Goal: Task Accomplishment & Management: Complete application form

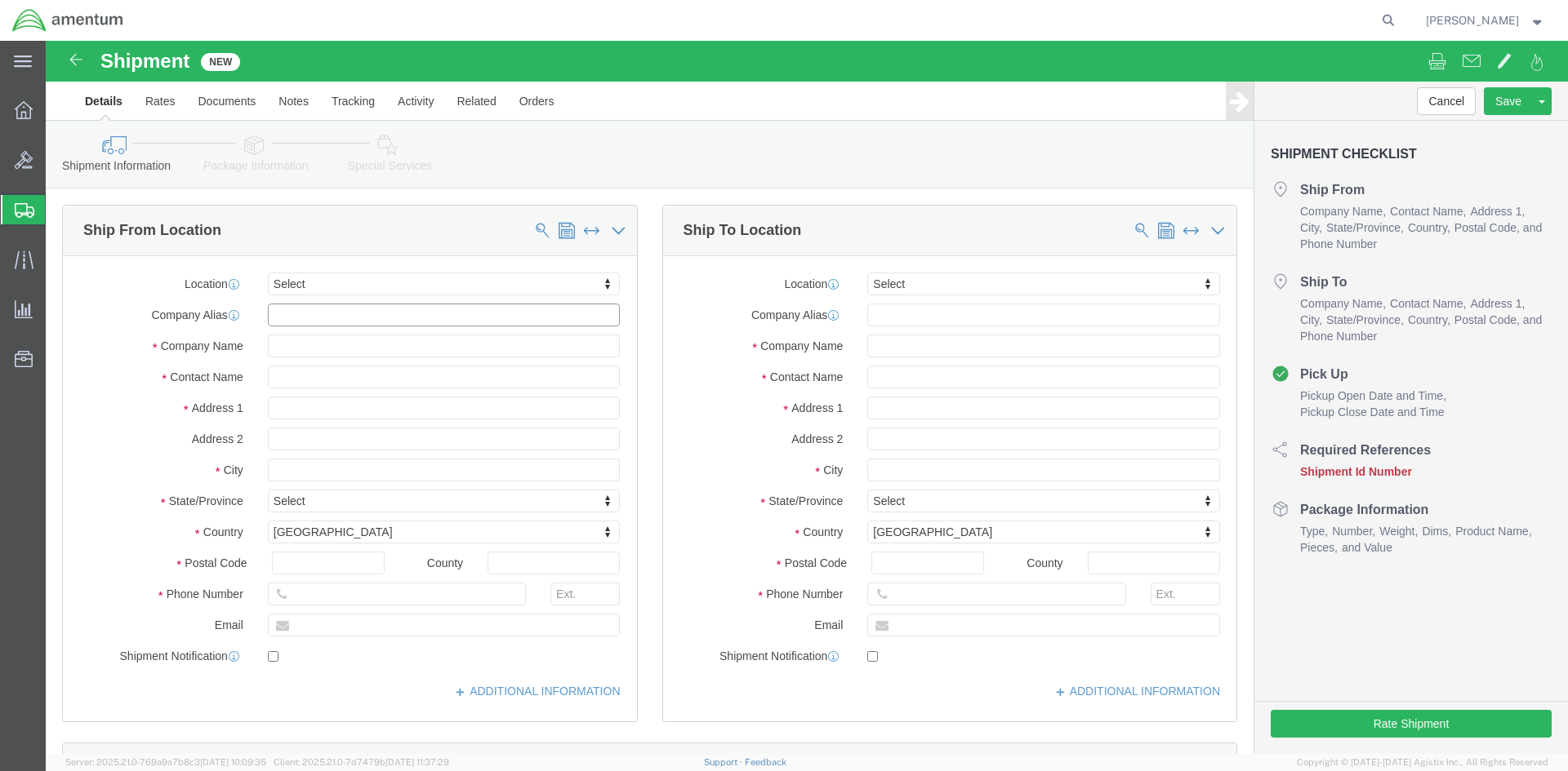
click input "text"
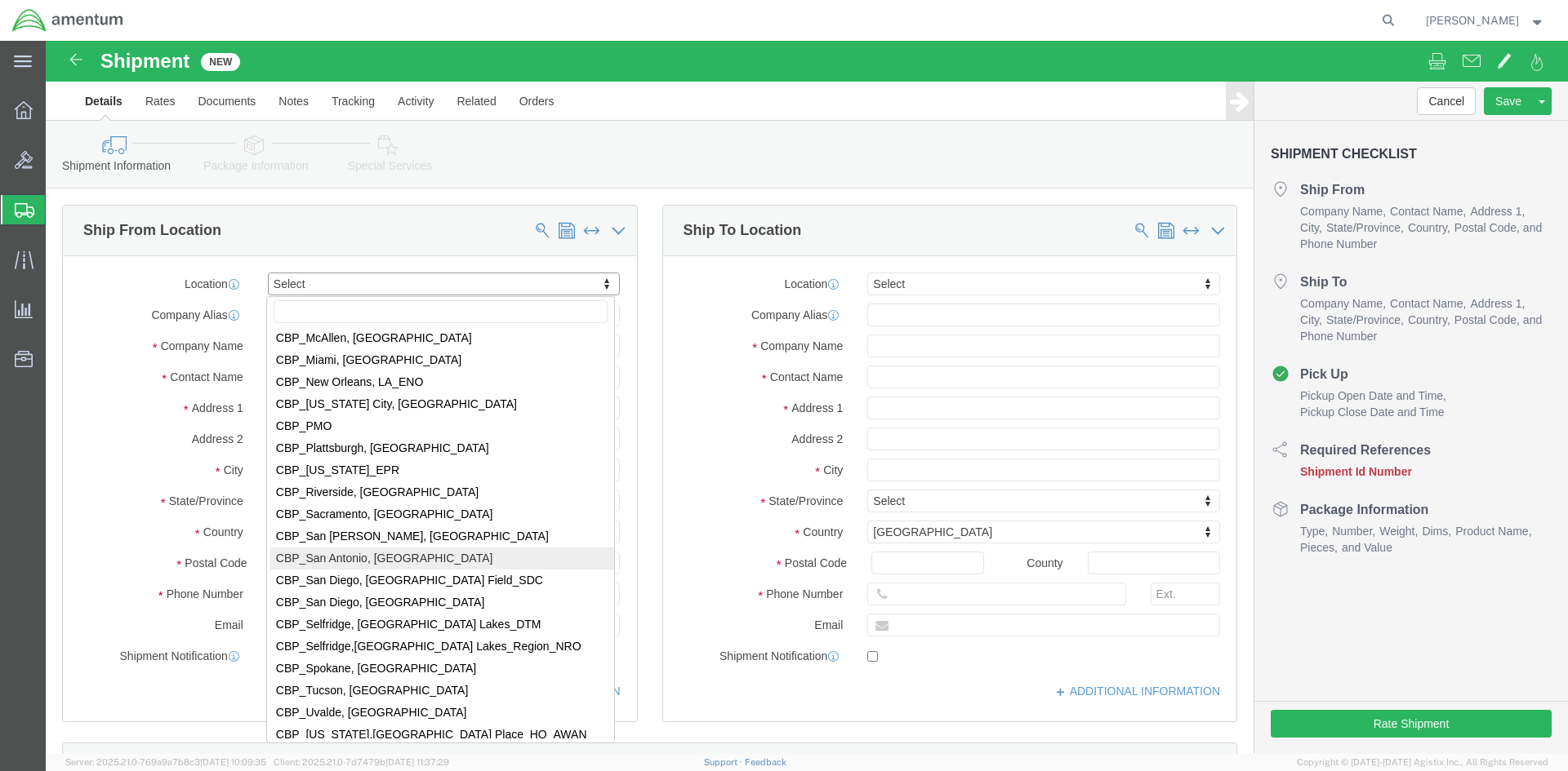
scroll to position [3426, 0]
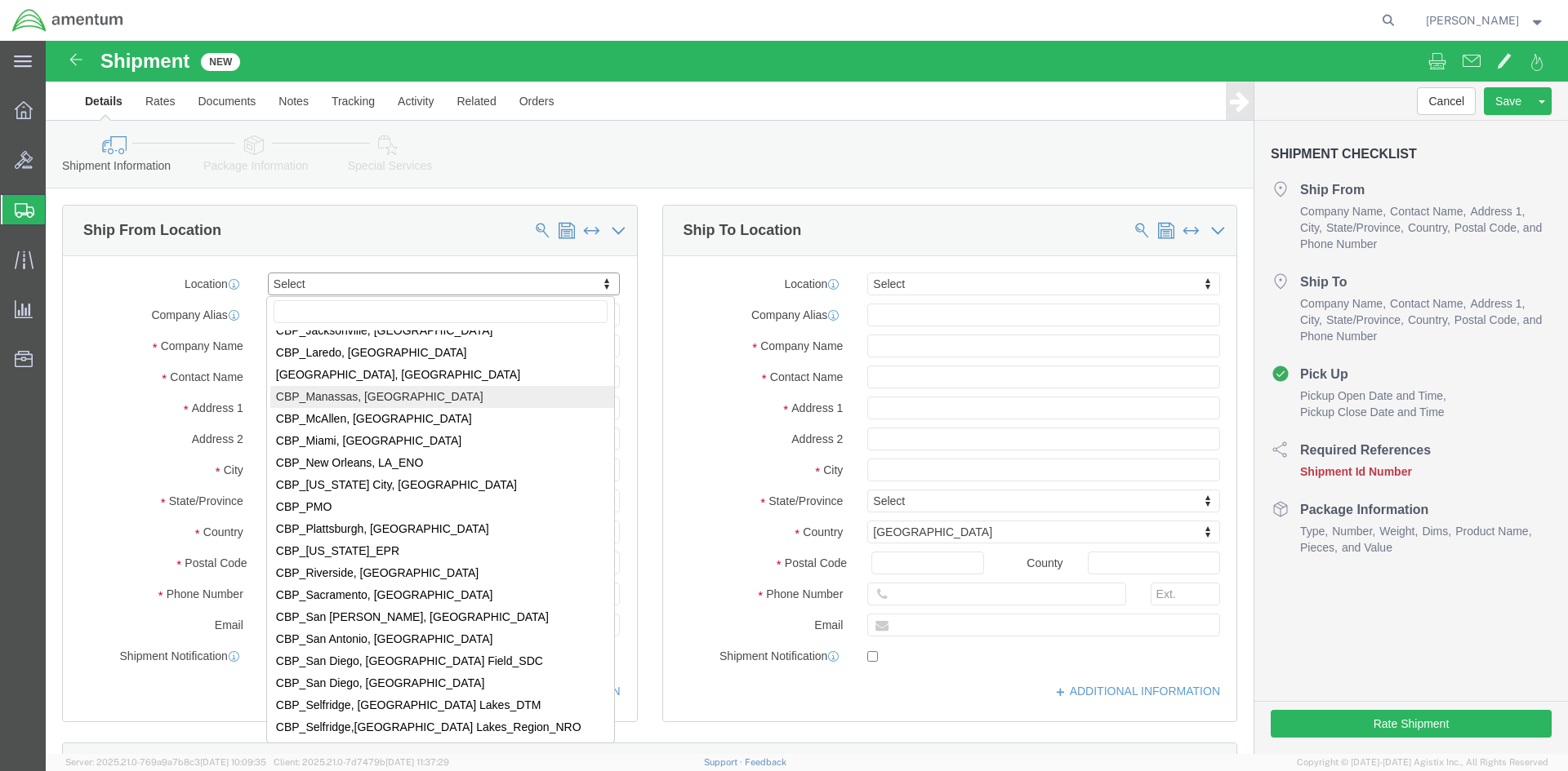
select select "49925"
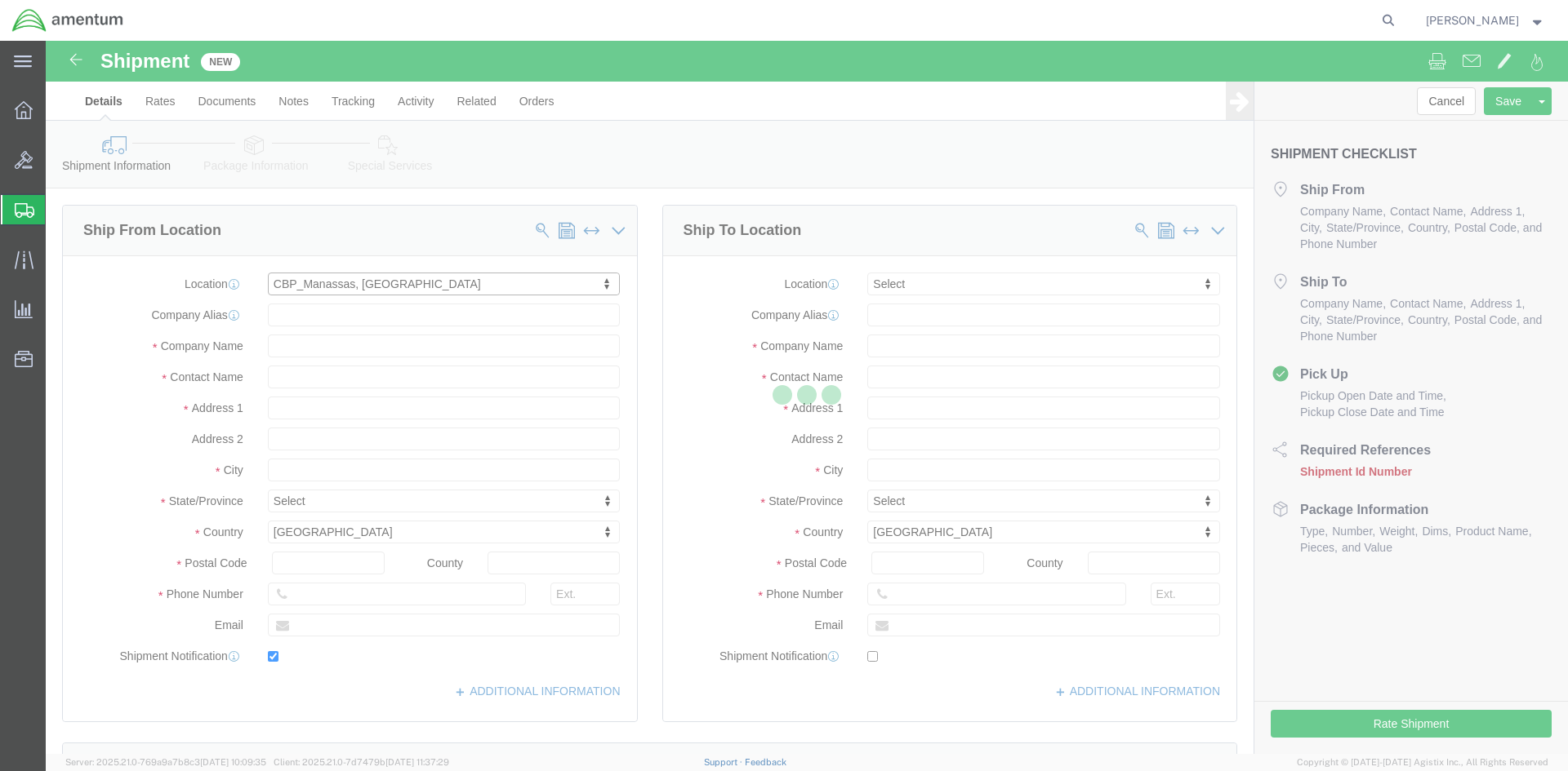
type input "Amentum Services, Inc"
type input "[PERSON_NAME]"
type input "[STREET_ADDRESS]"
type input "Manassas"
type input "20110"
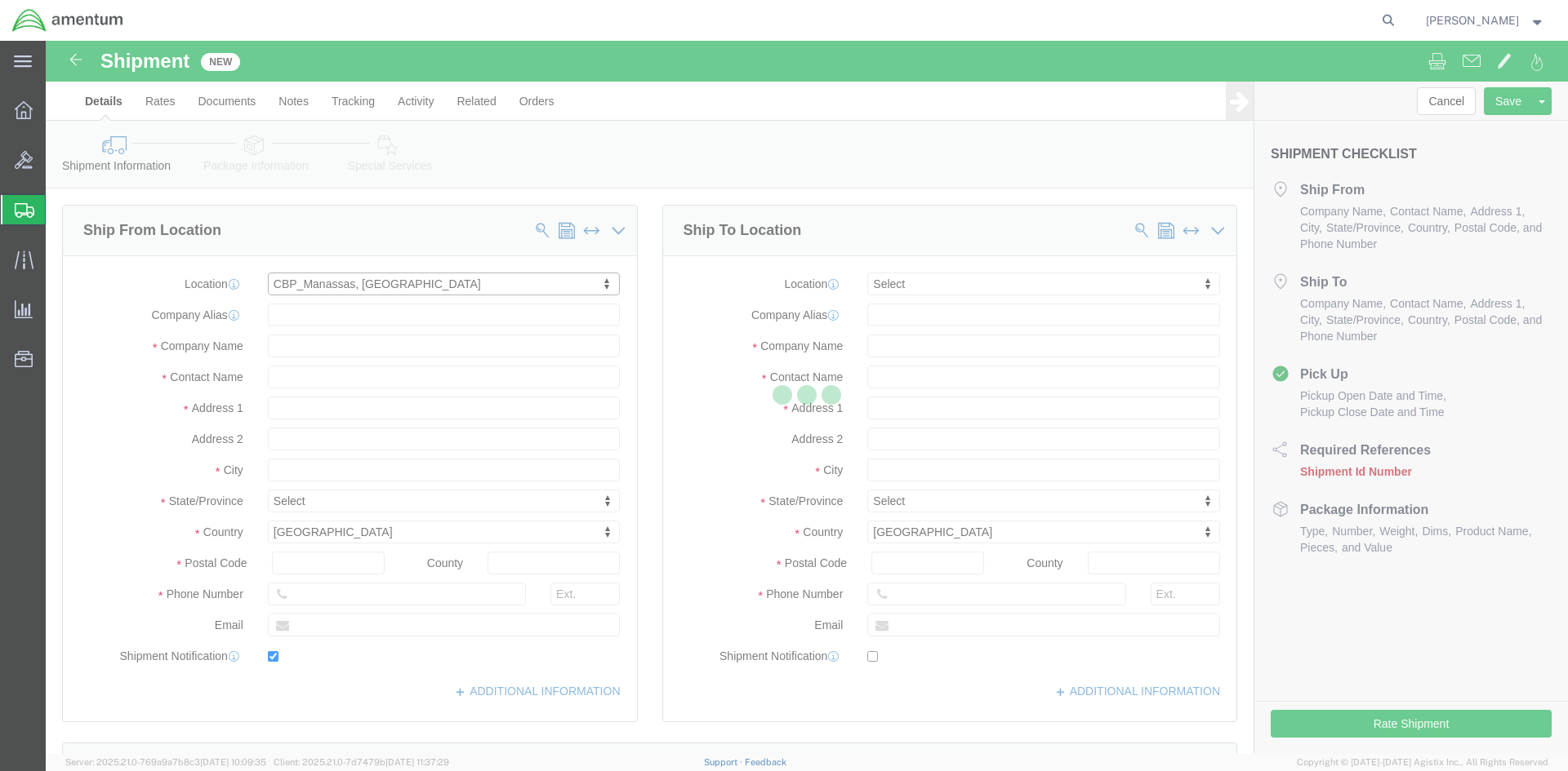
type input "[PHONE_NUMBER]"
type input "236"
type input "[PERSON_NAME][EMAIL_ADDRESS][PERSON_NAME][DOMAIN_NAME]"
checkbox input "true"
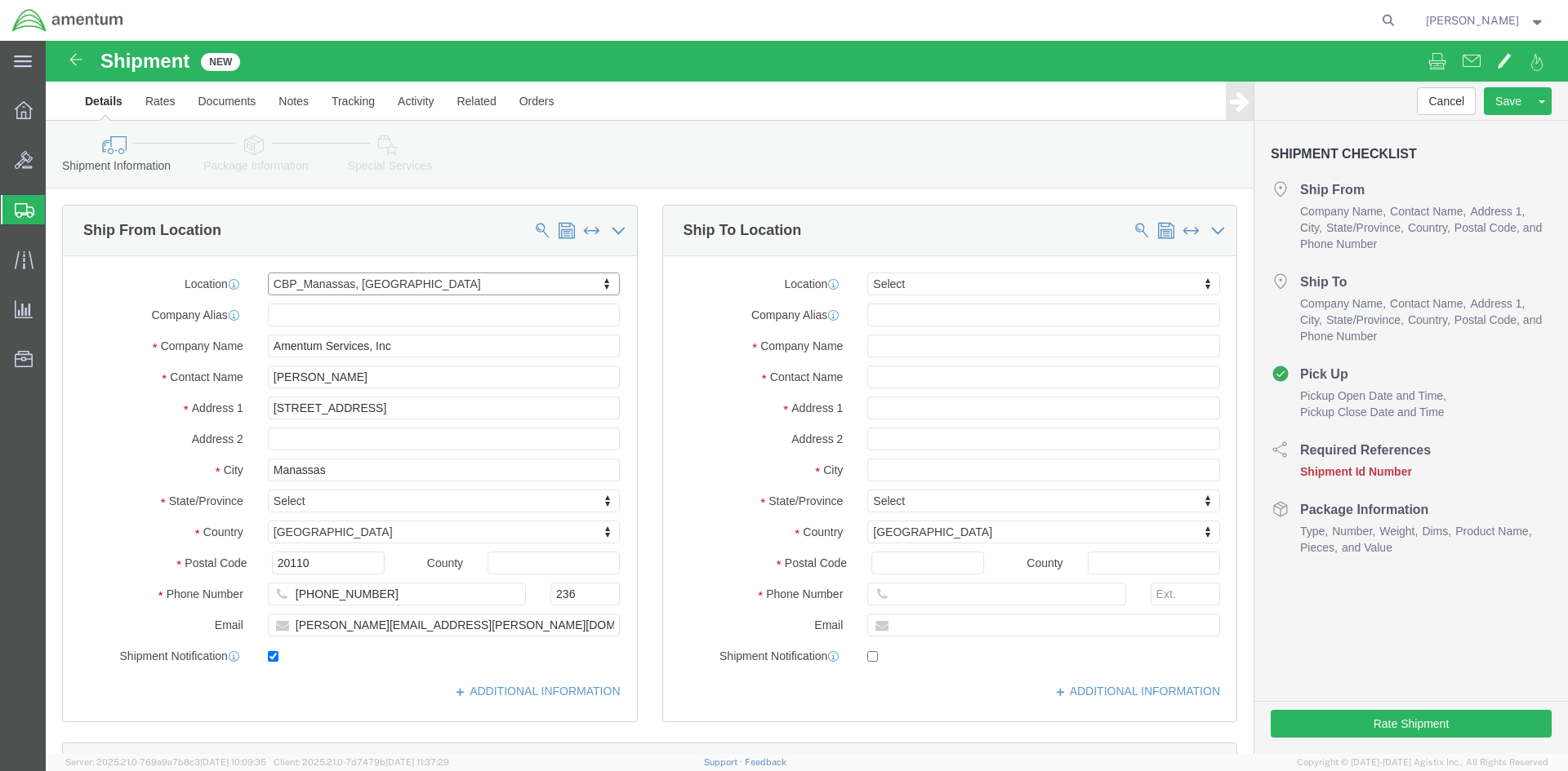
select select "VA"
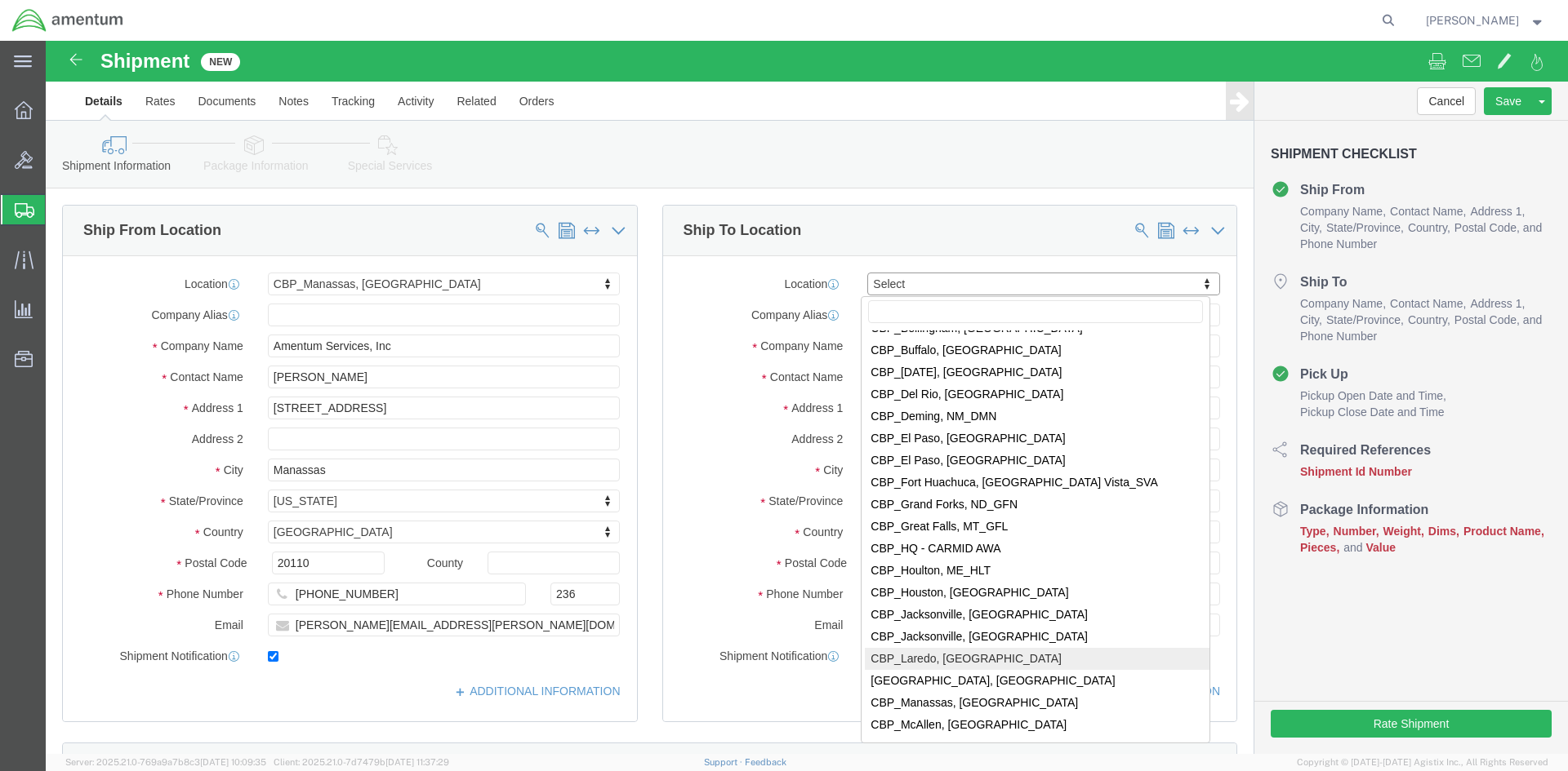
scroll to position [3101, 0]
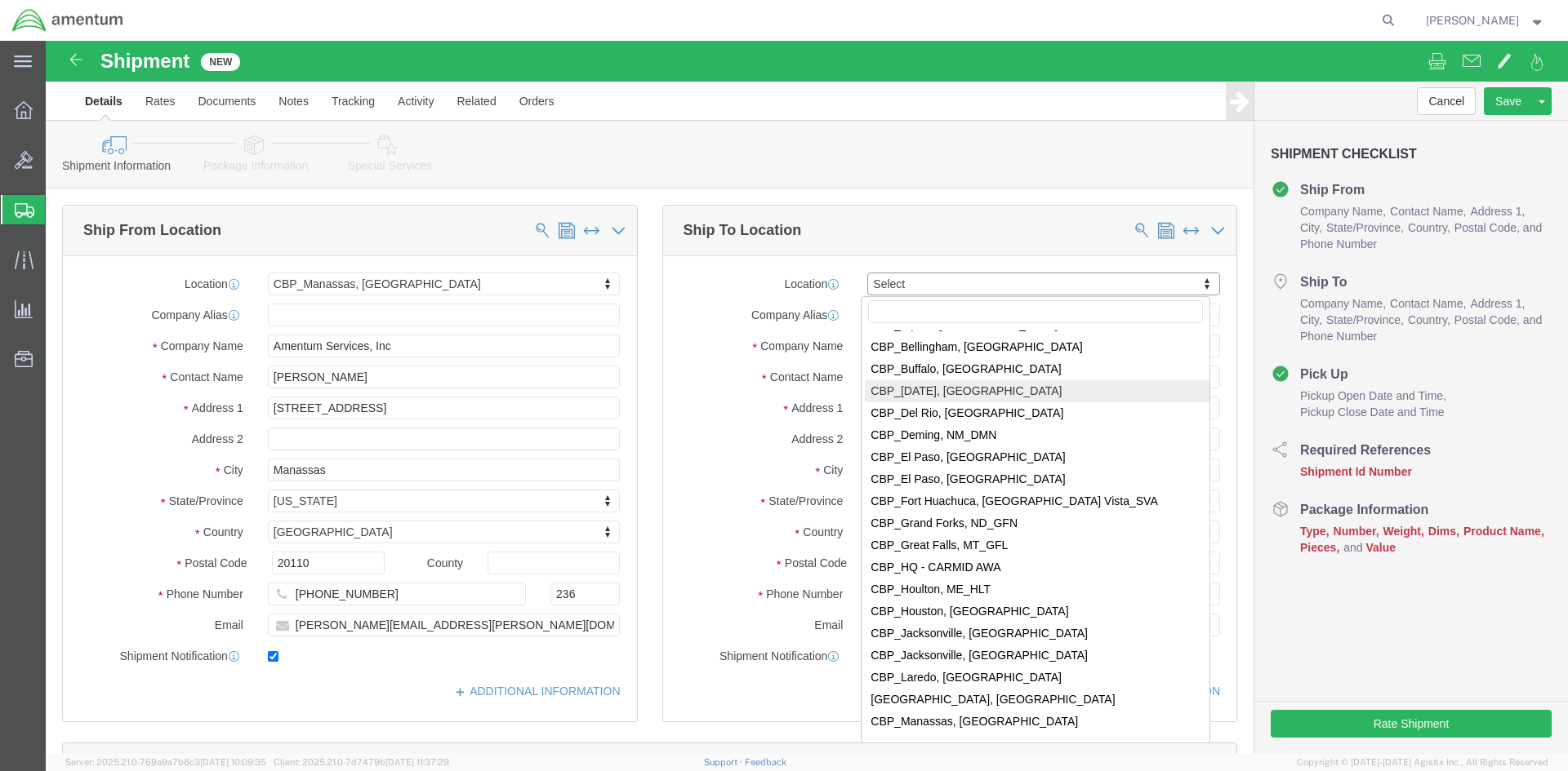
select select "69291"
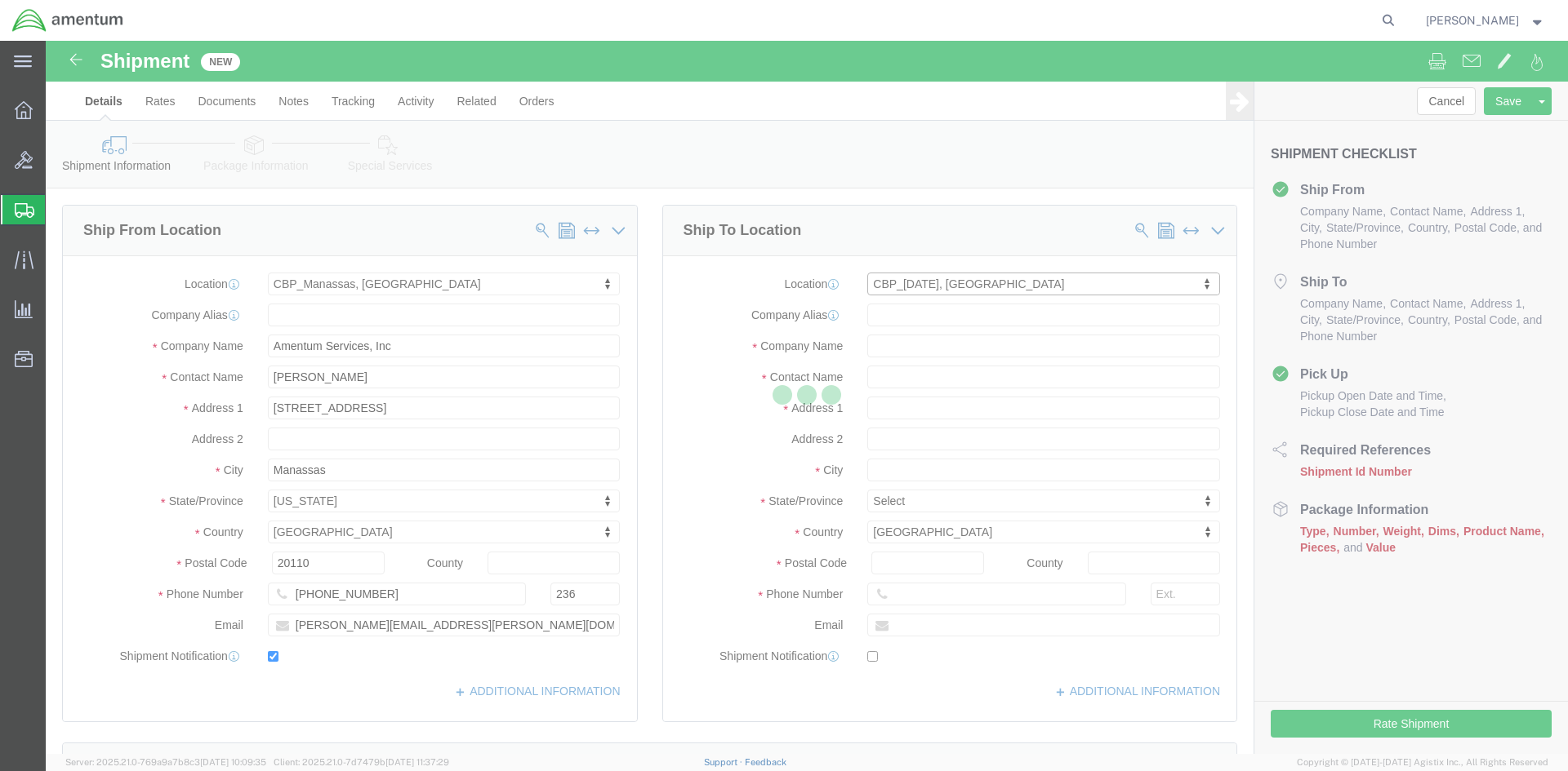
type input "Amentum Services, Inc"
type input "NASOC [DATE]"
type input "[STREET_ADDRESS] NAS"
type input "[DATE]"
type input "78419"
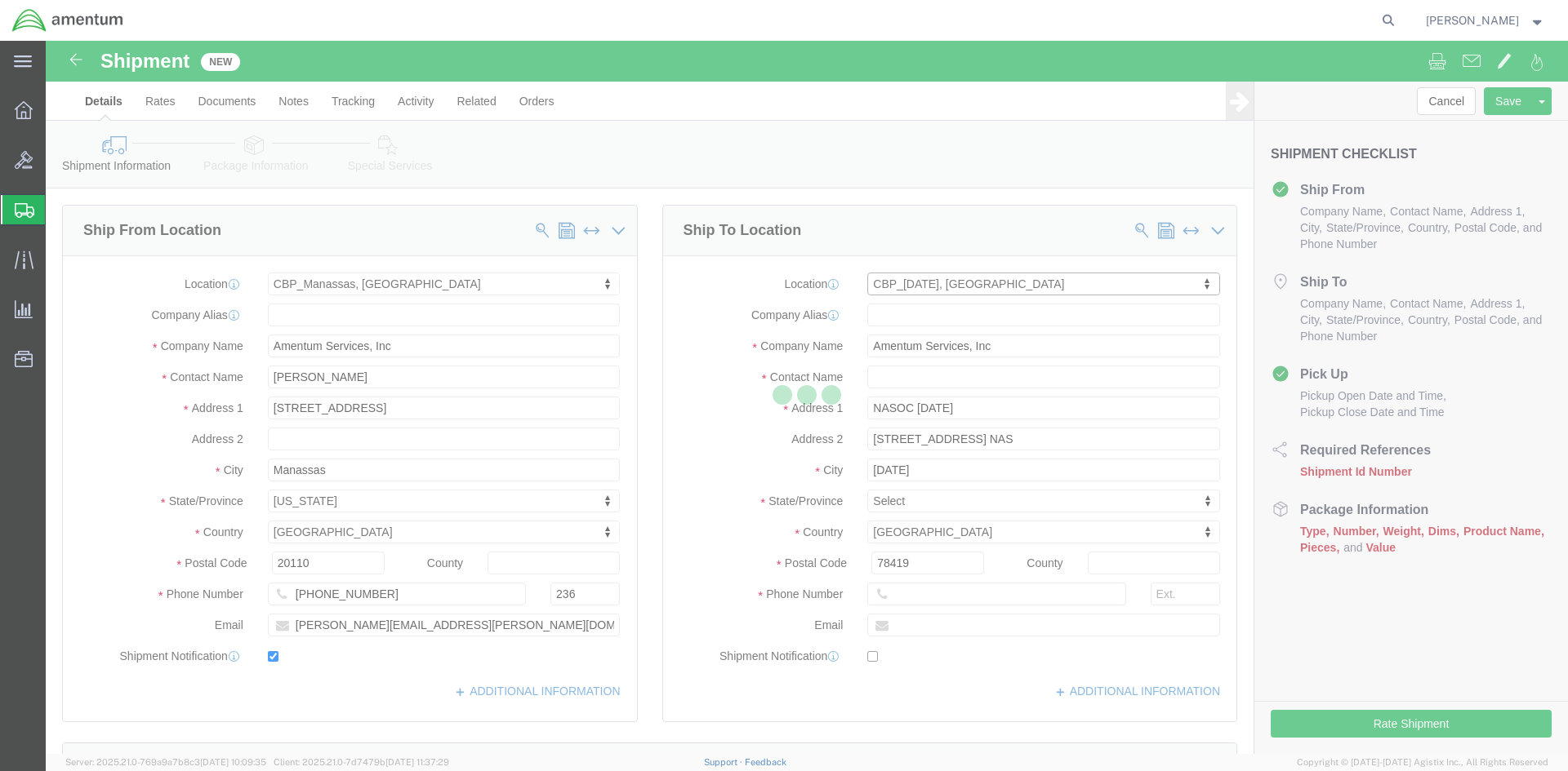
select select "[GEOGRAPHIC_DATA]"
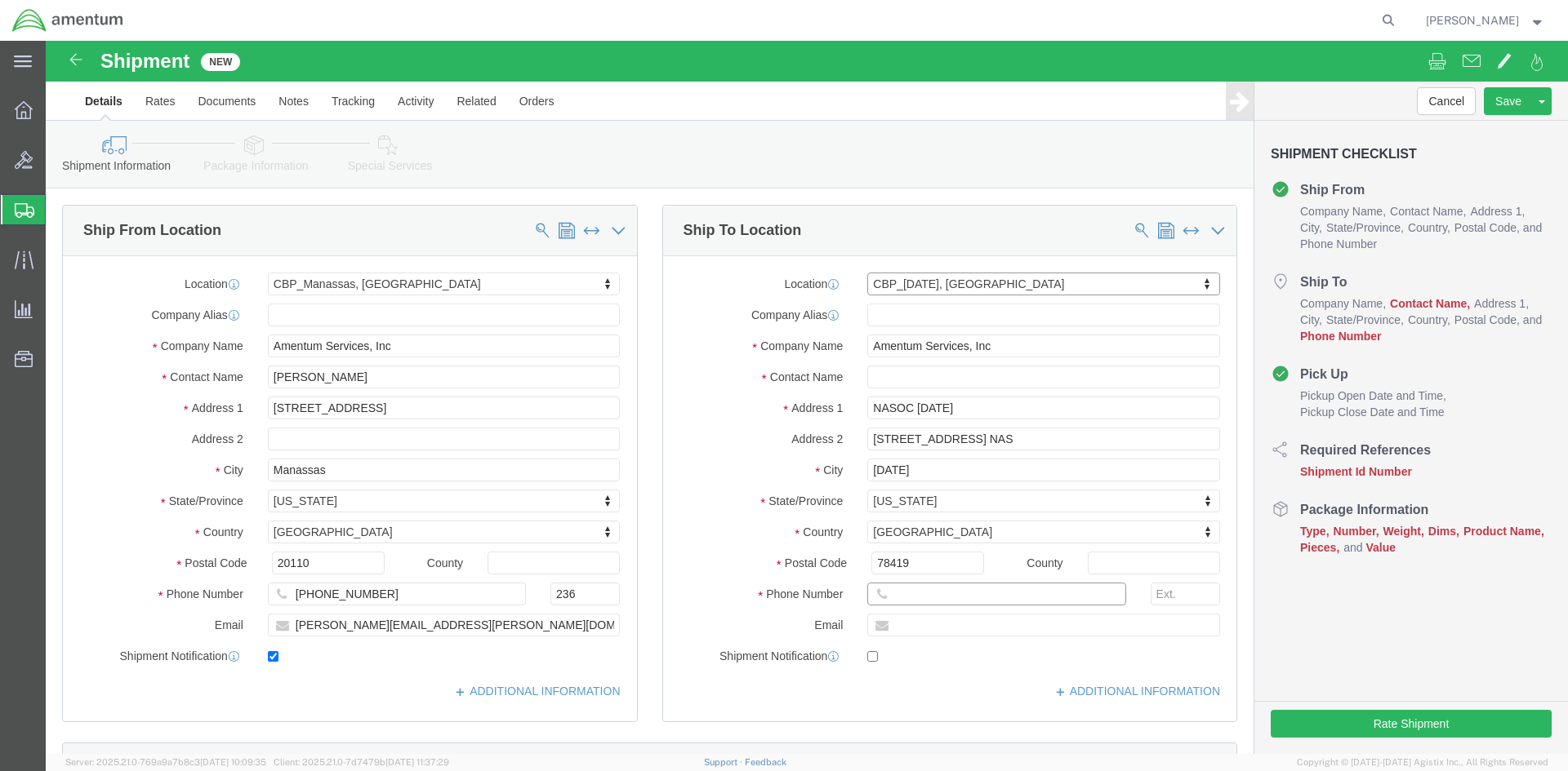
click input "text"
type input "[PHONE_NUMBER]"
click label
click input "checkbox"
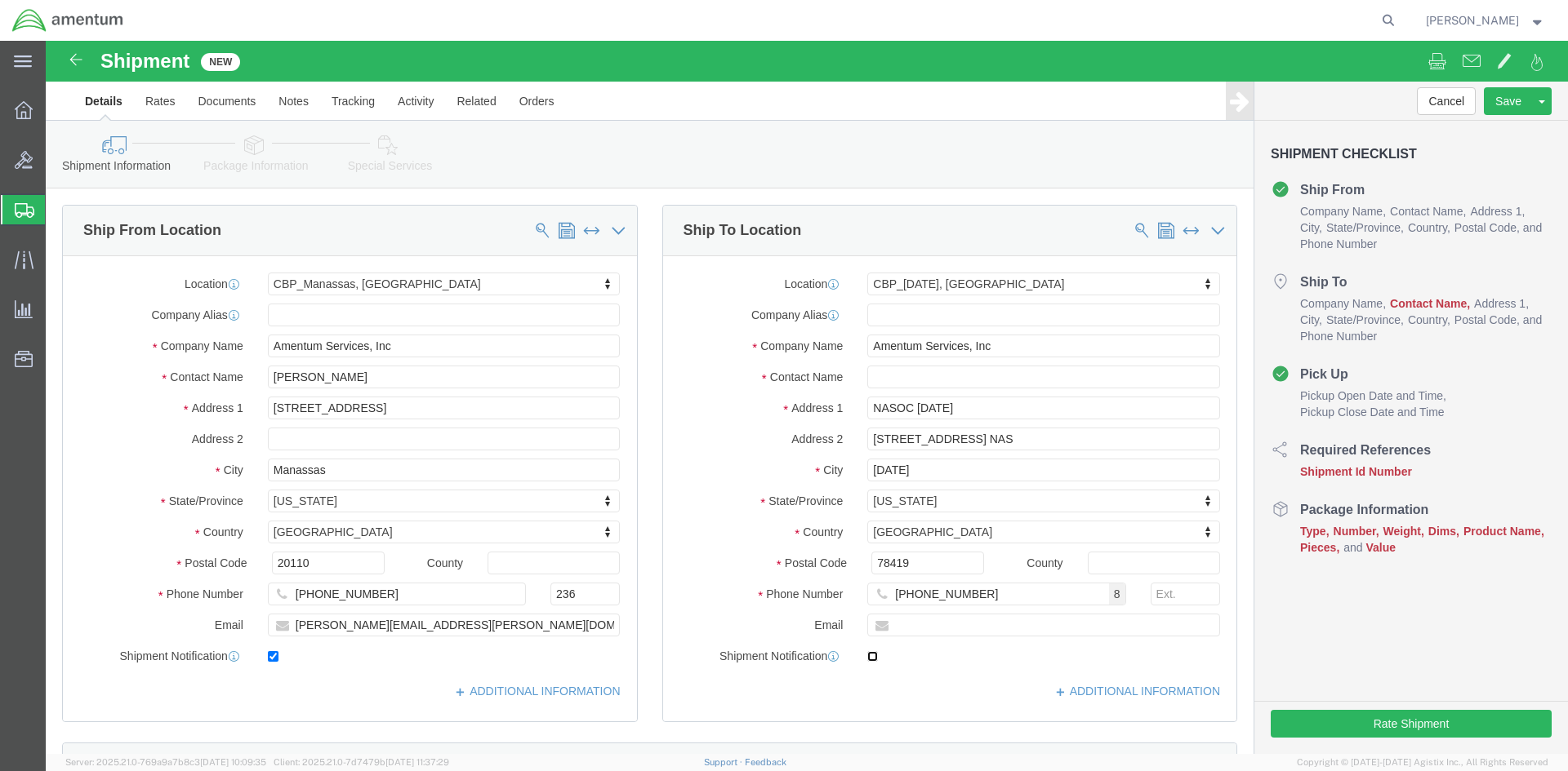
checkbox input "true"
click input "text"
type input "[PERSON_NAME]"
click div "Location [GEOGRAPHIC_DATA][DATE] Select My Profile Location [PHONE_NUMBER] [PHO…"
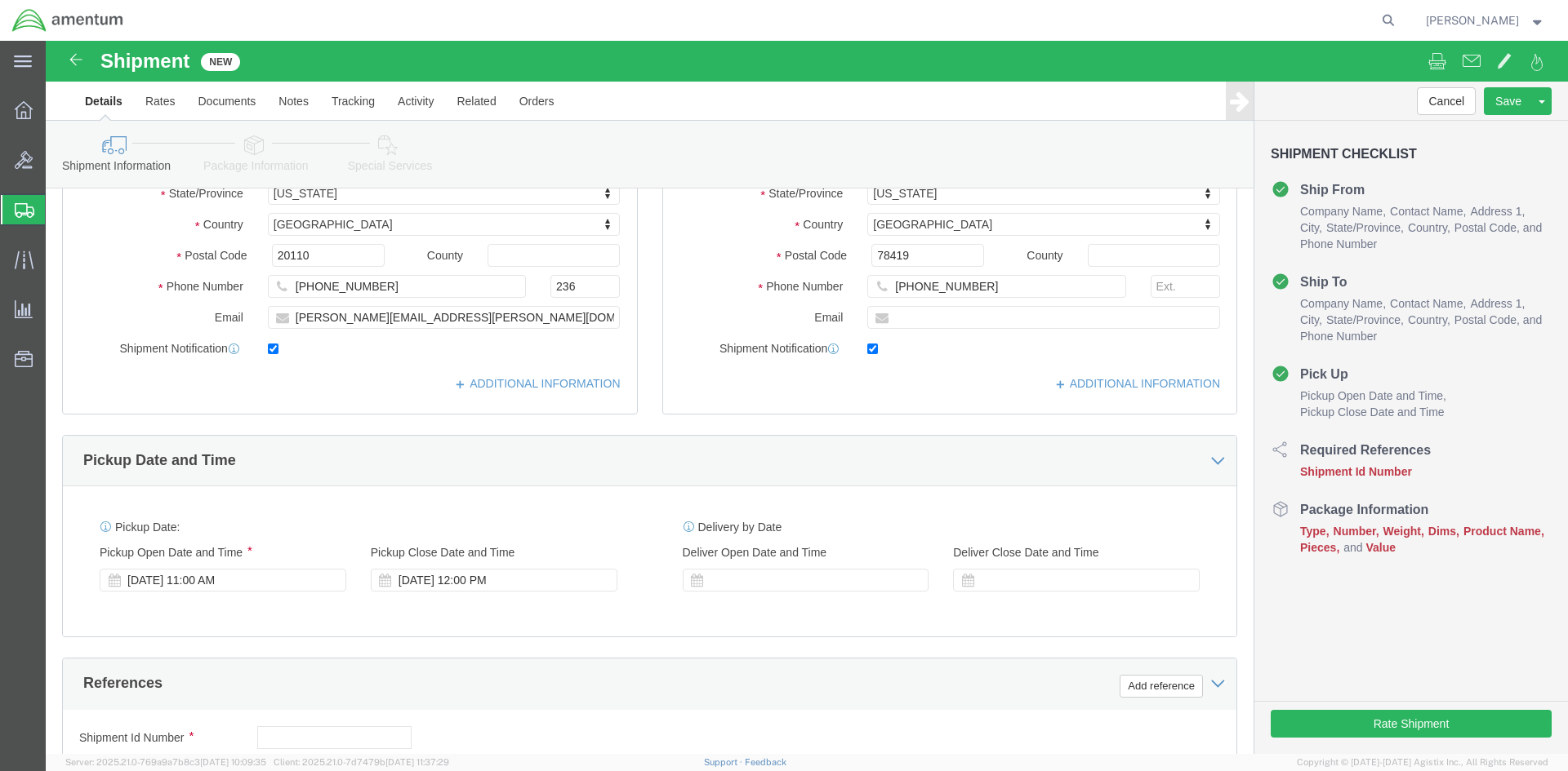
scroll to position [327, 0]
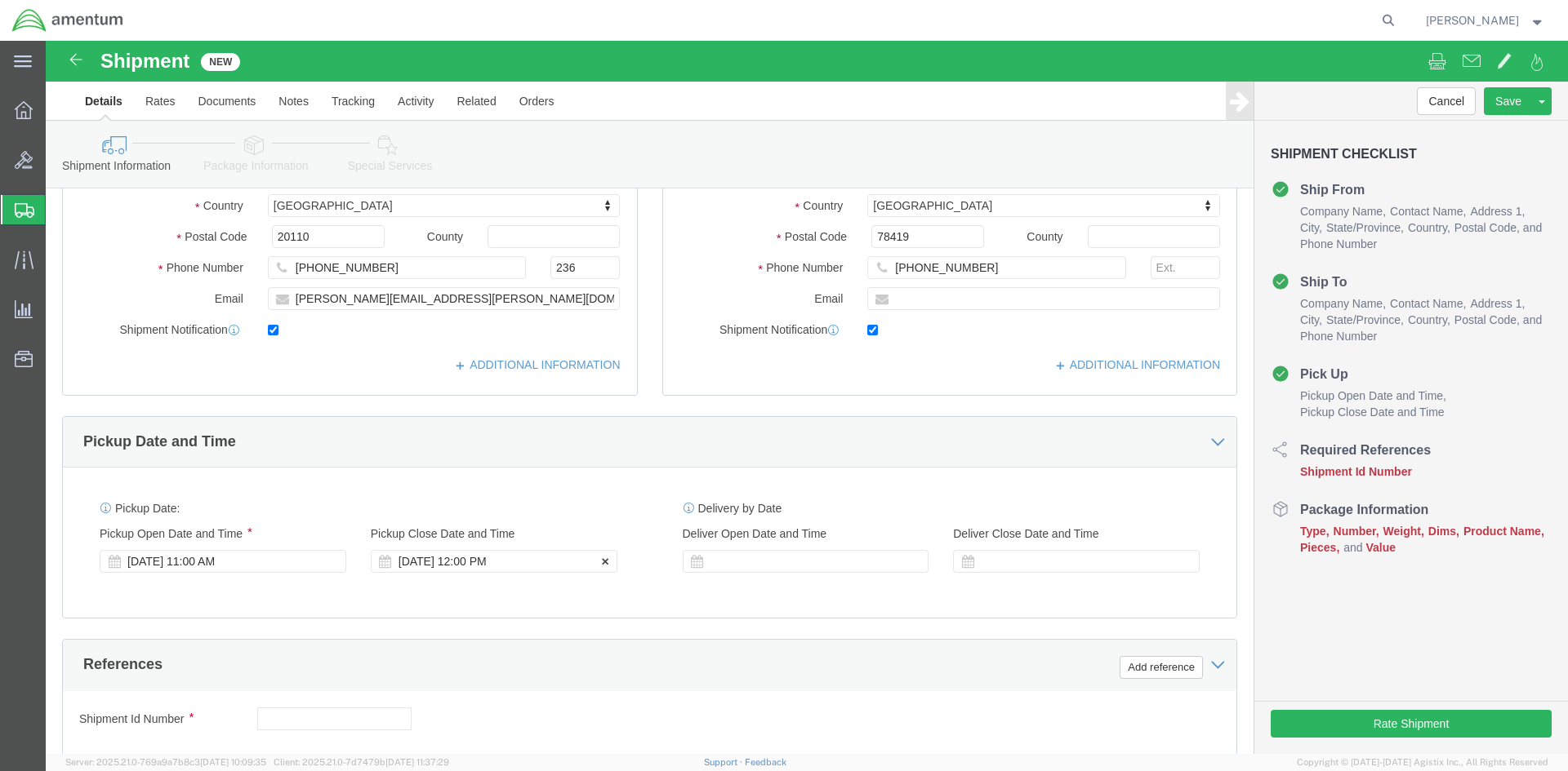
click div "[DATE] 12:00 PM"
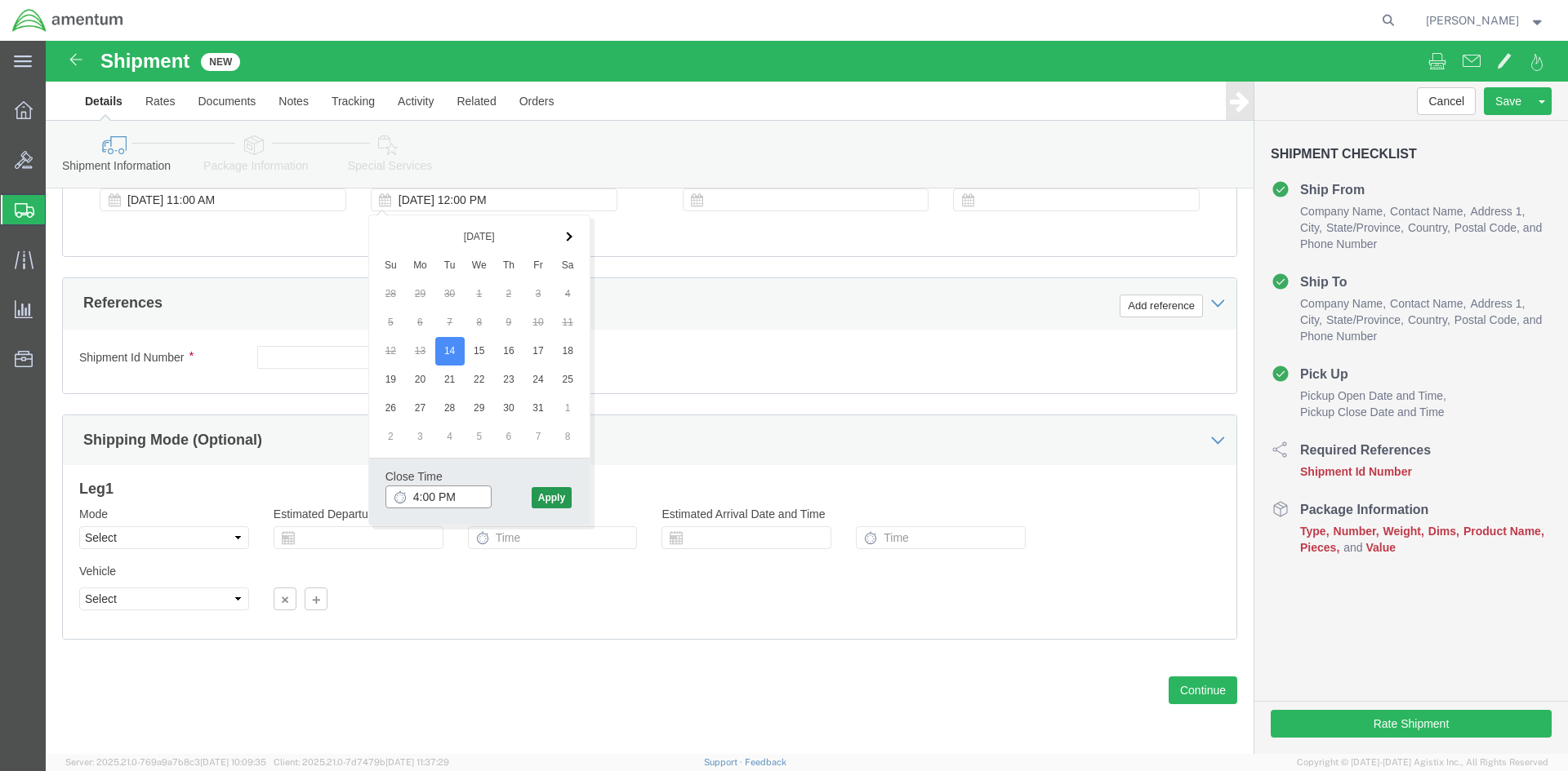
type input "4:00 PM"
click button "Apply"
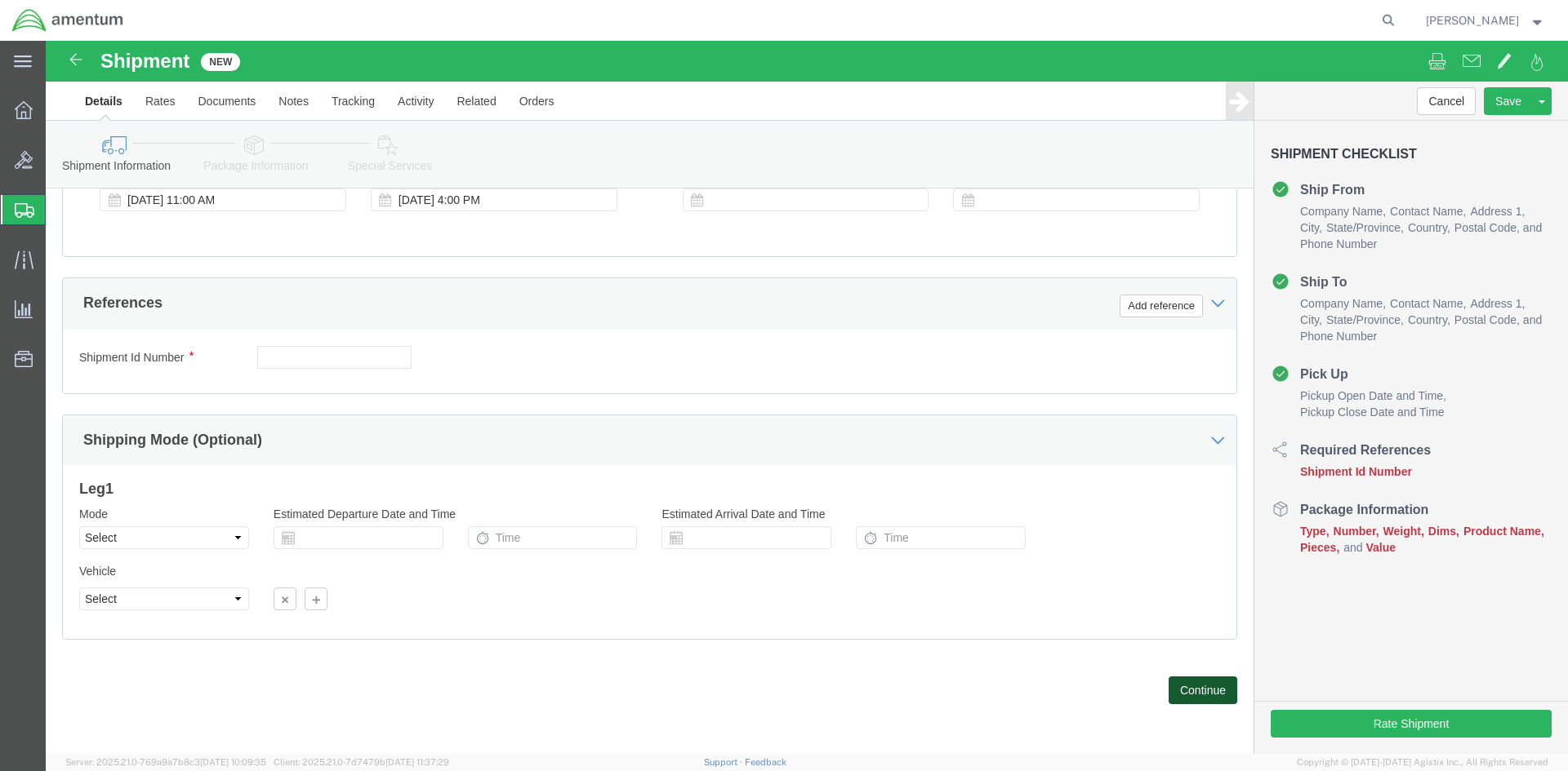
click button "Continue"
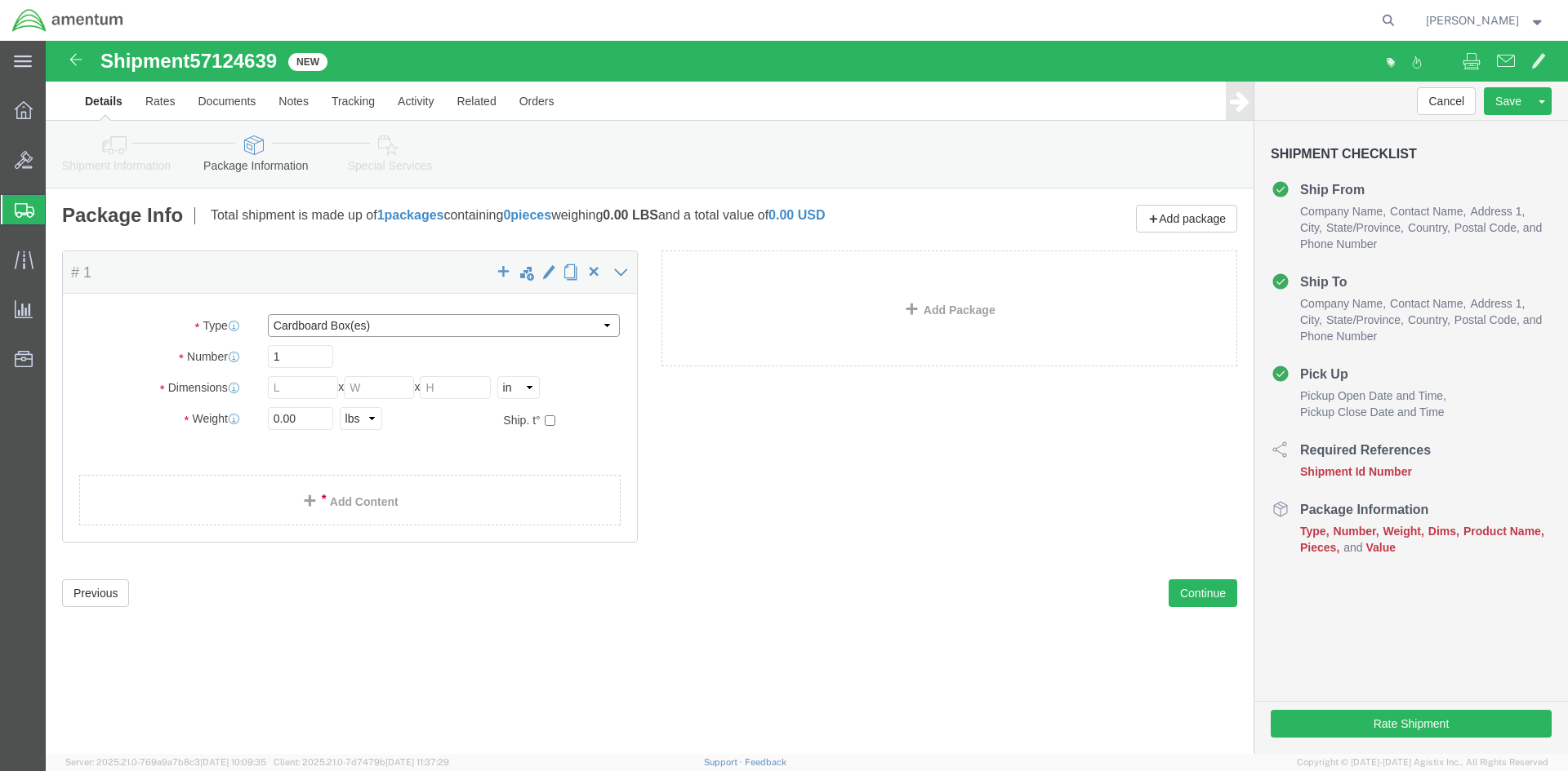
click select "Select BCK Boxes Bale(s) Basket(s) Bolt(s) Bottle(s) Buckets Bulk Bundle(s) Can…"
select select "SBX"
click select "Select BCK Boxes Bale(s) Basket(s) Bolt(s) Bottle(s) Buckets Bulk Bundle(s) Can…"
type input "12.25"
type input "11.00"
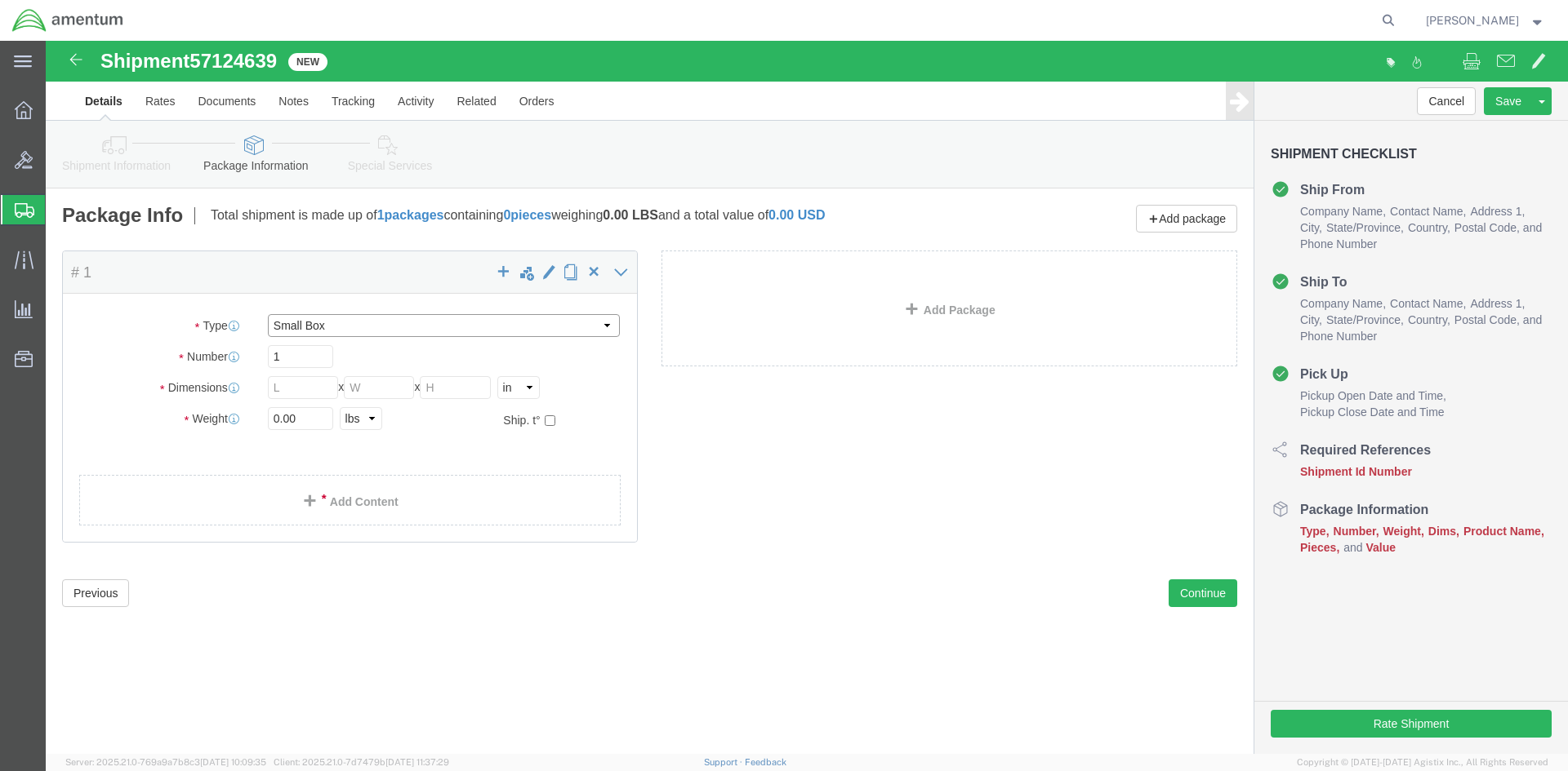
type input "1.50"
drag, startPoint x: 268, startPoint y: 381, endPoint x: 187, endPoint y: 367, distance: 82.2
click div "Weight 0.00 Select kgs lbs Ship. t°"
type input "2.00"
click div "Package Content # 1 1 x Small Box Package Type Select BCK Boxes Bale(s) Basket(…"
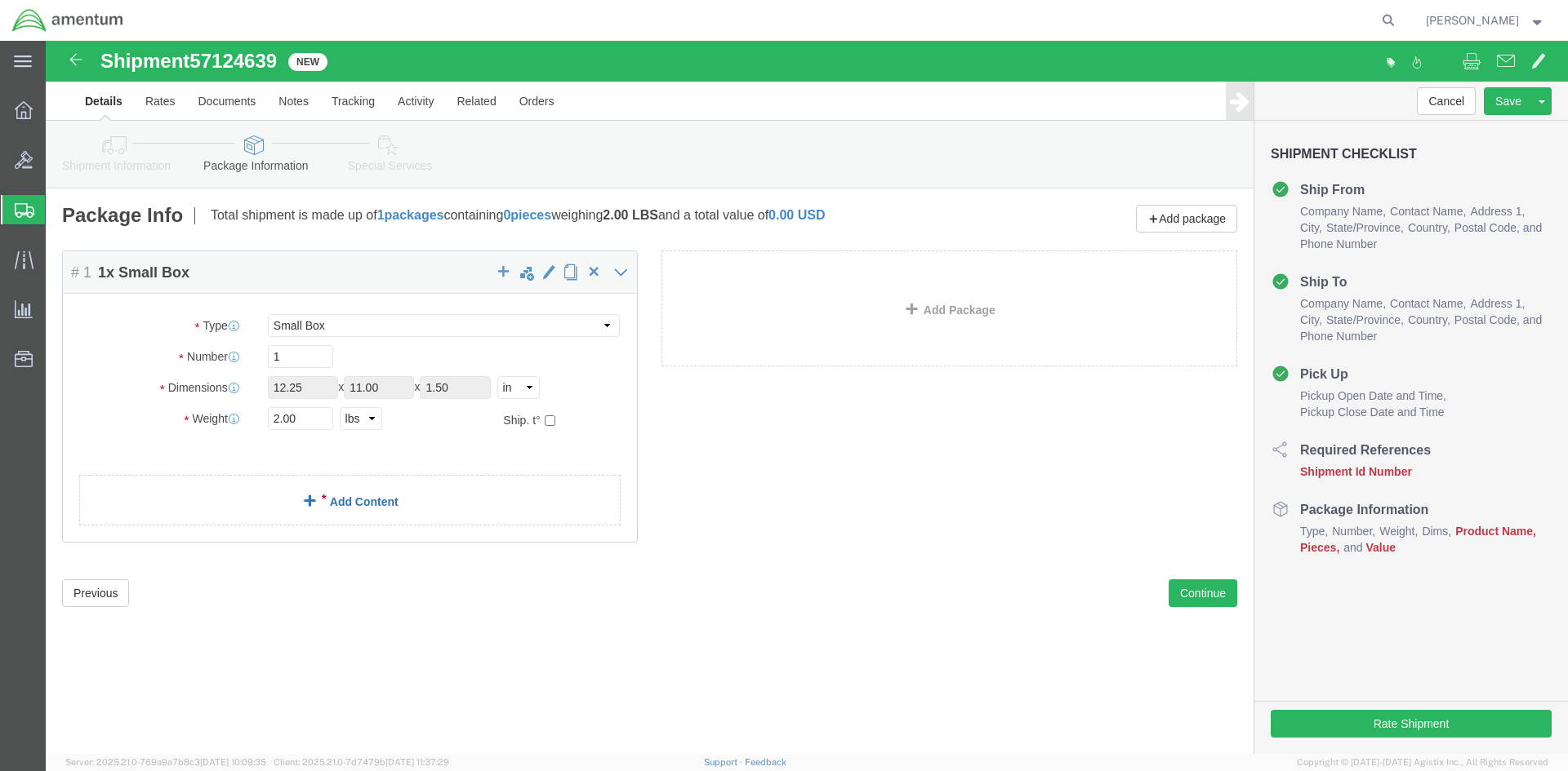
click link "Add Content"
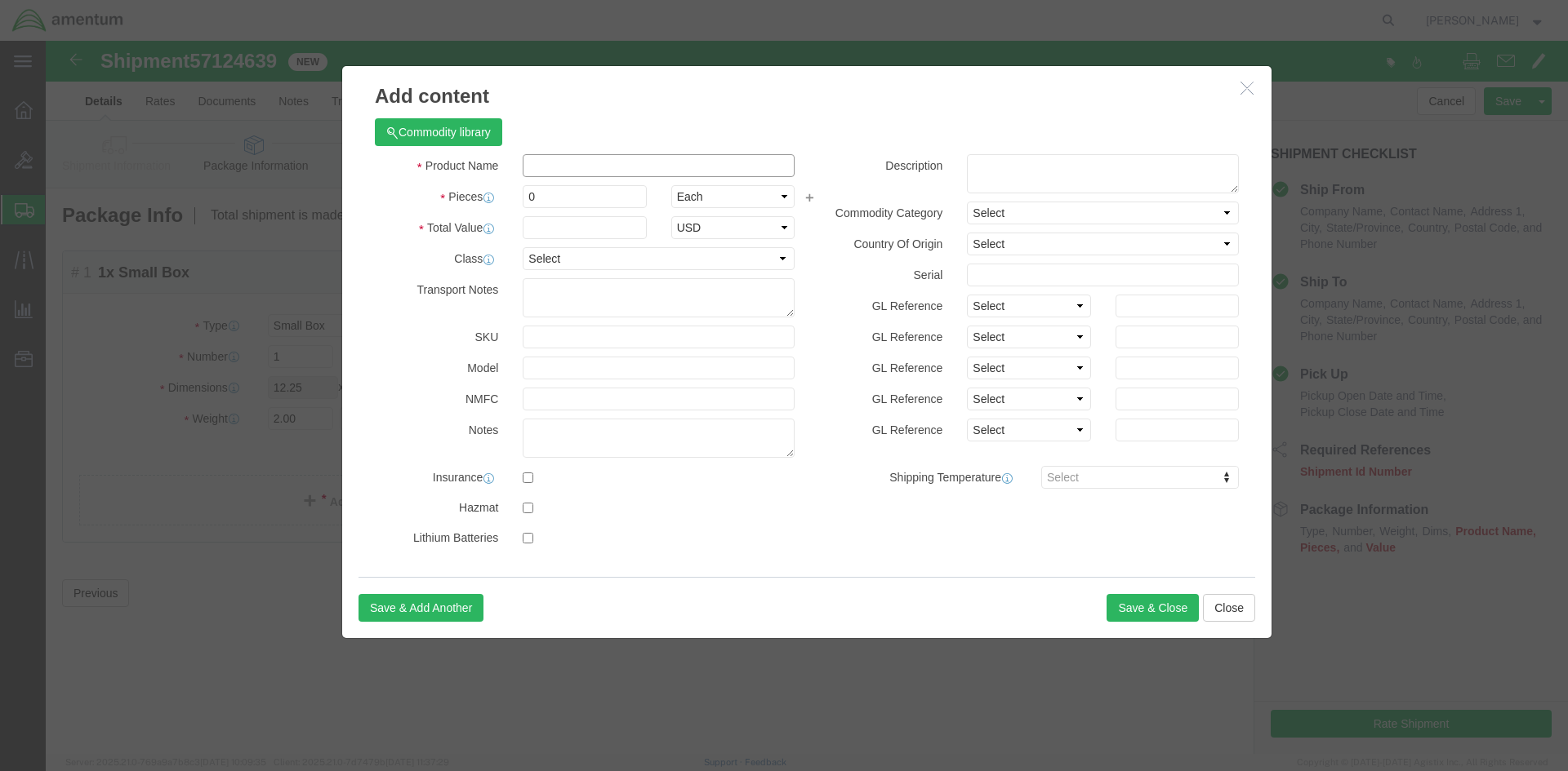
click input "text"
type input "GPU Manual"
click input "0"
type input "1"
click input "text"
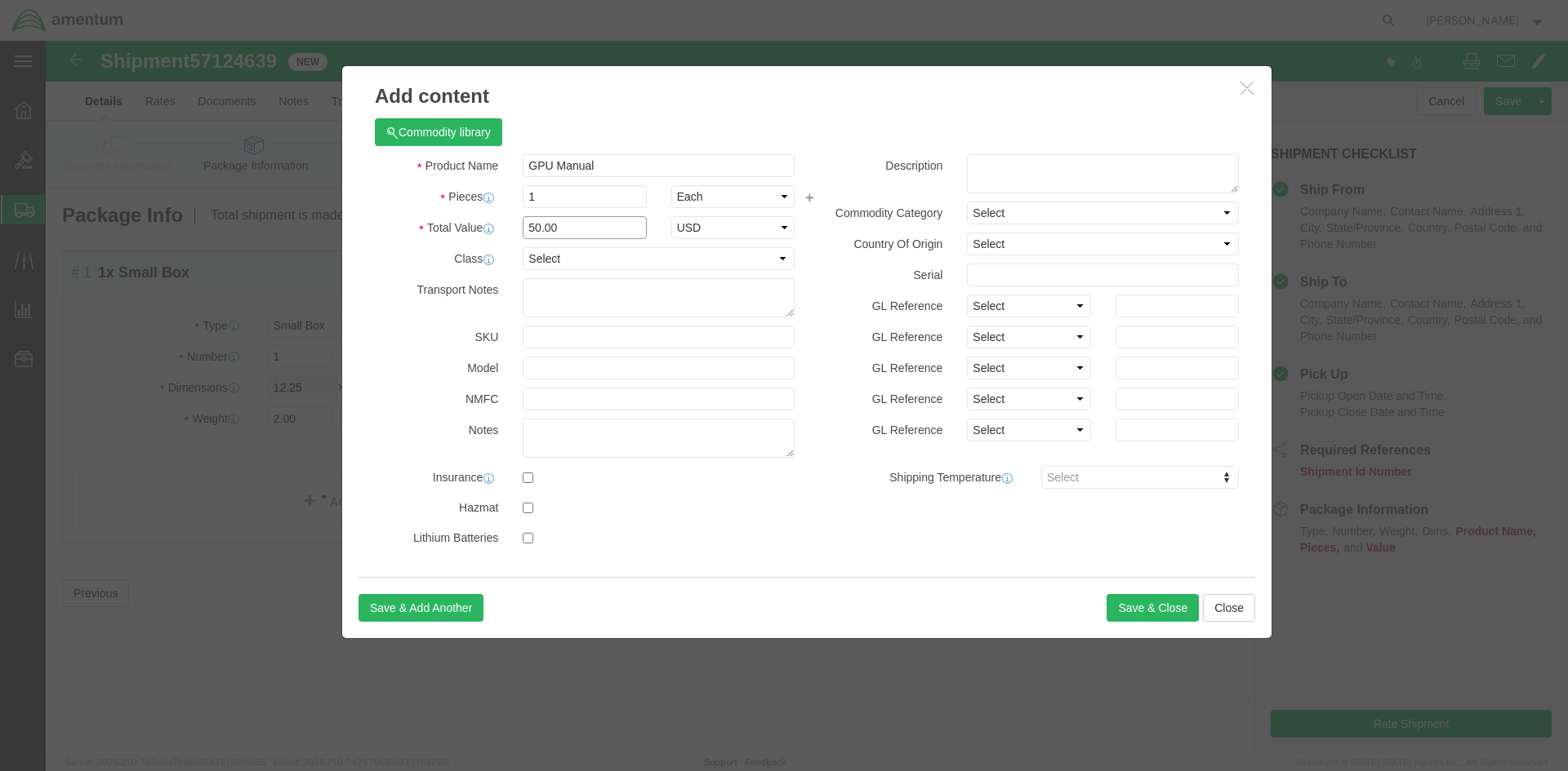
type input "50.00"
click div "Product Name GPU Manual Pieces 1 Select Bag Barrels 100Board Feet Bottle Box Bl…"
click button "Save & Close"
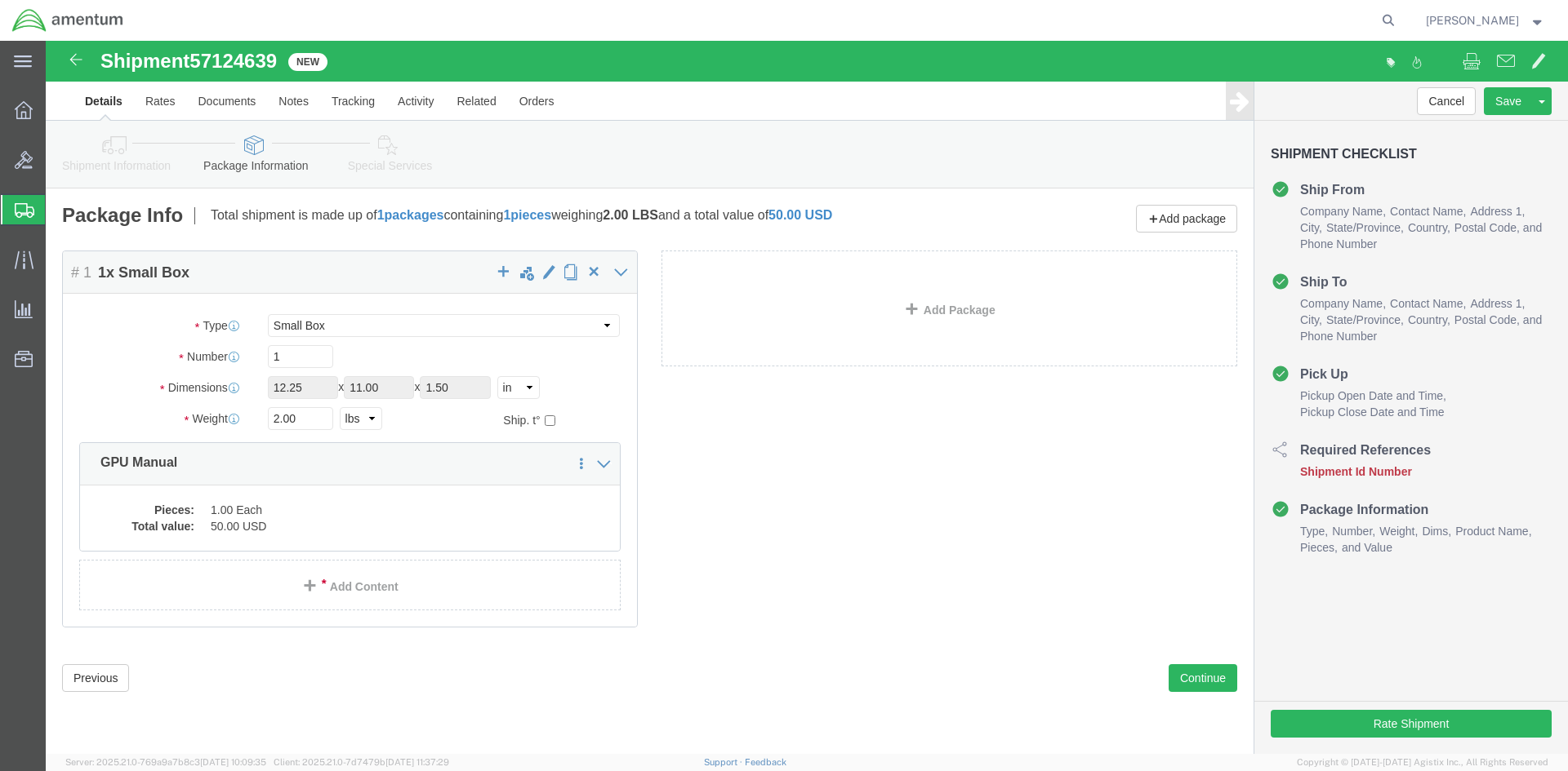
click link "Package Information"
click icon
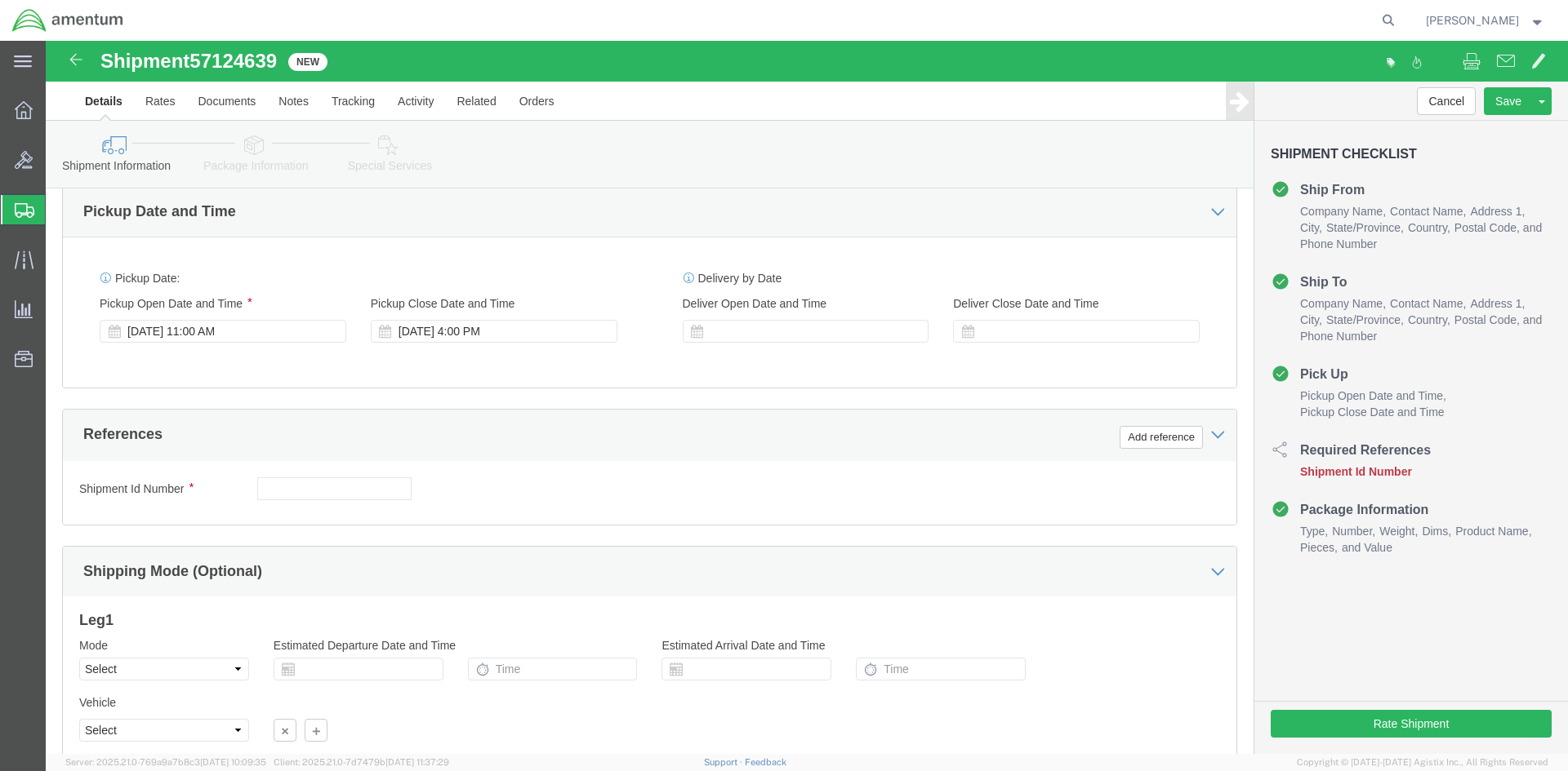
scroll to position [571, 0]
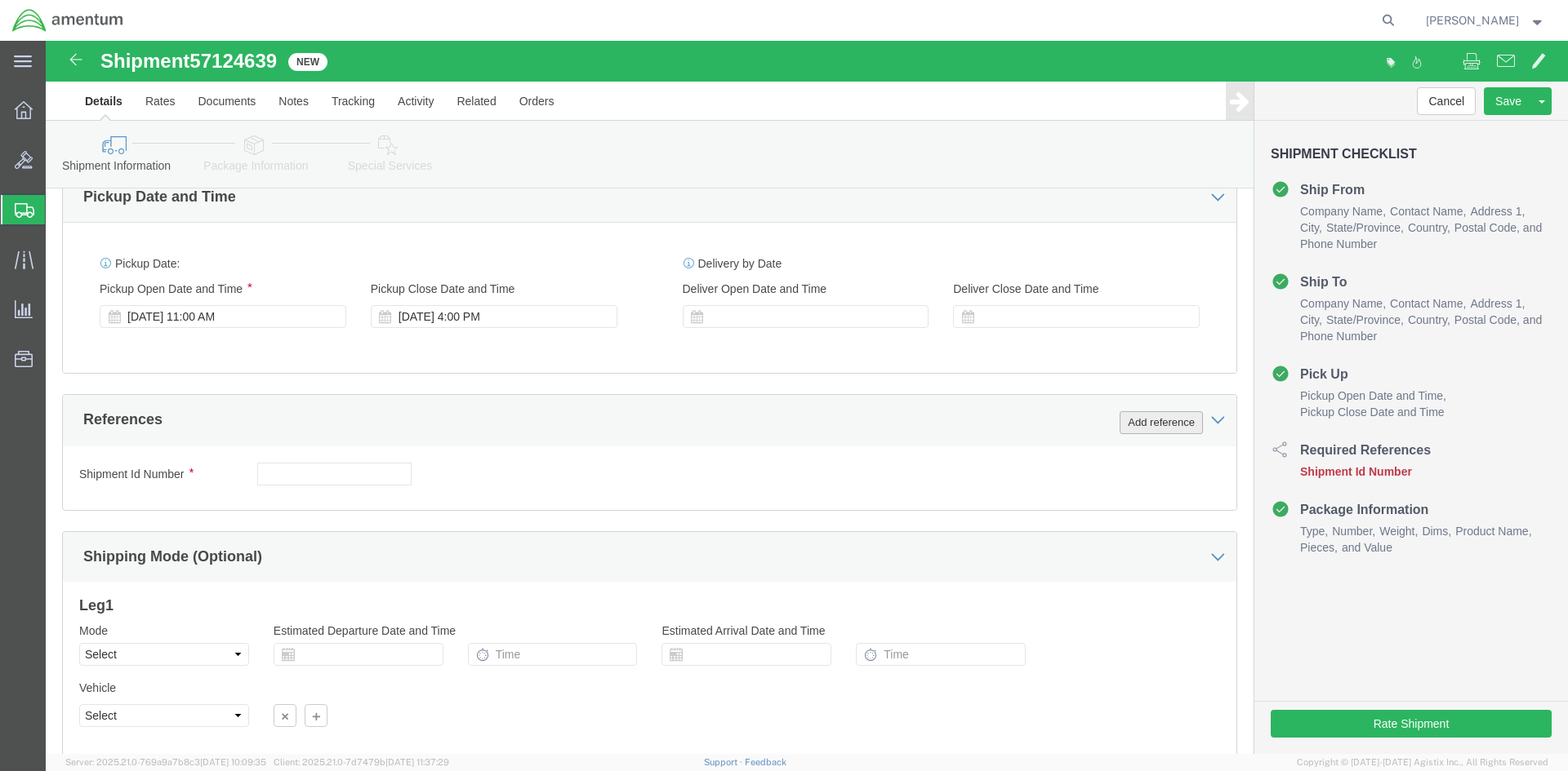
click button "Add reference"
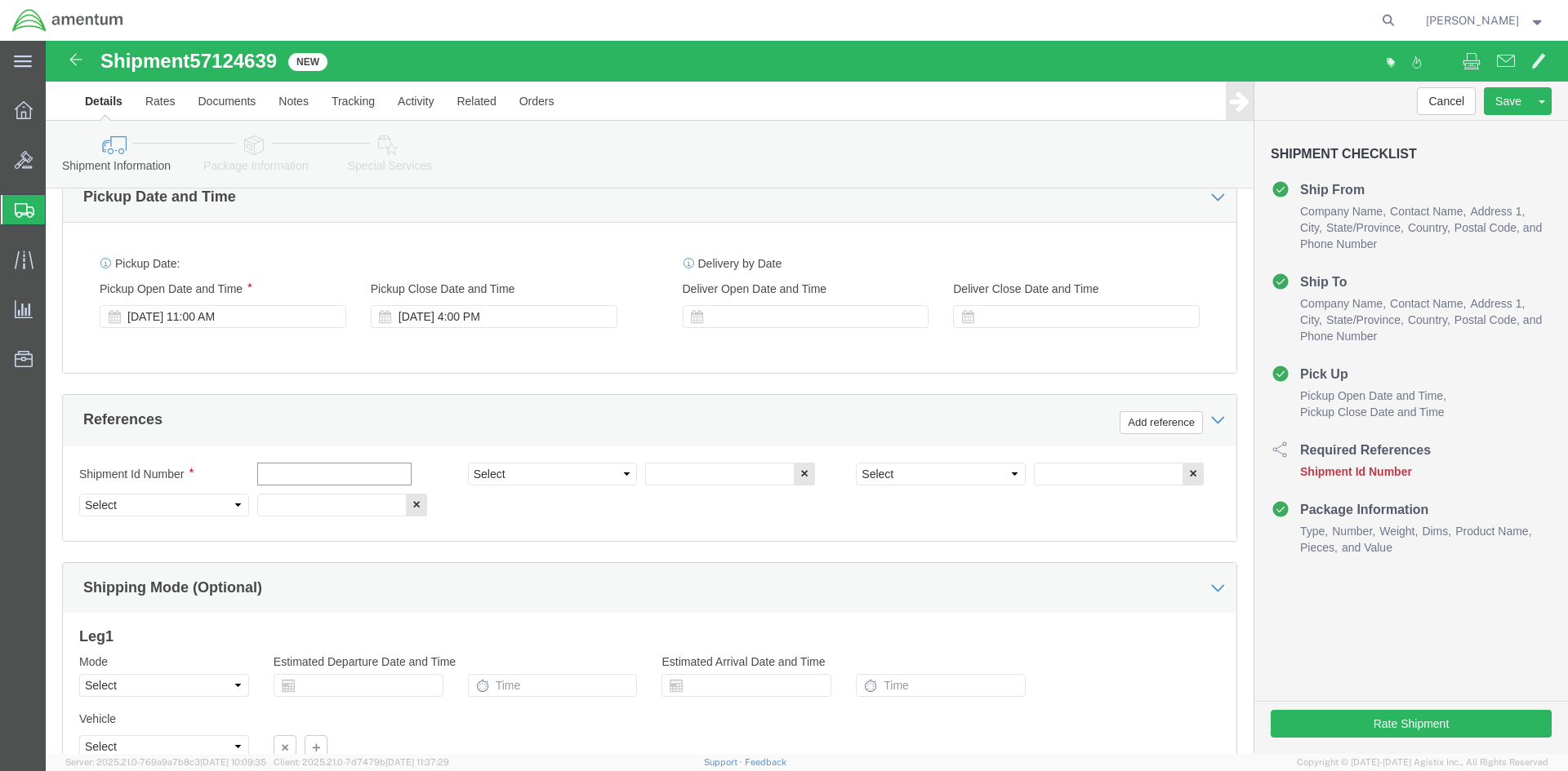
click input "text"
type input "GPU MANUAL"
click select "Select Account Type Activity ID Airline Appointment Number ASN Batch Request # …"
select select "CUSTREF"
click select "Select Account Type Activity ID Airline Appointment Number ASN Batch Request # …"
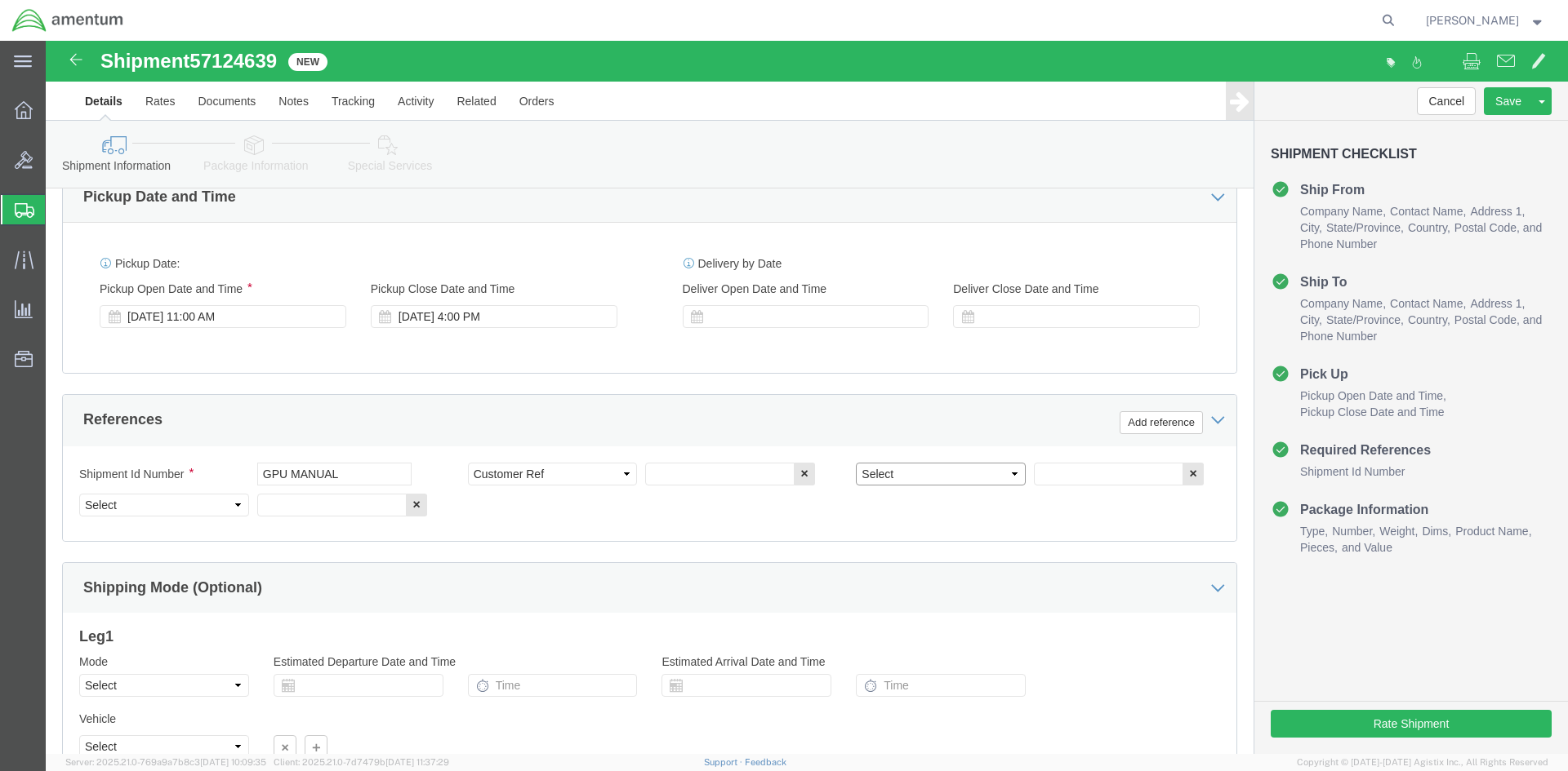
click select "Select Account Type Activity ID Airline Appointment Number ASN Batch Request # …"
select select "DEPT"
click select "Select Account Type Activity ID Airline Appointment Number ASN Batch Request # …"
select select "PROJNUM"
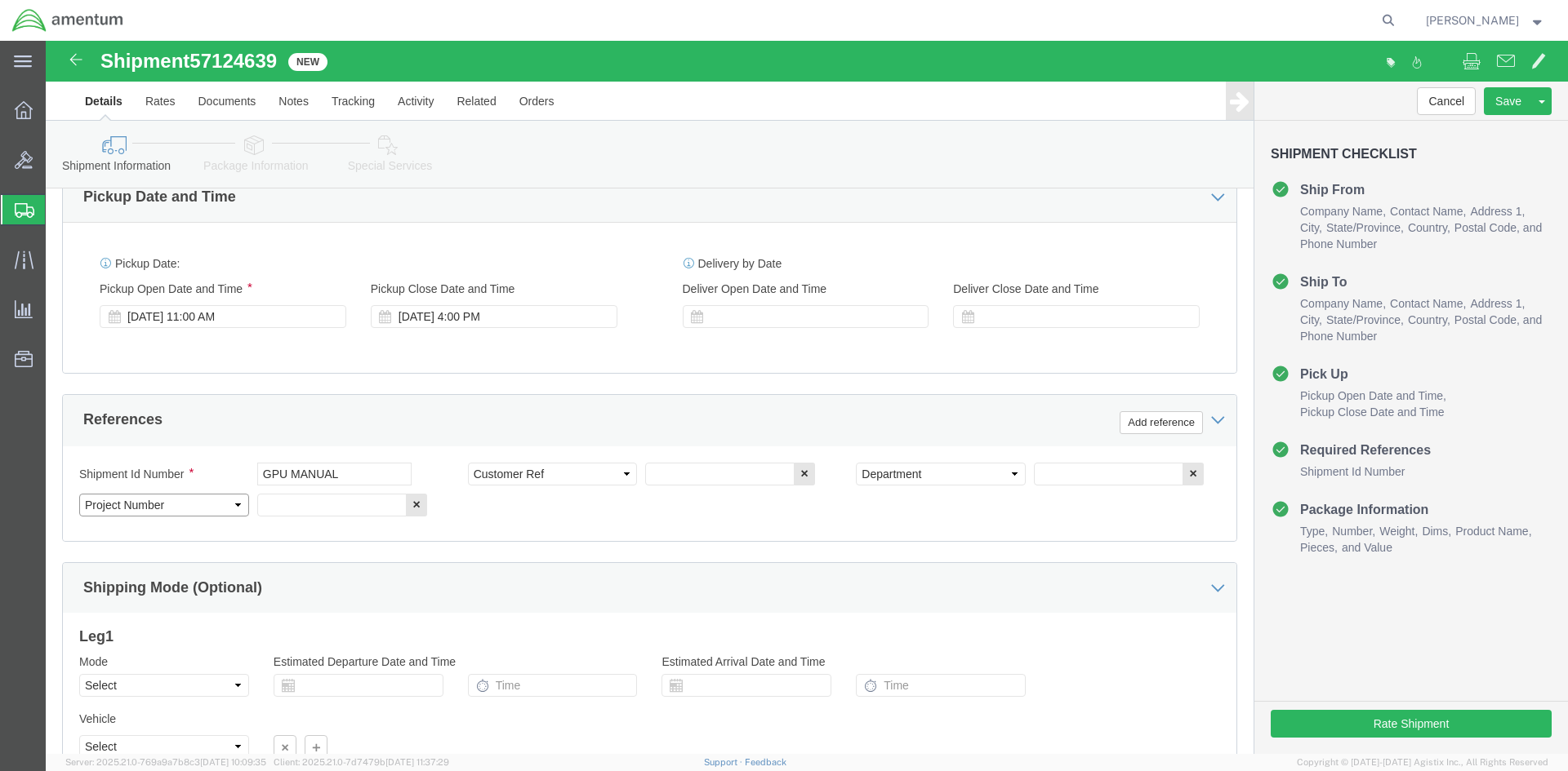
click select "Select Account Type Activity ID Airline Appointment Number ASN Batch Request # …"
drag, startPoint x: 316, startPoint y: 429, endPoint x: 34, endPoint y: 429, distance: 282.0
click div "Shipment Id Number GPU MANUAL"
click input "text"
paste input "GPU MANUAL"
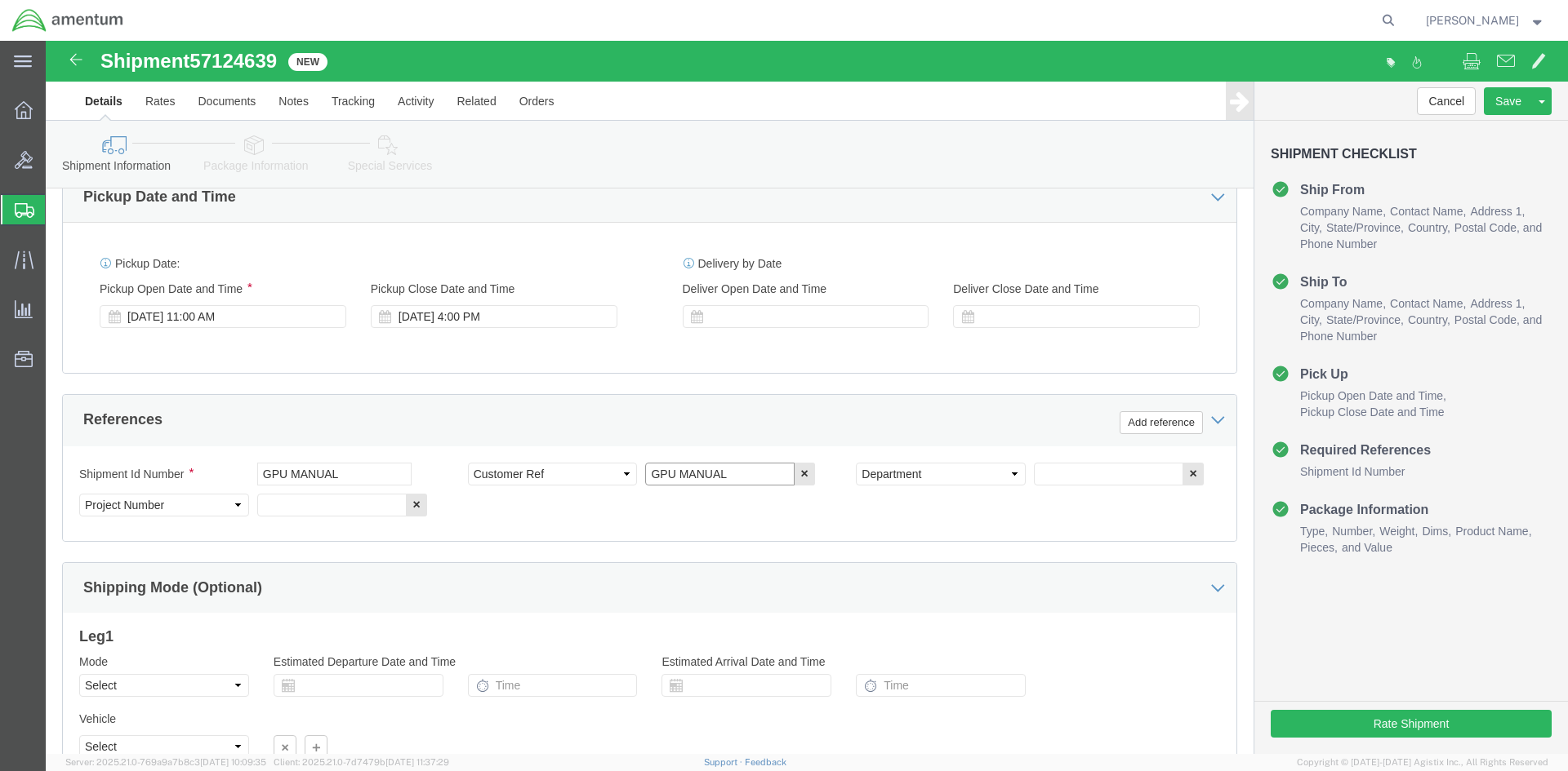
type input "GPU MANUAL"
click input "text"
type input "CBP"
click input "text"
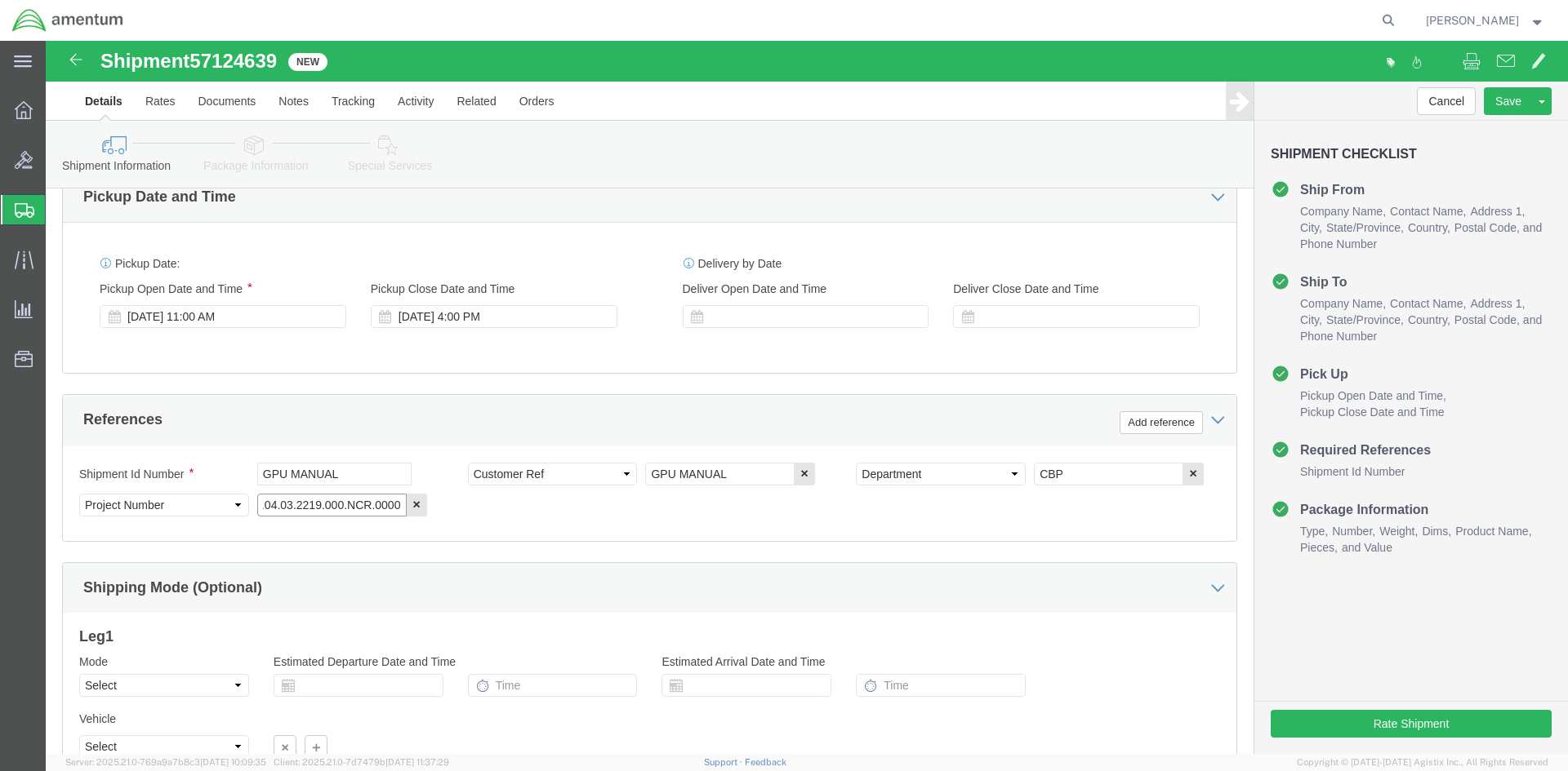
type input "6118.04.03.2219.000.NCR.0000"
click div "Shipment Id Number GPU MANUAL Select Account Type Activity ID Airline Appointme…"
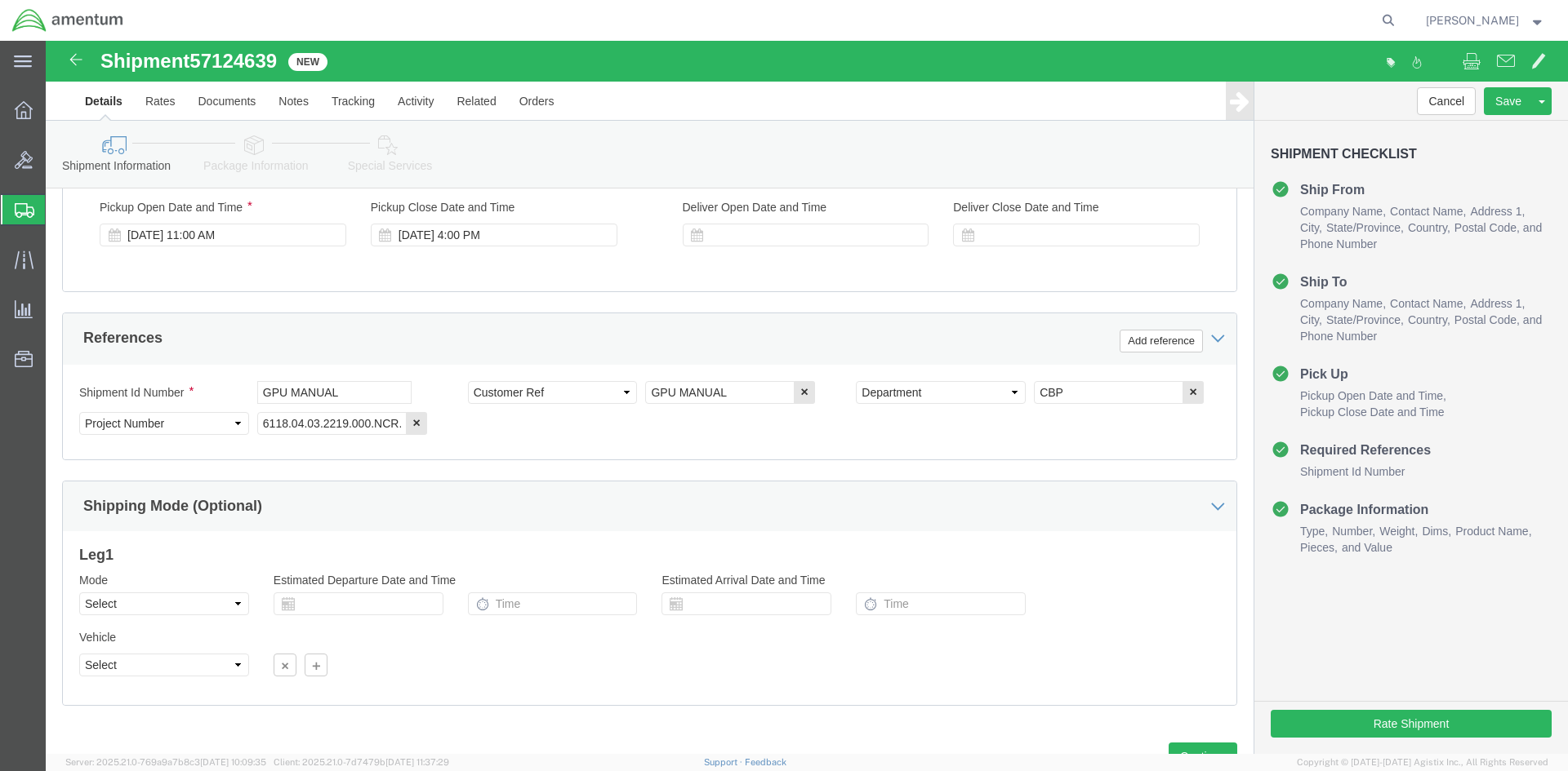
scroll to position [719, 0]
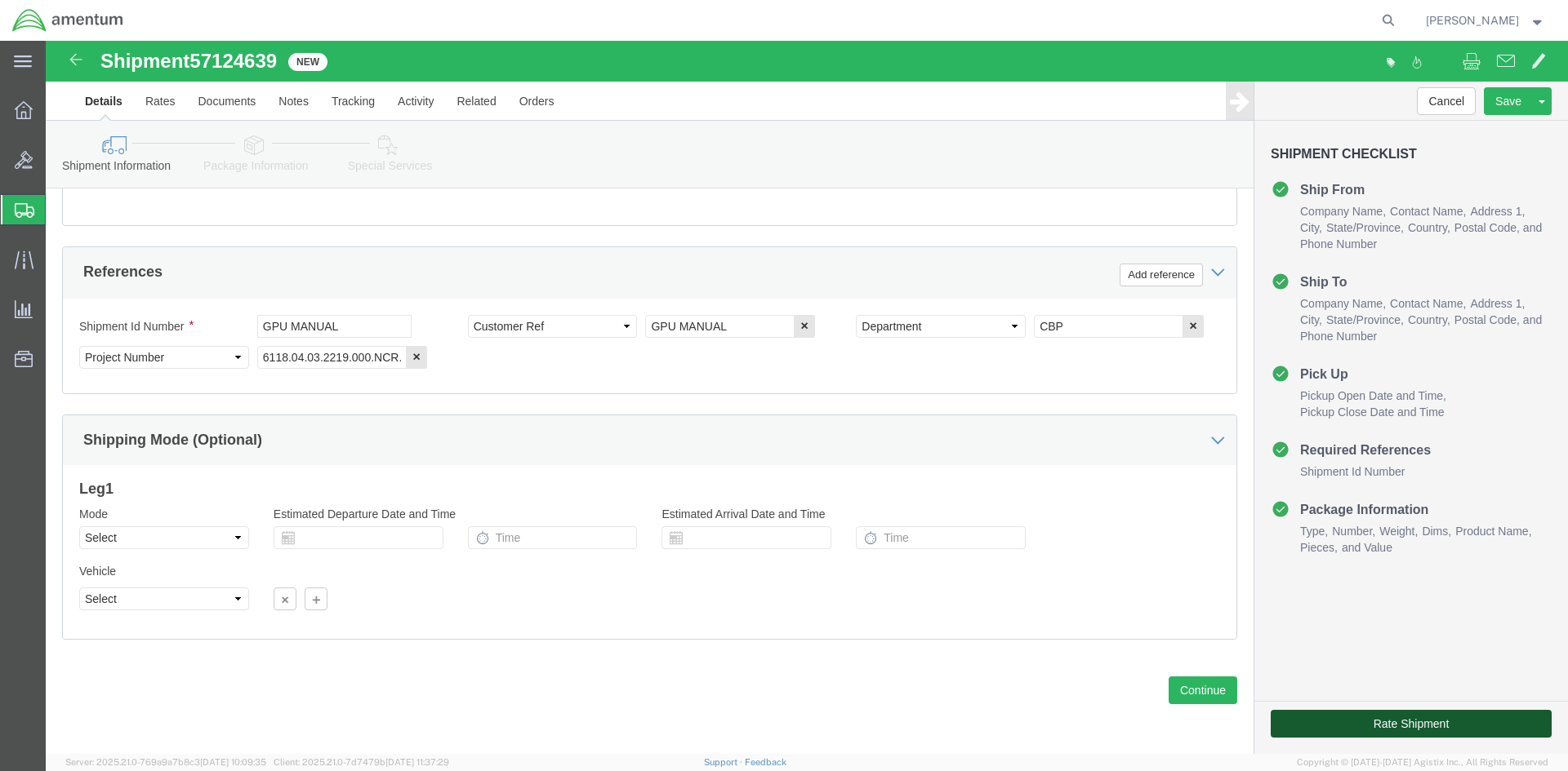
click button "Rate Shipment"
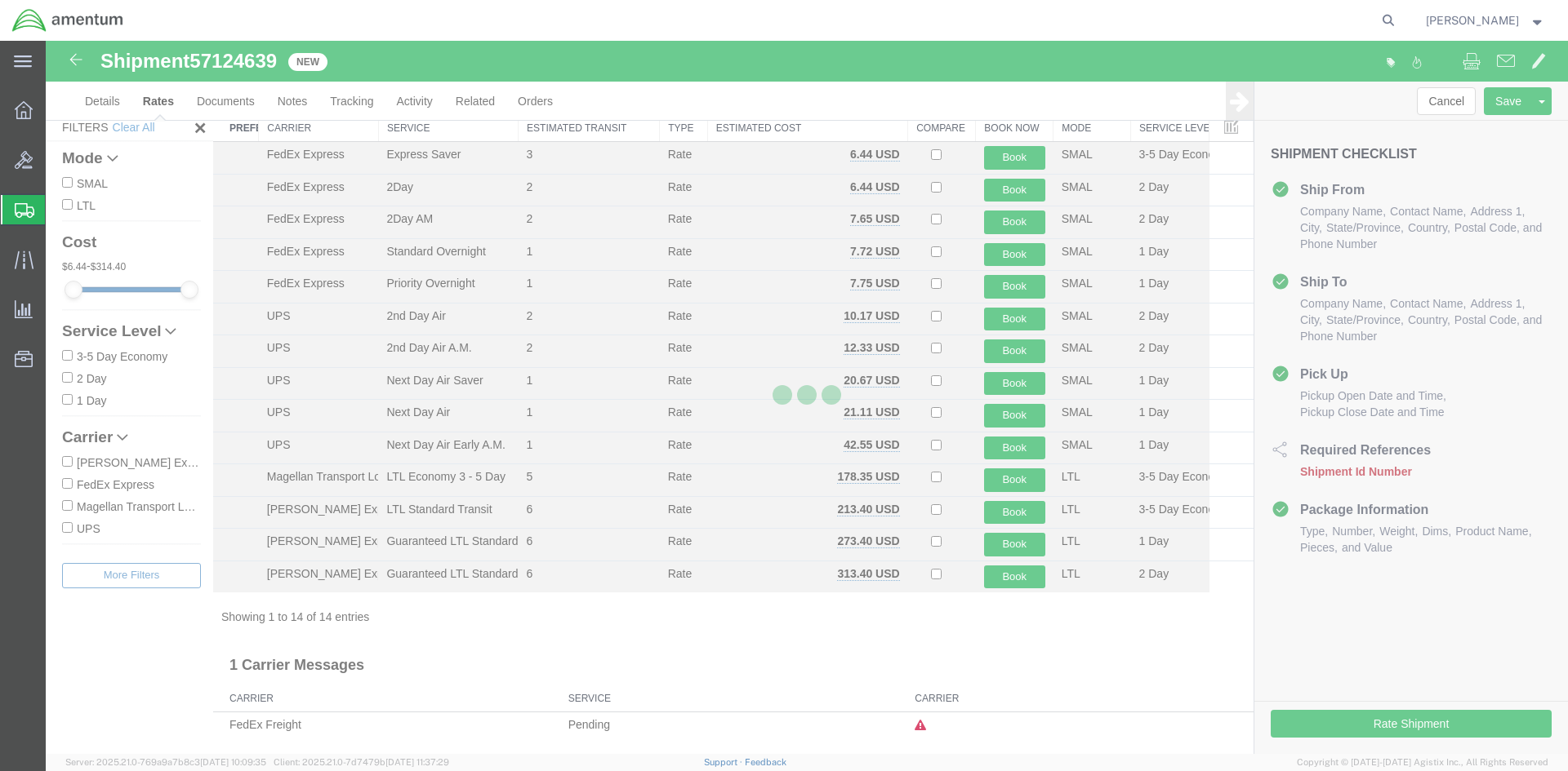
scroll to position [42, 0]
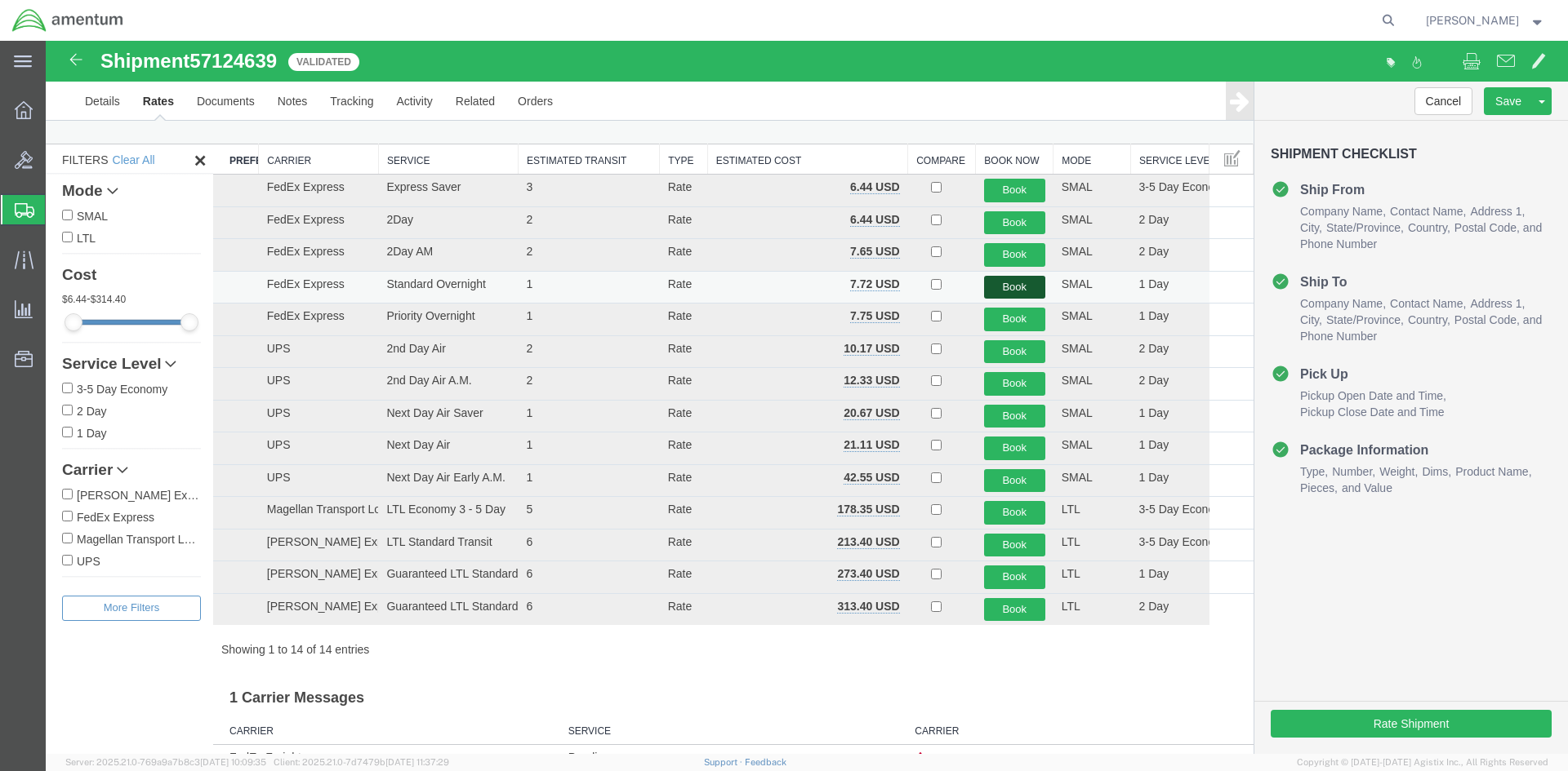
click at [1010, 281] on button "Book" at bounding box center [1015, 288] width 61 height 24
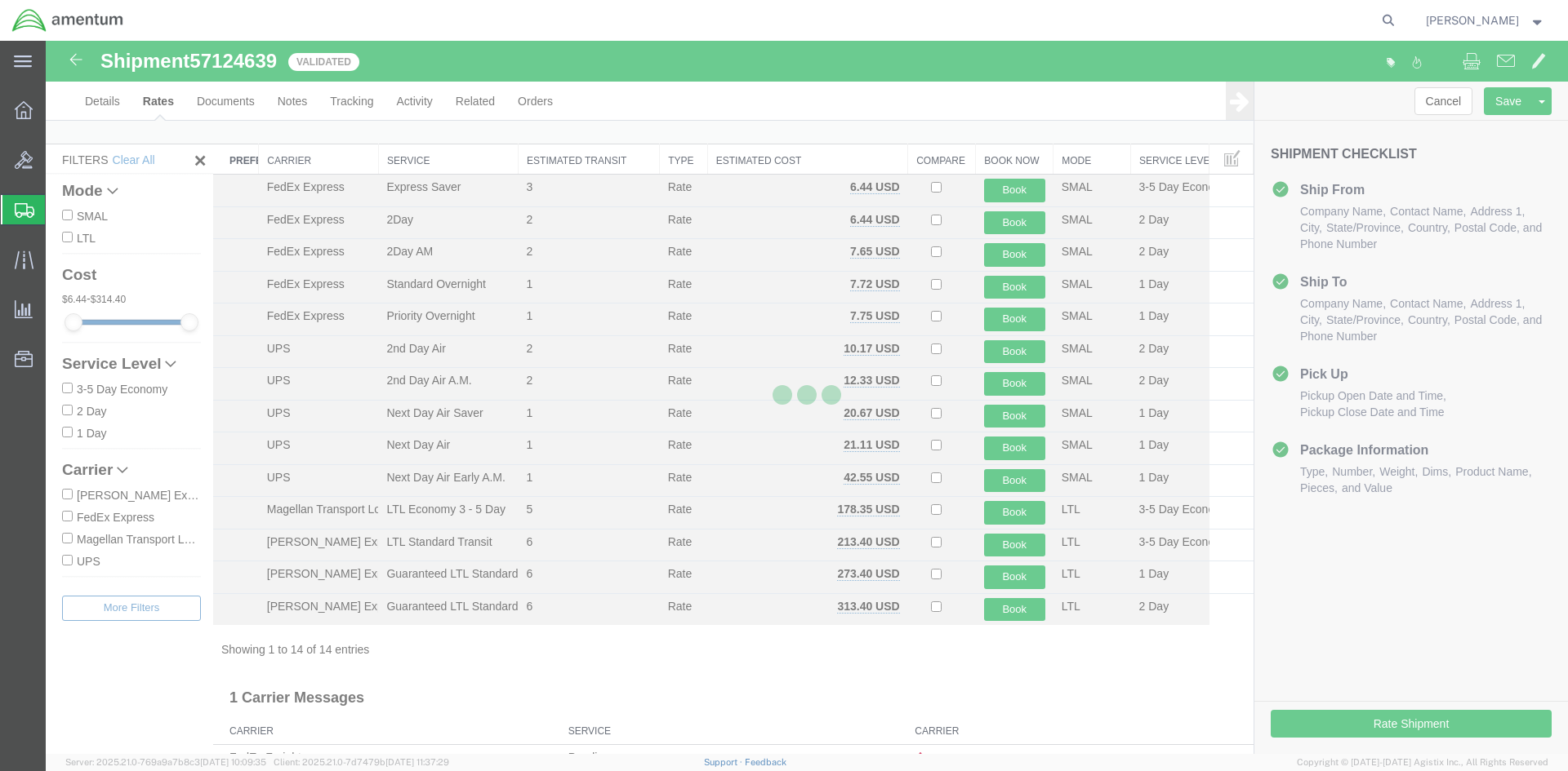
scroll to position [0, 0]
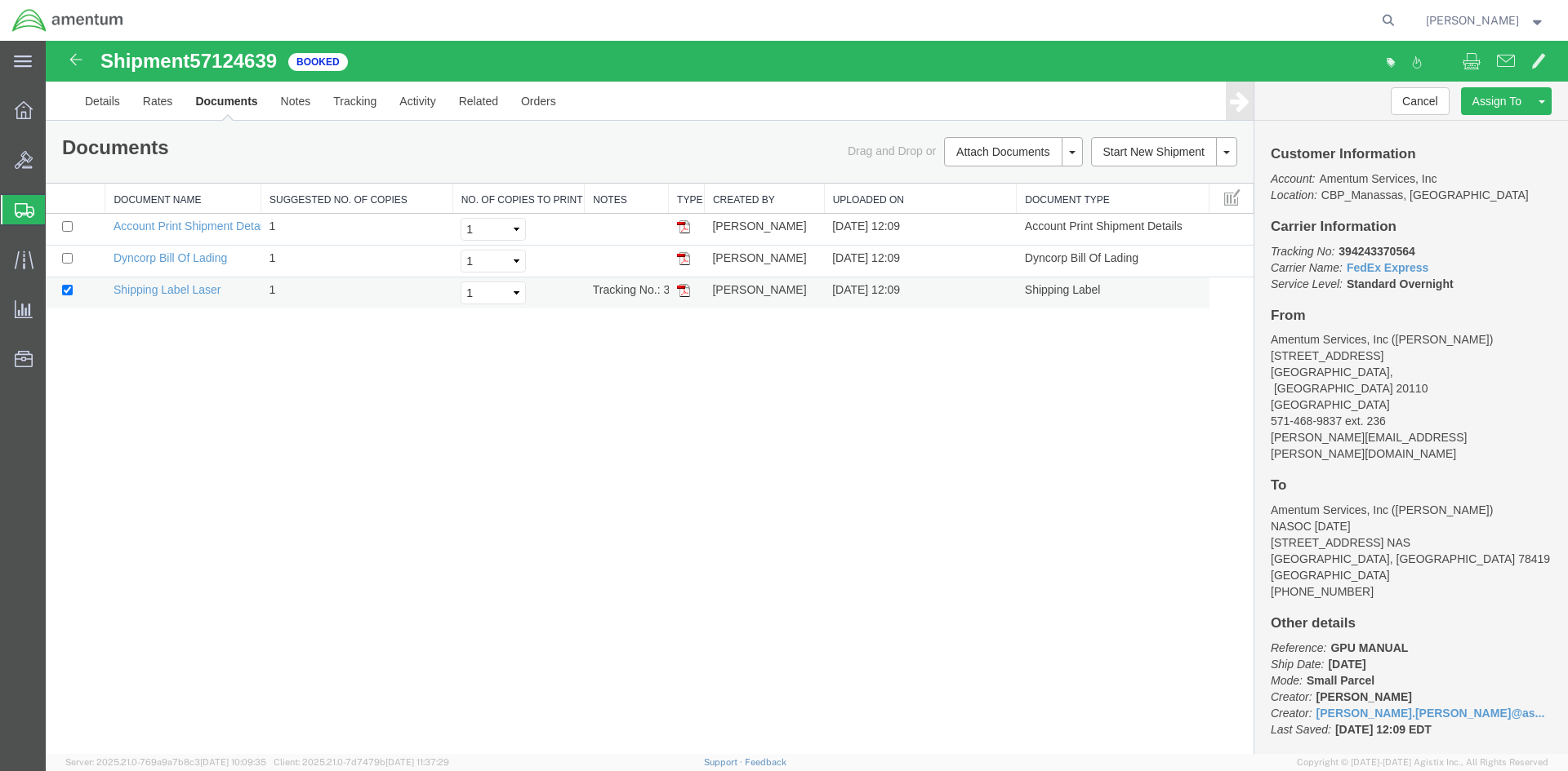
click at [689, 290] on img at bounding box center [683, 290] width 13 height 13
drag, startPoint x: 1419, startPoint y: 254, endPoint x: 1338, endPoint y: 255, distance: 81.0
click at [1338, 255] on p "Tracking No: 394243370564 Carrier Name: FedEx Express FedEx Express Service Lev…" at bounding box center [1411, 268] width 280 height 49
copy b "394243370564"
click at [0, 0] on span "Create Shipment" at bounding box center [0, 0] width 0 height 0
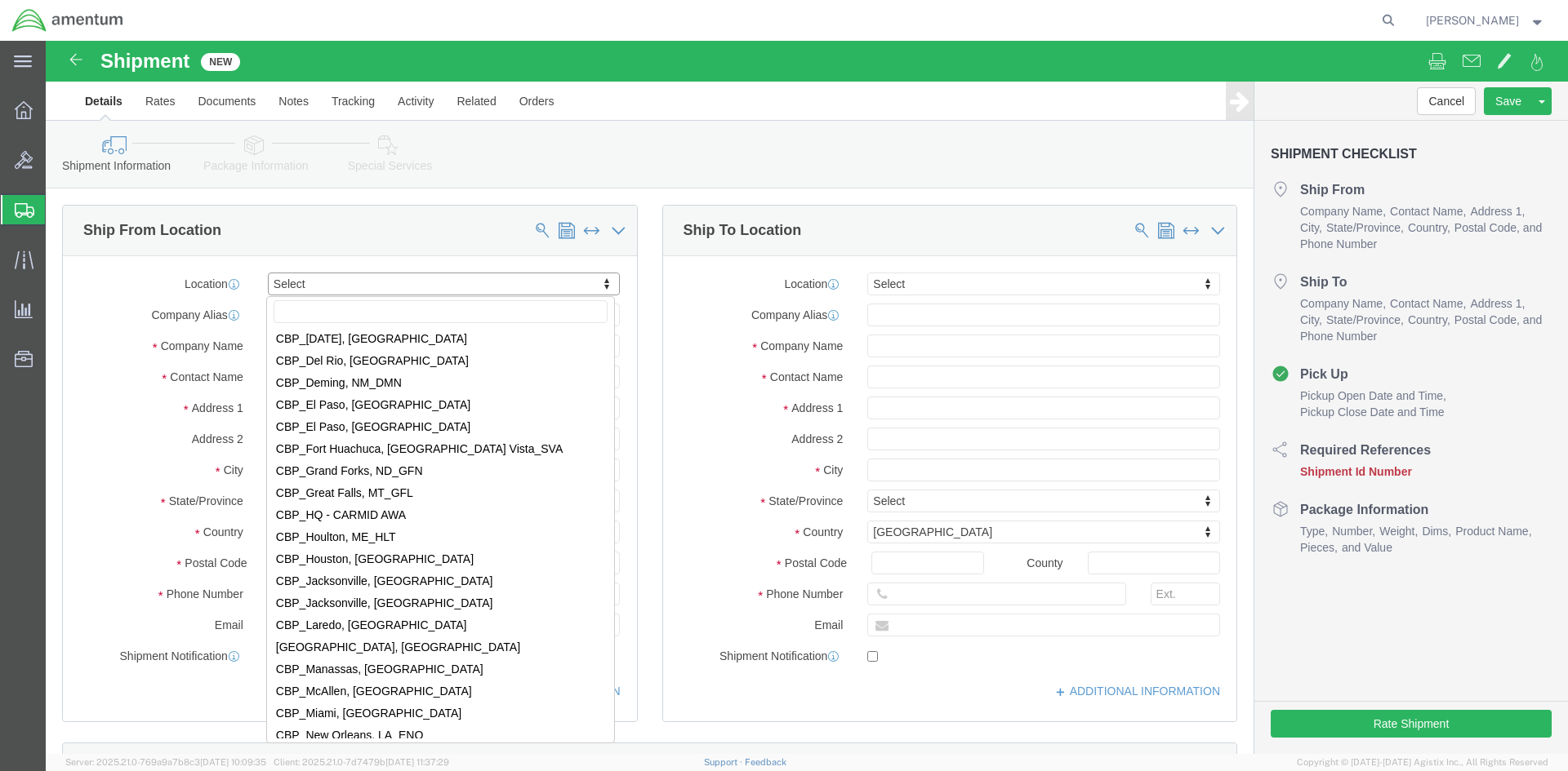
scroll to position [3183, 0]
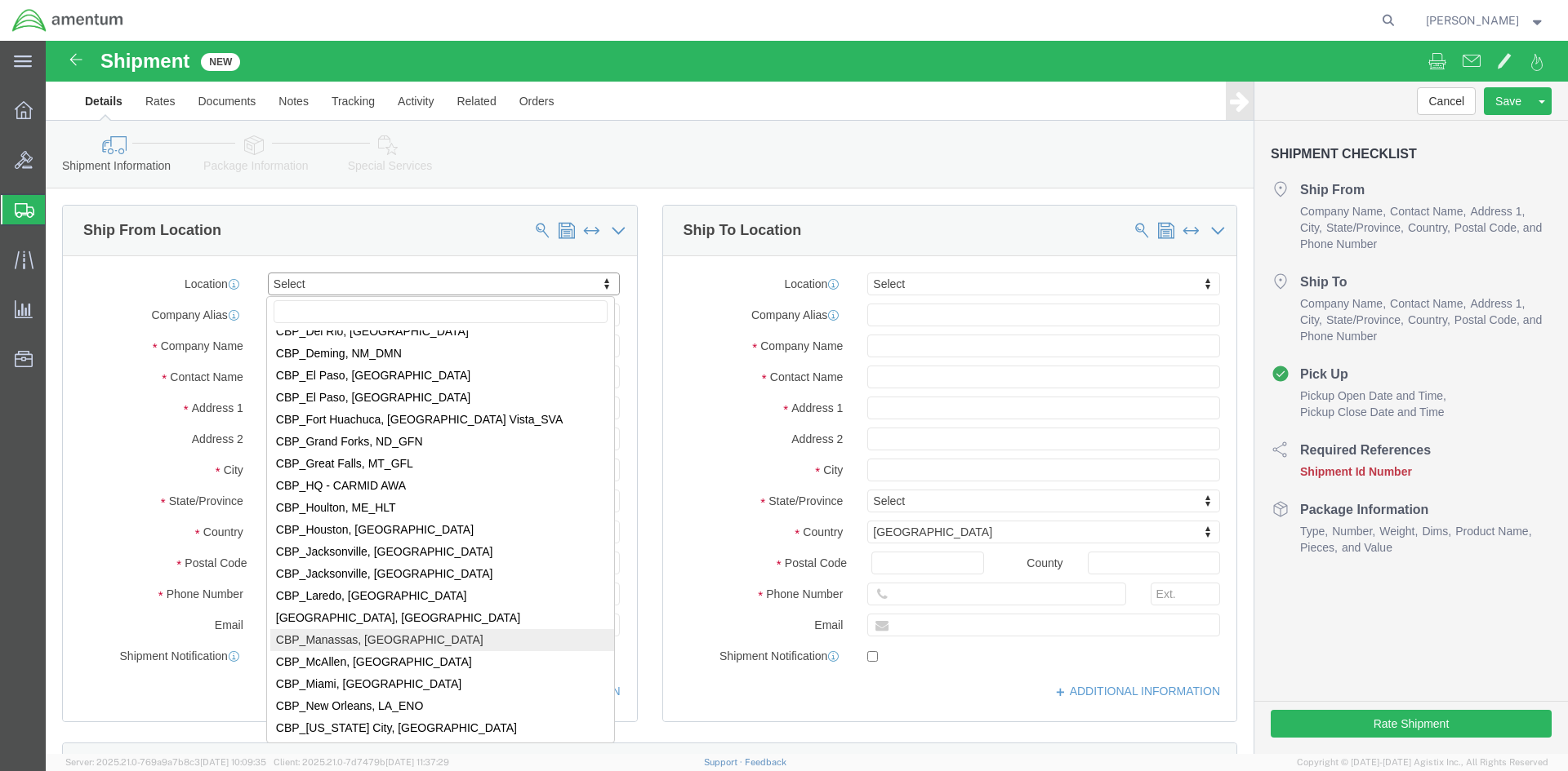
select select "49925"
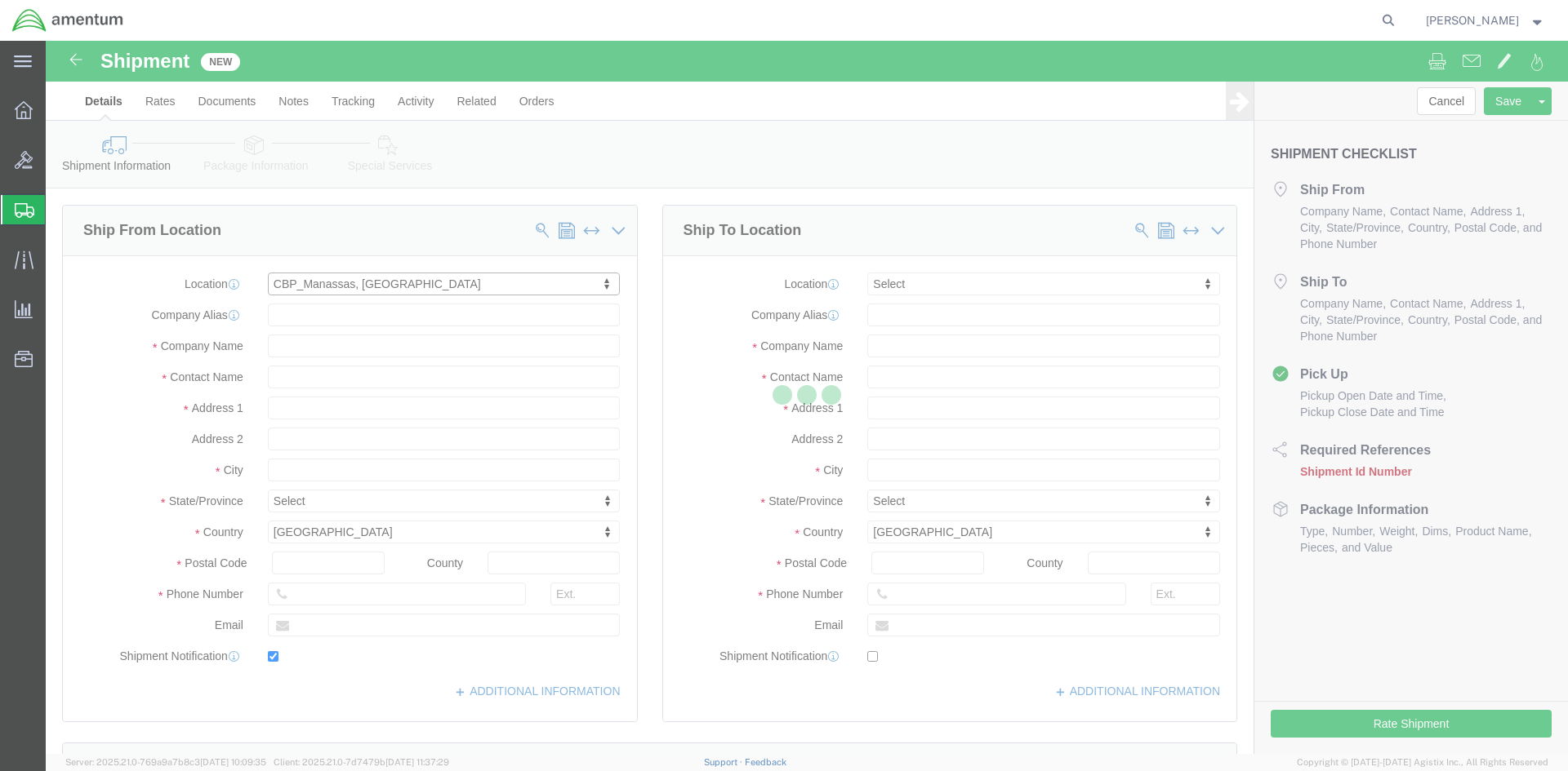
type input "[STREET_ADDRESS]"
type input "20110"
type input "[PHONE_NUMBER]"
type input "236"
type input "[PERSON_NAME][EMAIL_ADDRESS][PERSON_NAME][DOMAIN_NAME]"
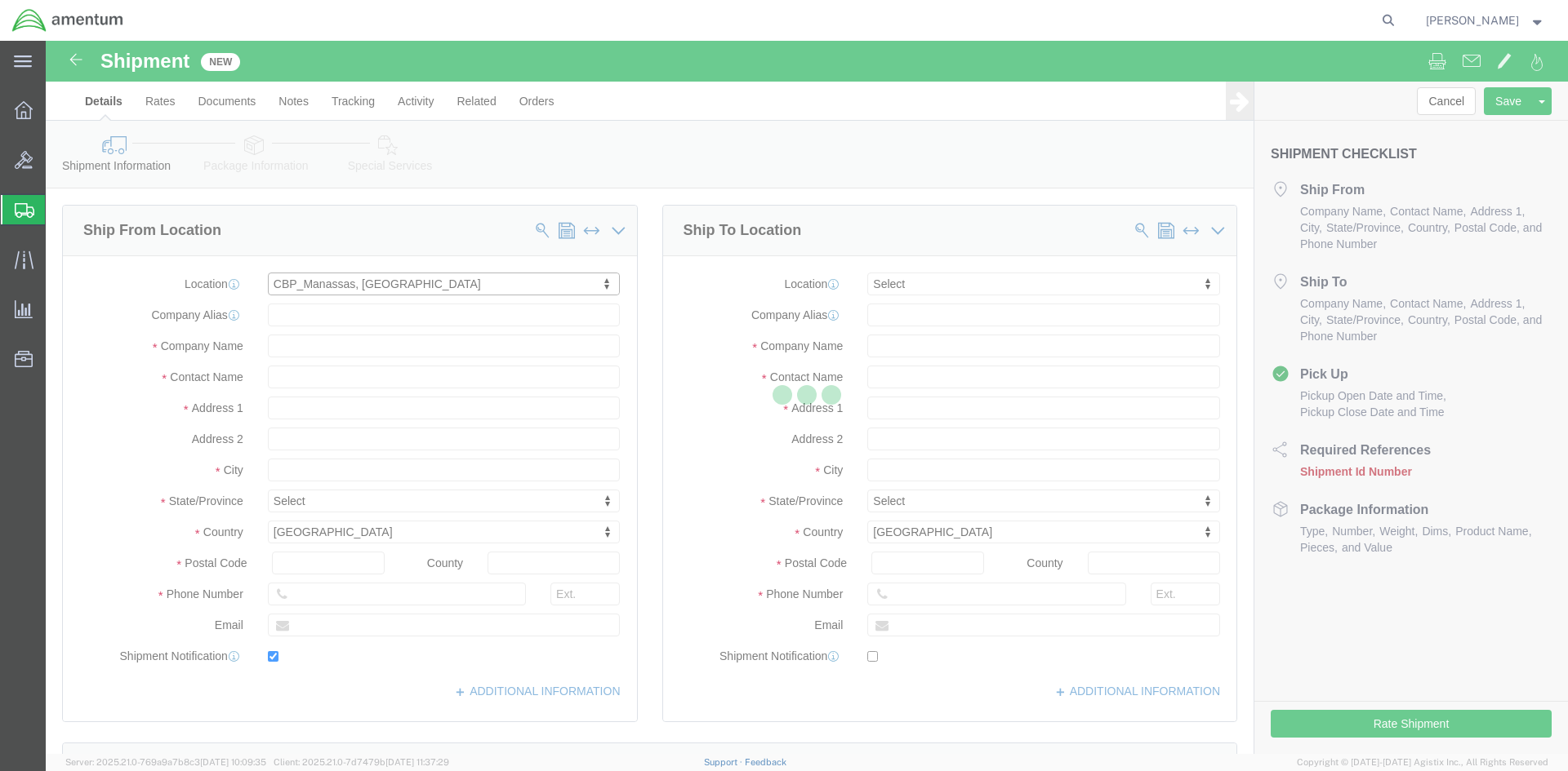
checkbox input "true"
type input "Amentum Services, Inc"
type input "[PERSON_NAME]"
type input "Manassas"
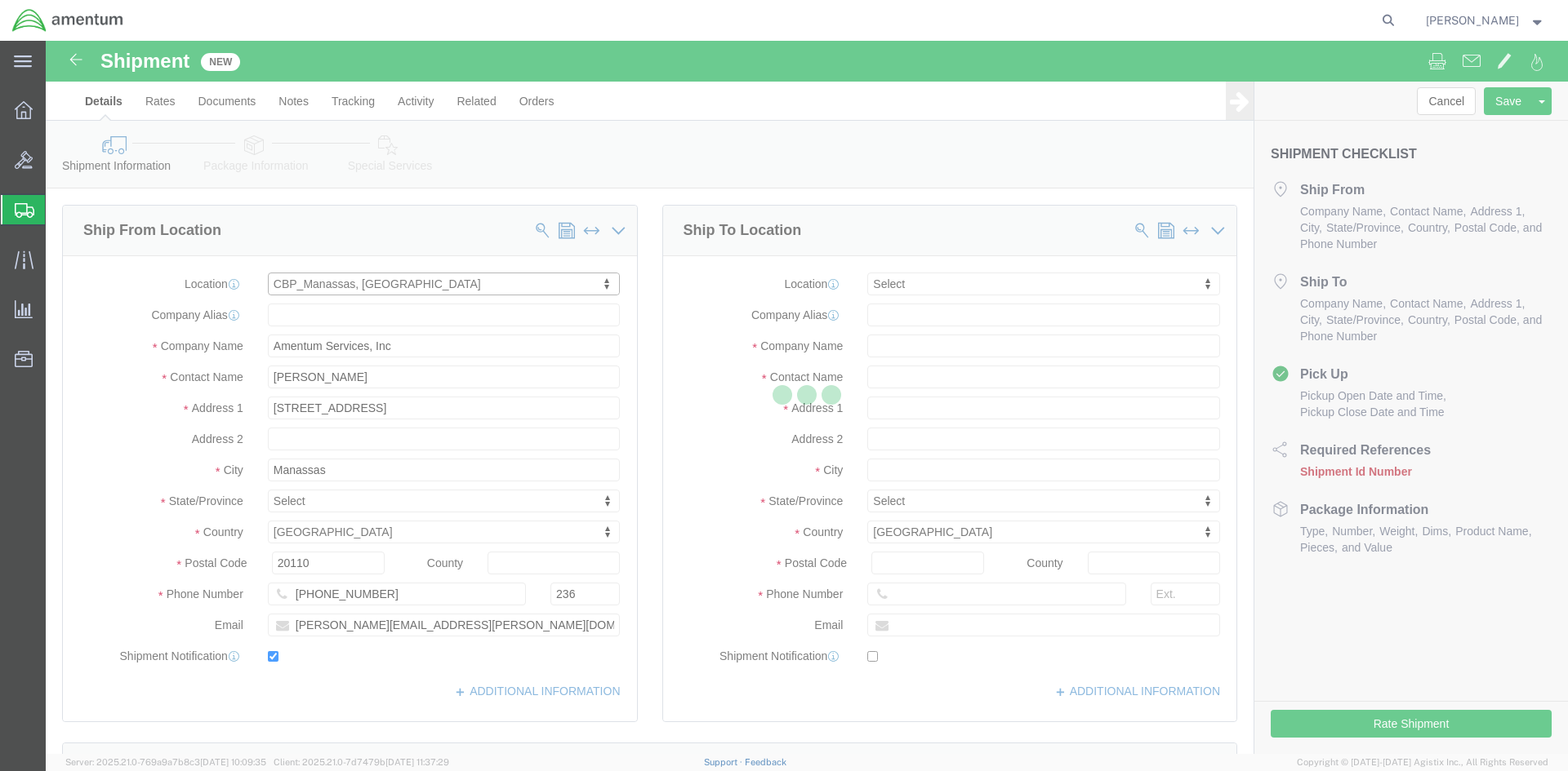
select select "VA"
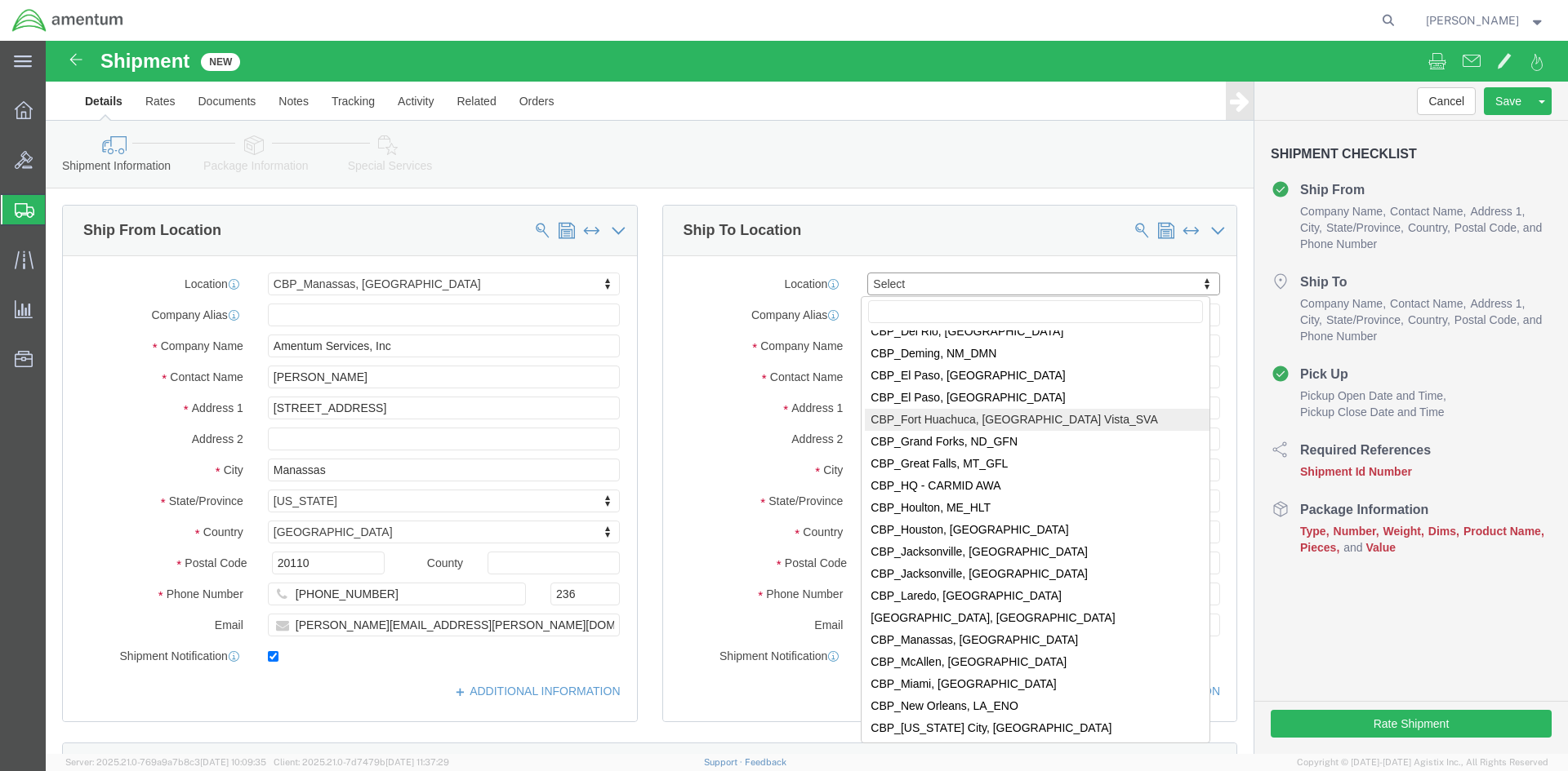
scroll to position [3265, 0]
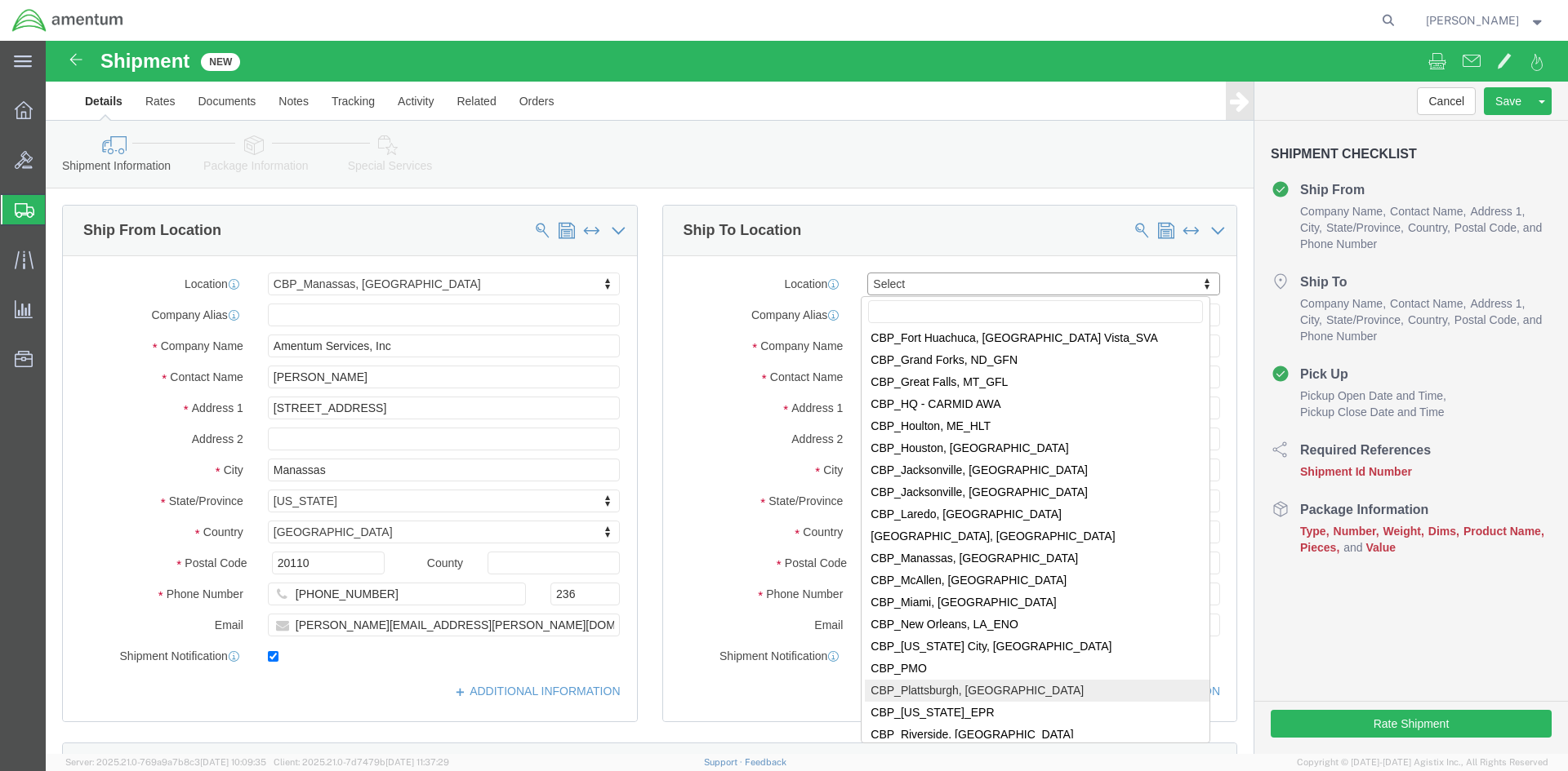
select select "49927"
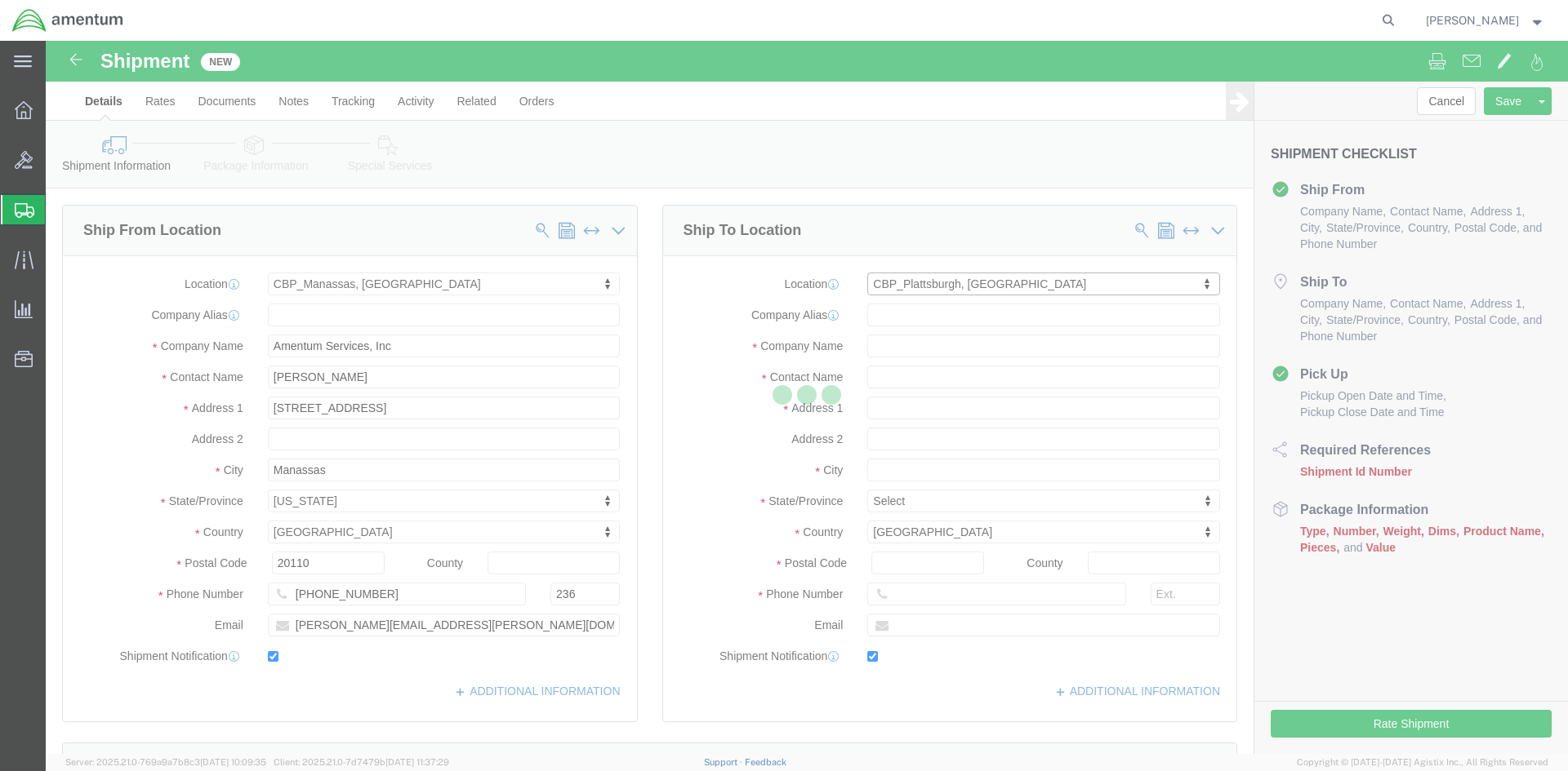
type input "[STREET_ADDRESS][US_STATE]"
type input "12903"
type input "[PHONE_NUMBER]"
type input "[PERSON_NAME][EMAIL_ADDRESS][PERSON_NAME][DOMAIN_NAME]"
checkbox input "true"
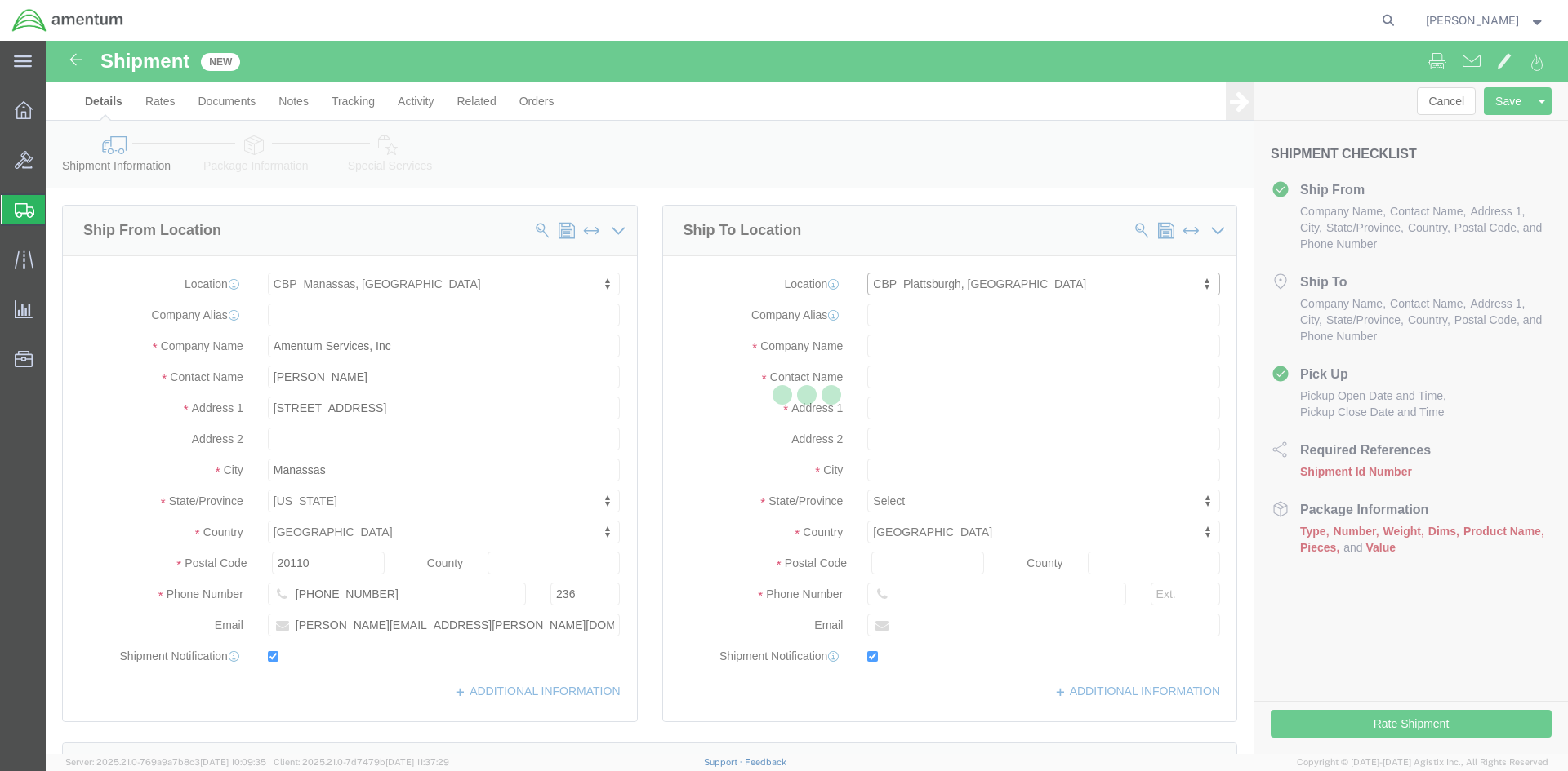
type input "Amentum Services, Inc"
type input "[PERSON_NAME]"
type input "[GEOGRAPHIC_DATA]"
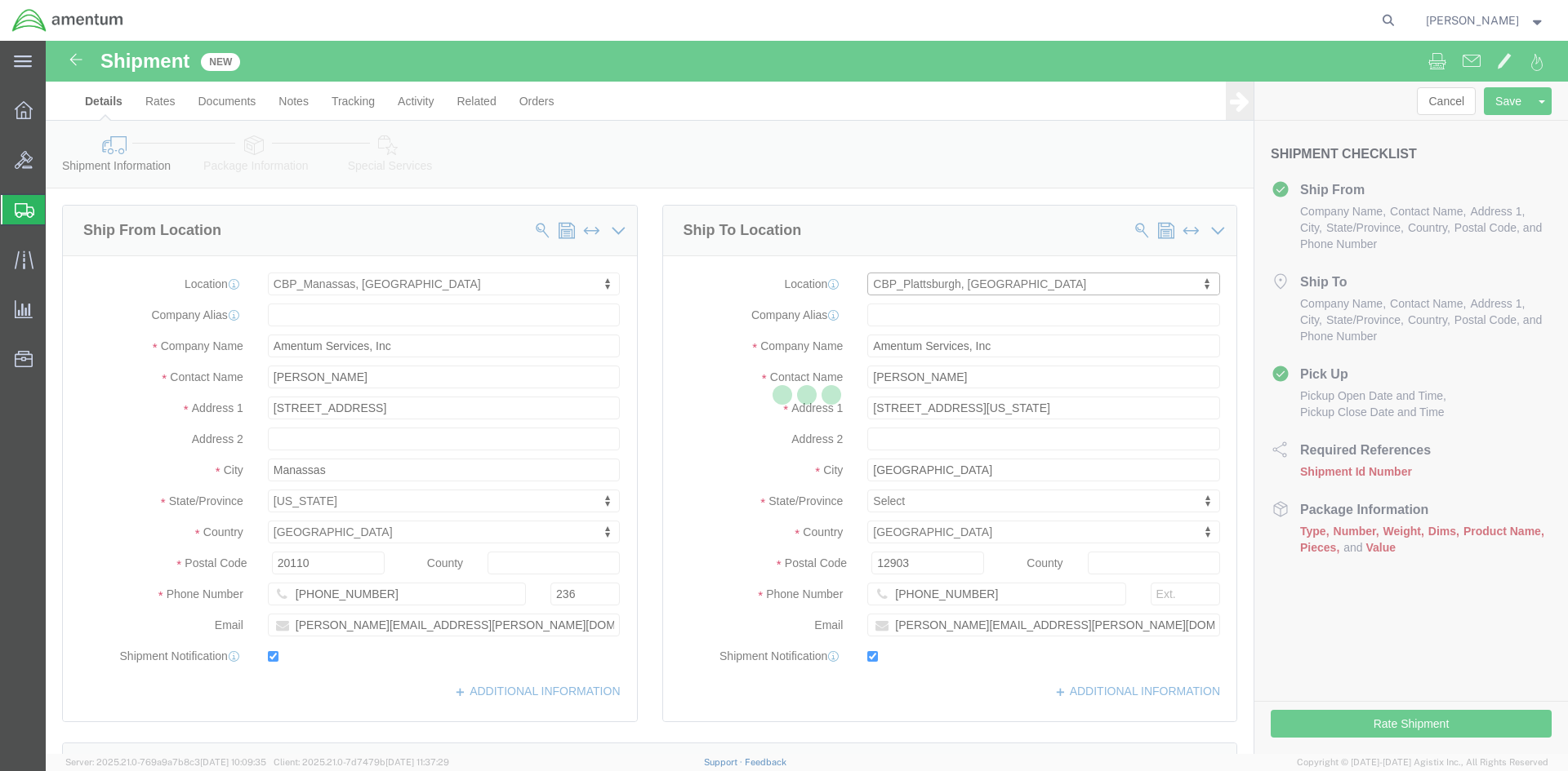
select select "NY"
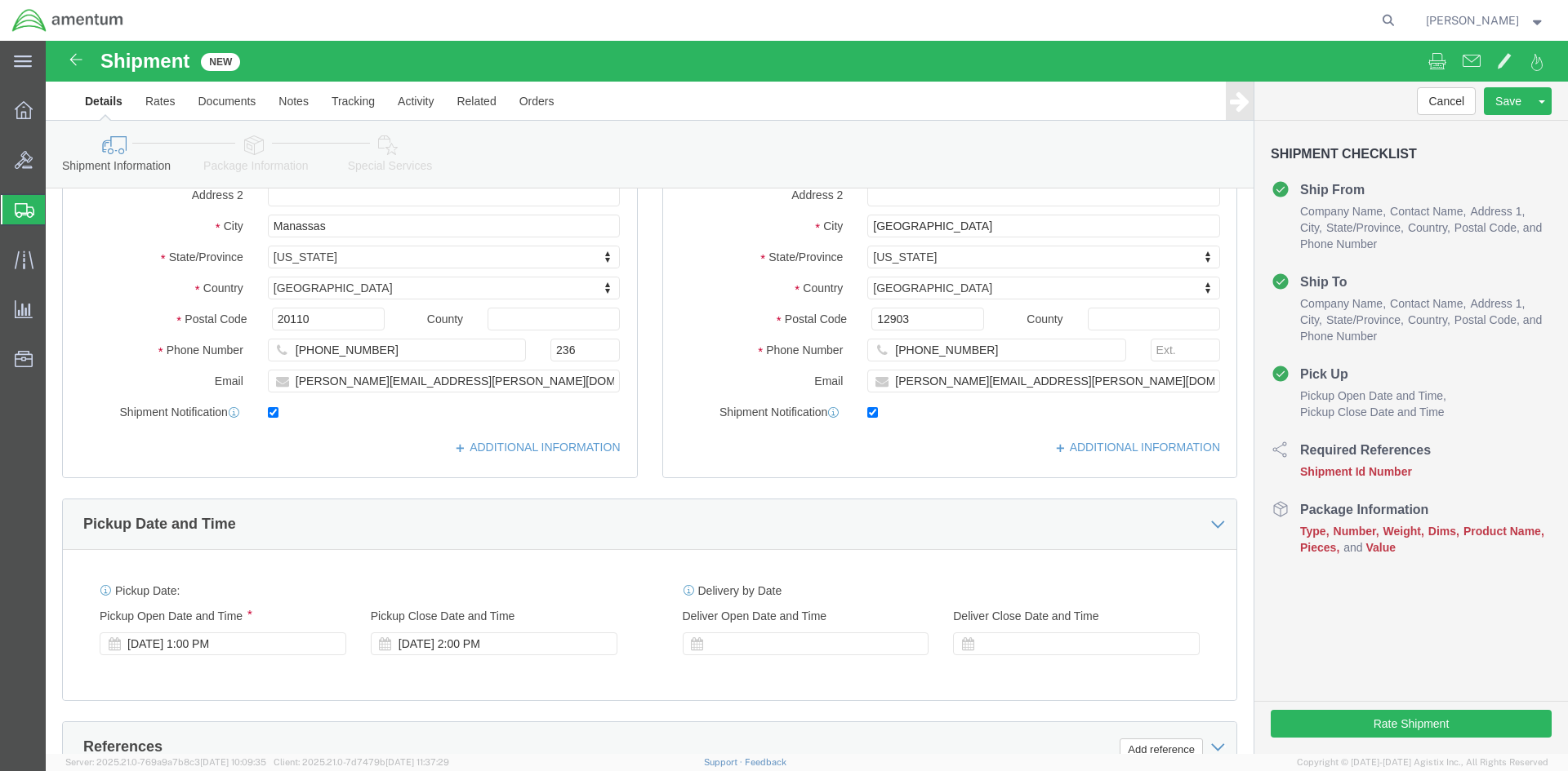
scroll to position [245, 0]
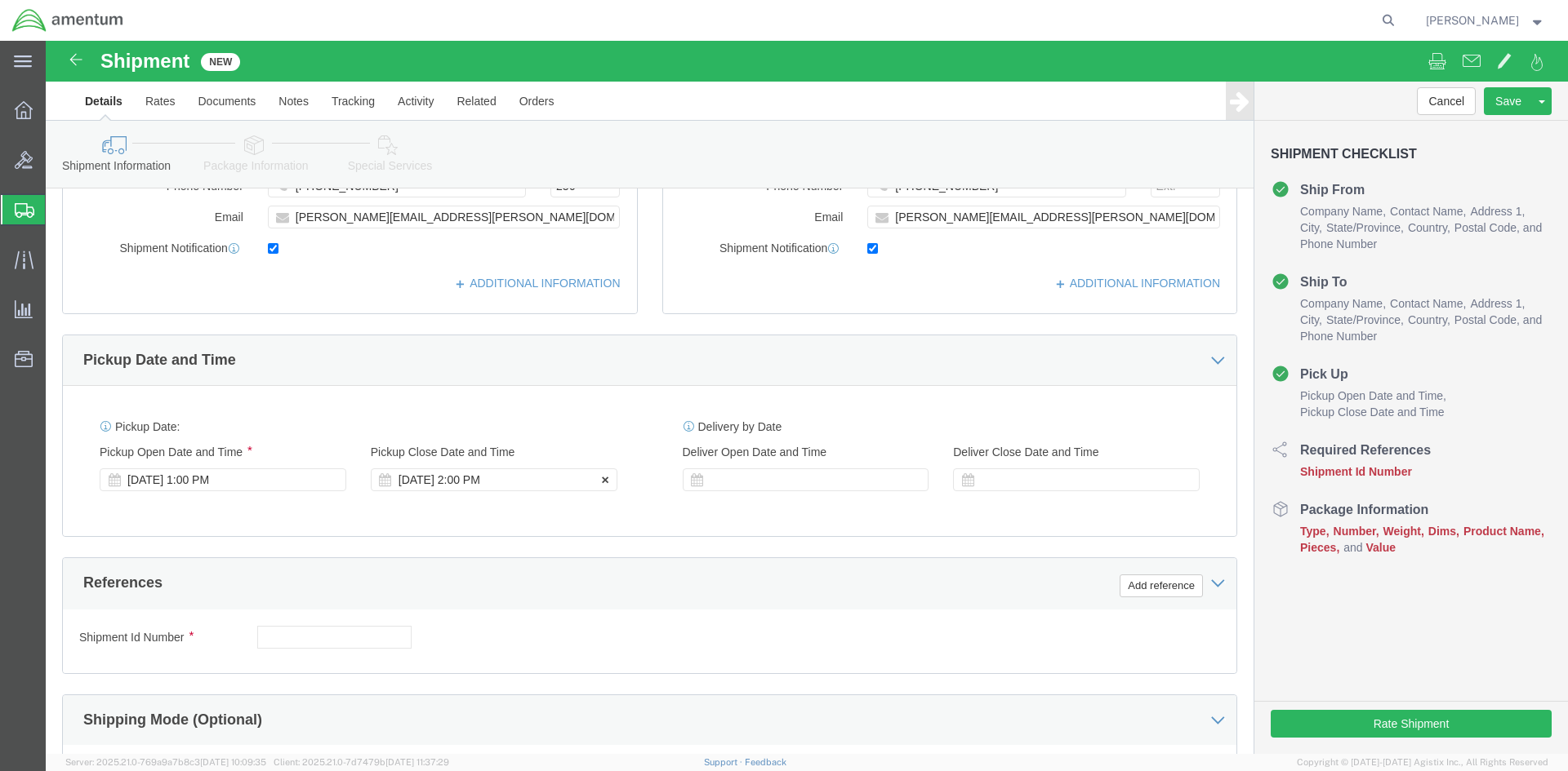
click div "[DATE] 2:00 PM"
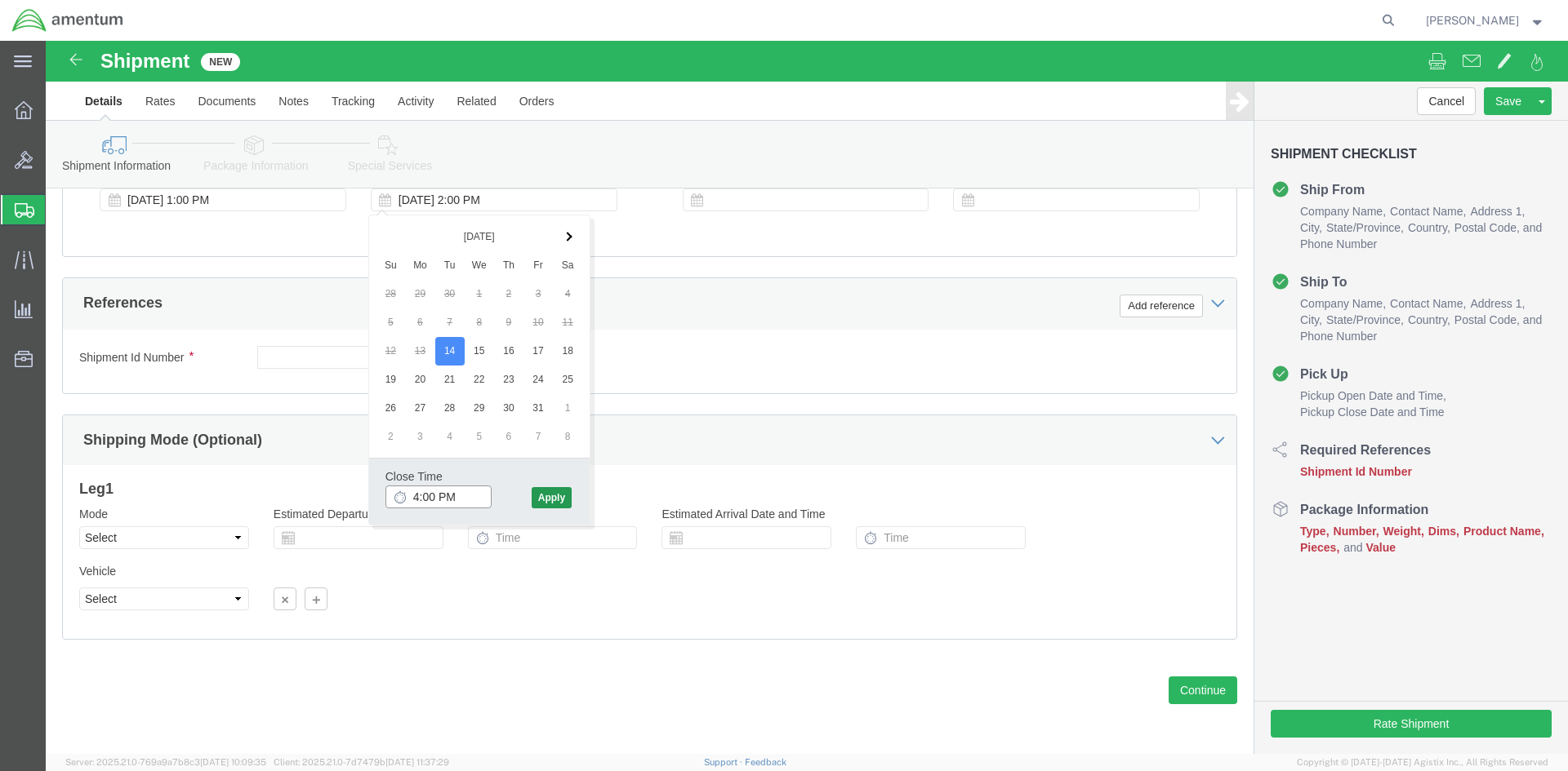
type input "4:00 PM"
click button "Apply"
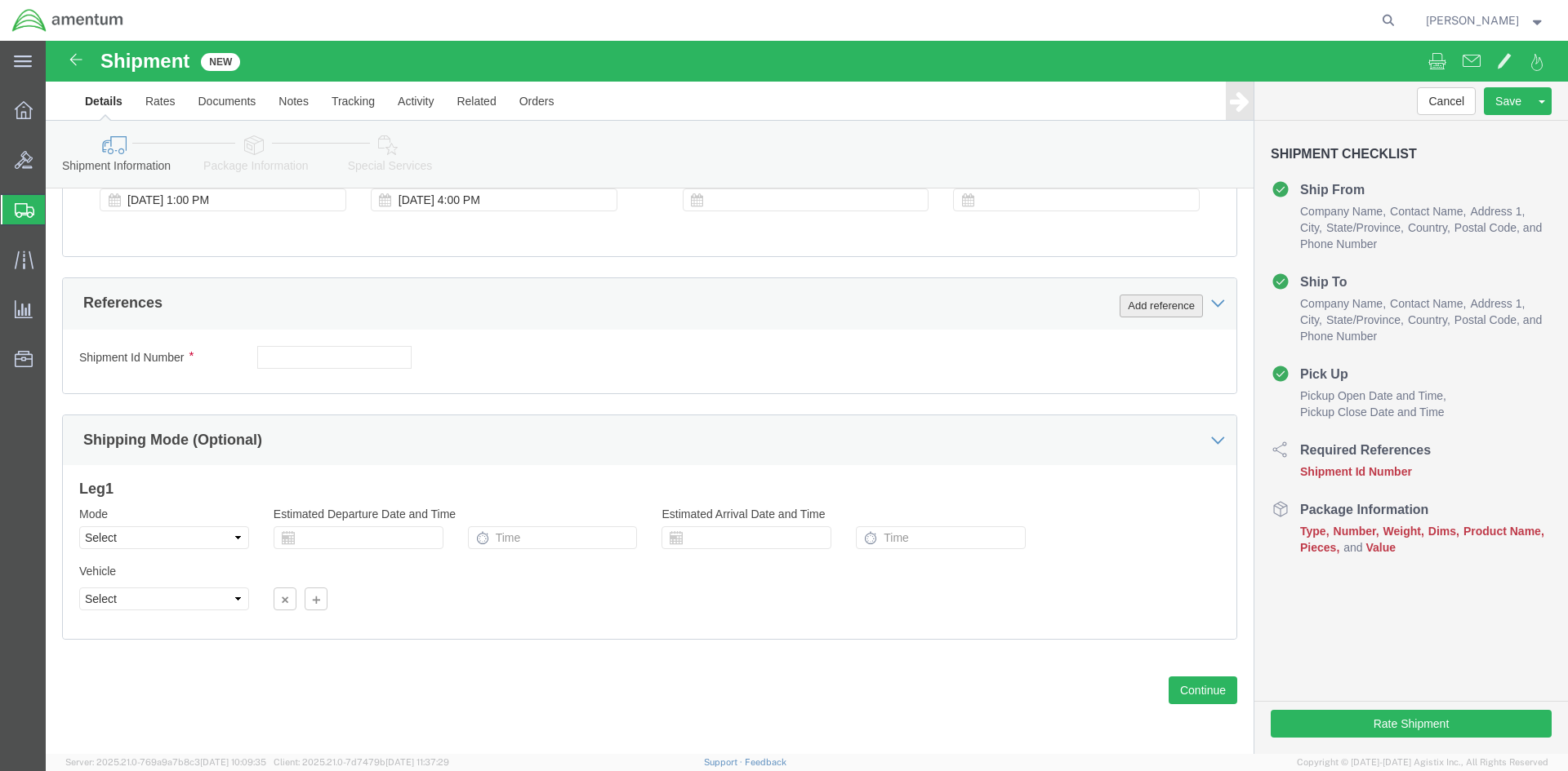
click button "Add reference"
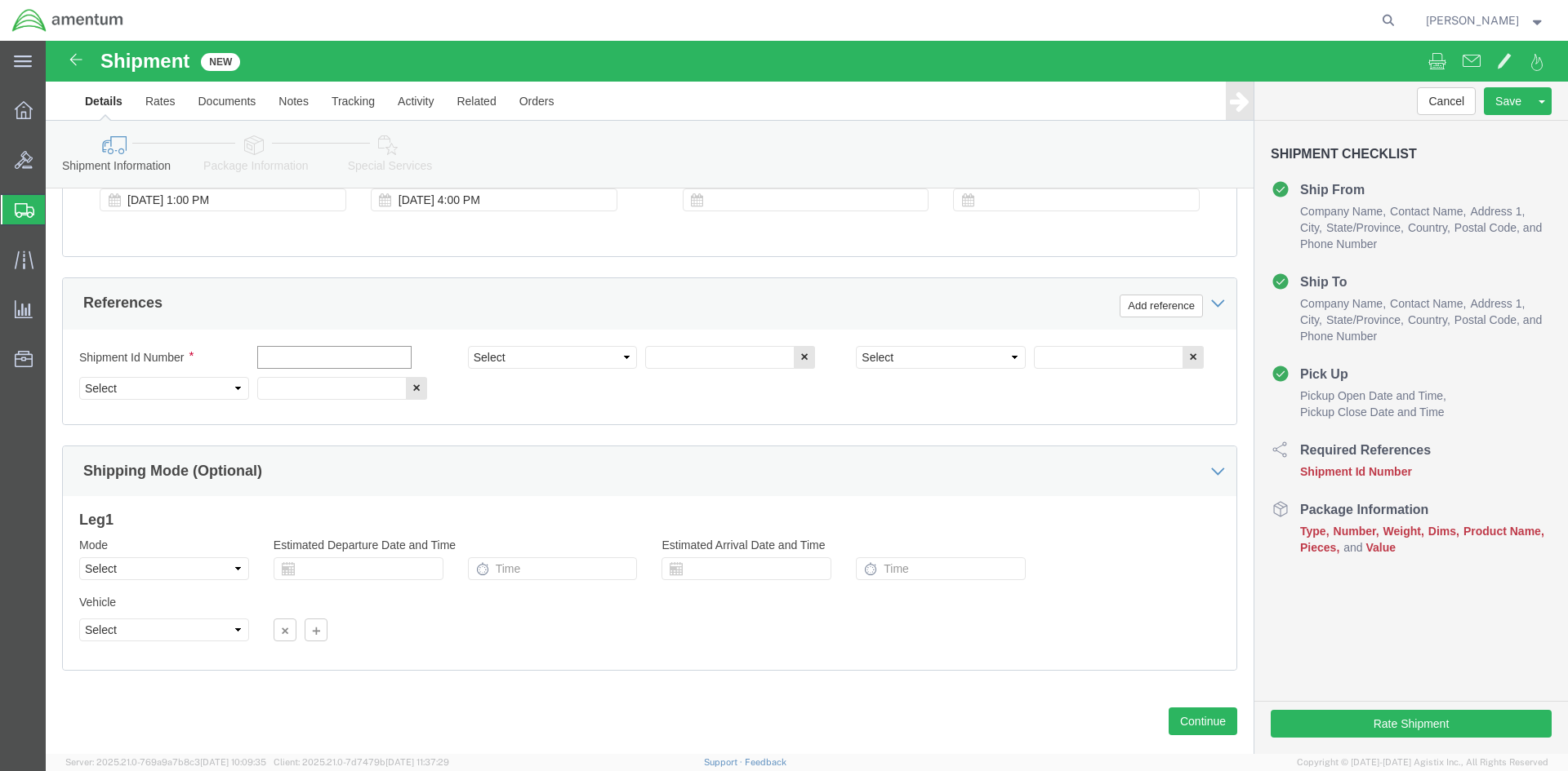
click input "text"
type input "d"
type input "C"
type input "DOCS"
click select "Select Account Type Activity ID Airline Appointment Number ASN Batch Request # …"
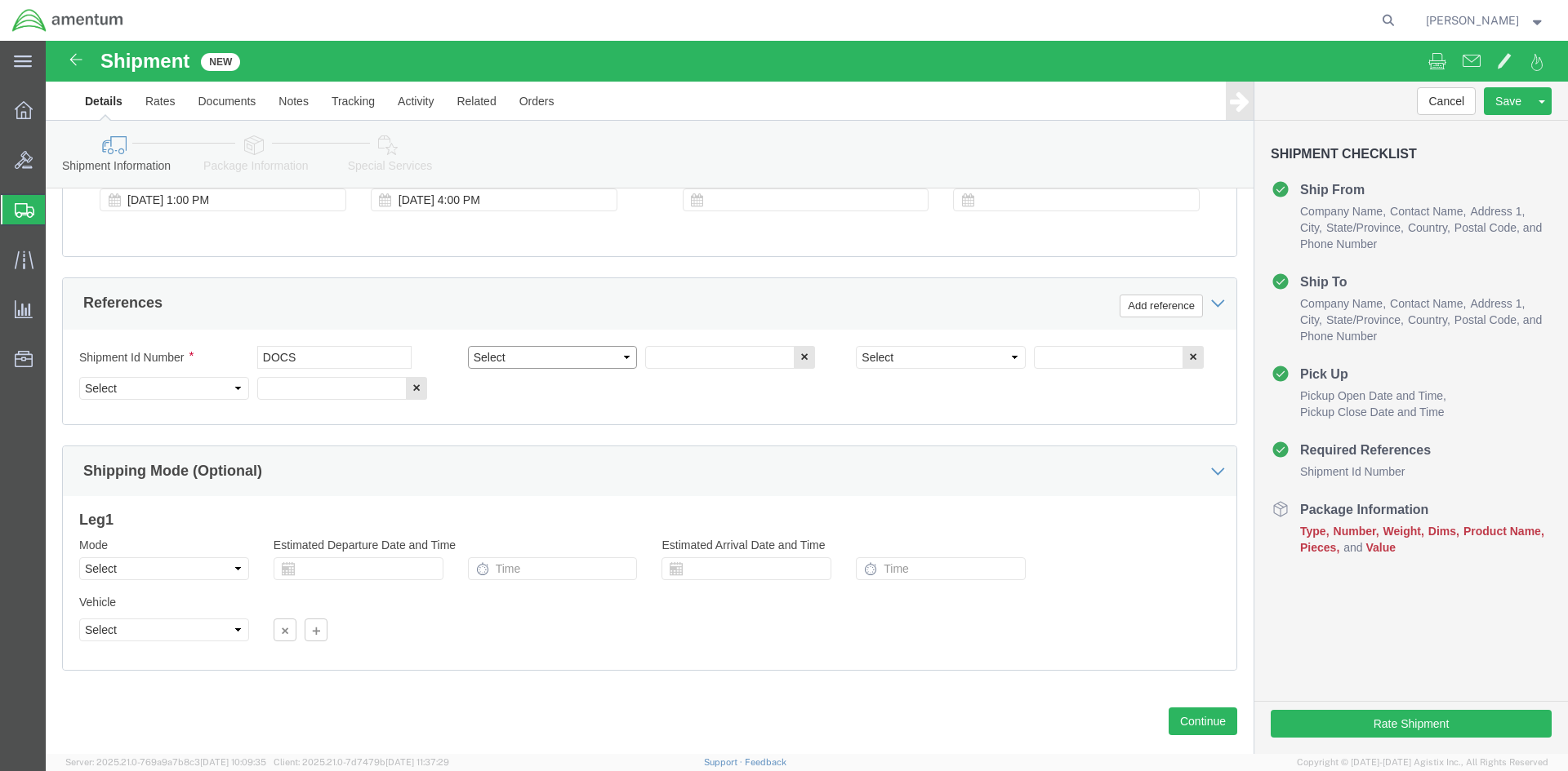
select select "CUSTREF"
click select "Select Account Type Activity ID Airline Appointment Number ASN Batch Request # …"
select select "DEPT"
click select "Select Account Type Activity ID Airline Appointment Number ASN Batch Request # …"
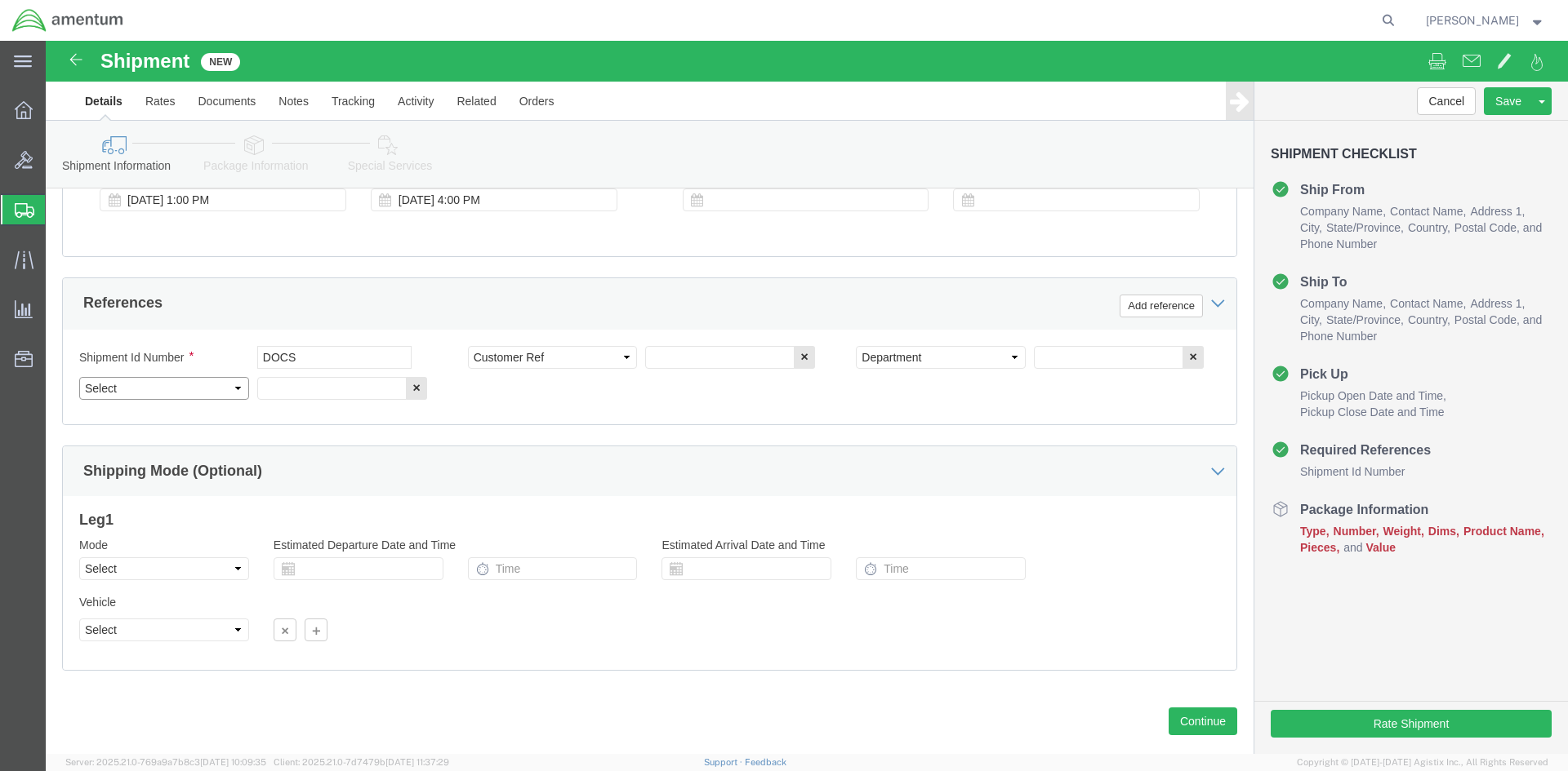
click select "Select Account Type Activity ID Airline Appointment Number ASN Batch Request # …"
select select "PROJNUM"
click select "Select Account Type Activity ID Airline Appointment Number ASN Batch Request # …"
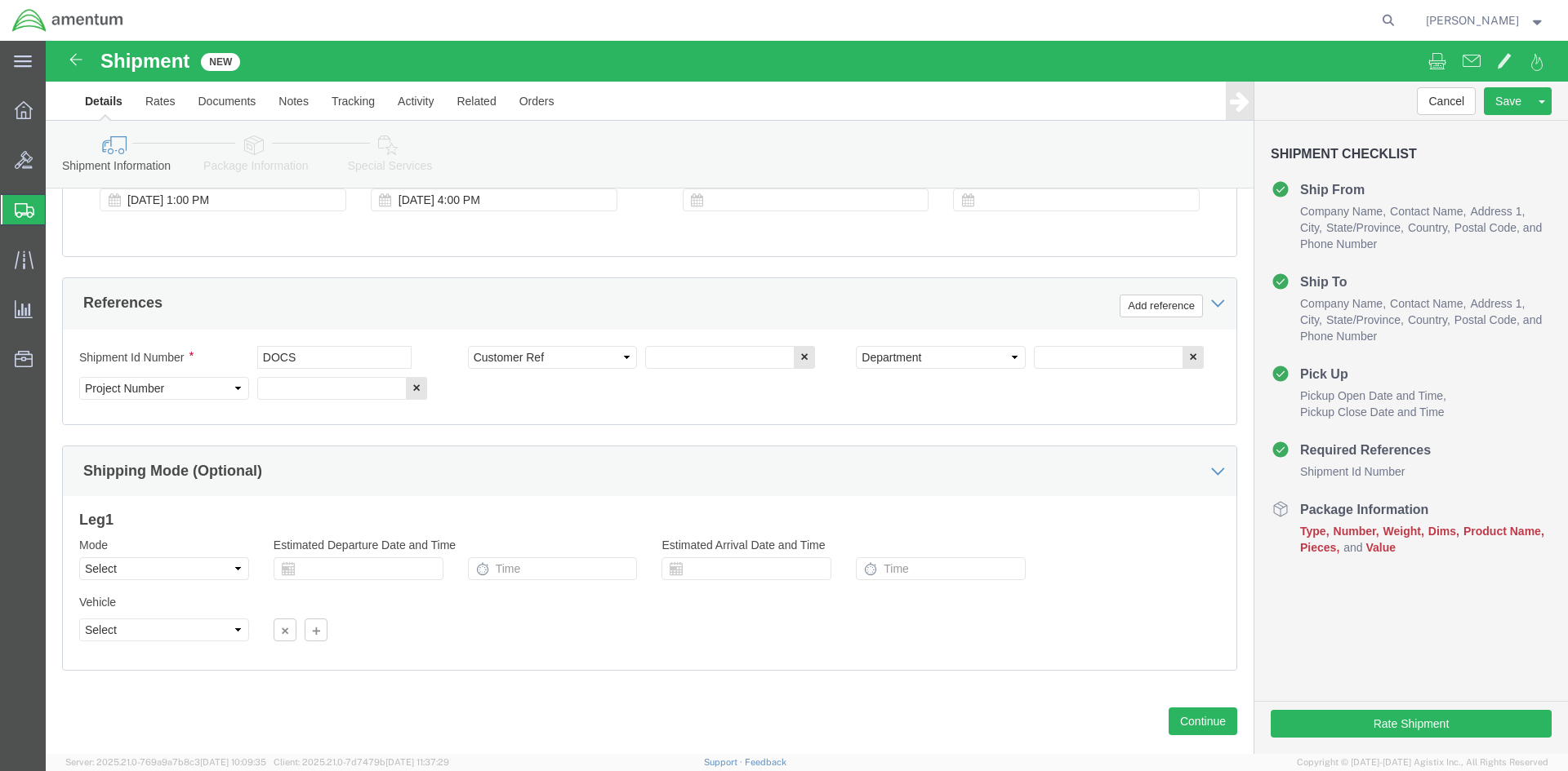
click div "Shipment Id Number DOCS Select Account Type Activity ID Airline Appointment Num…"
click input "text"
type input "D"
type input "DOCS/"
click input "DOCS/"
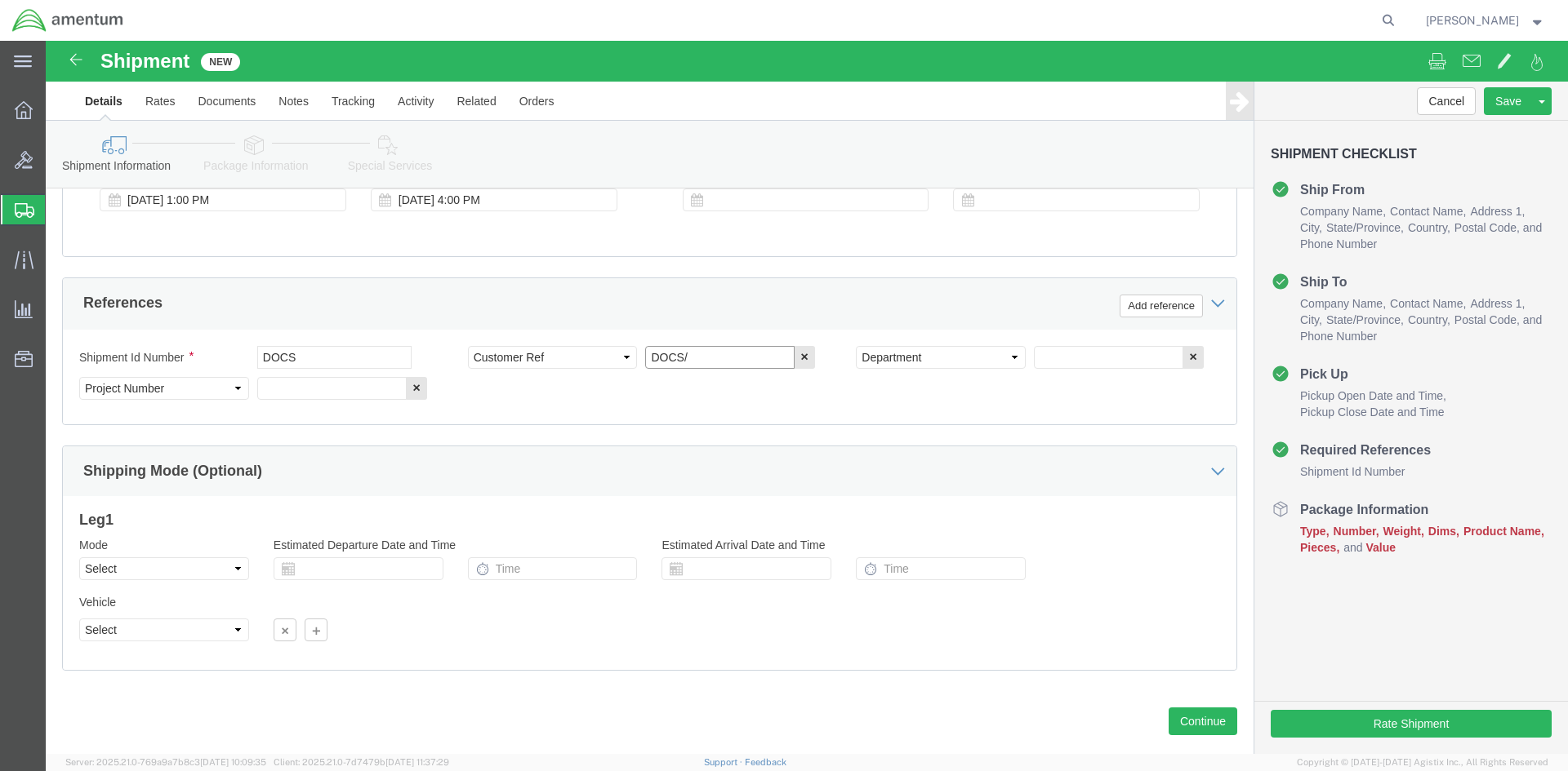
click input "DOCS/"
click input "DOCS"
drag, startPoint x: 257, startPoint y: 315, endPoint x: 163, endPoint y: 318, distance: 94.0
click div "Shipment Id Number DOCS"
type input "[PERSON_NAME]/Docs"
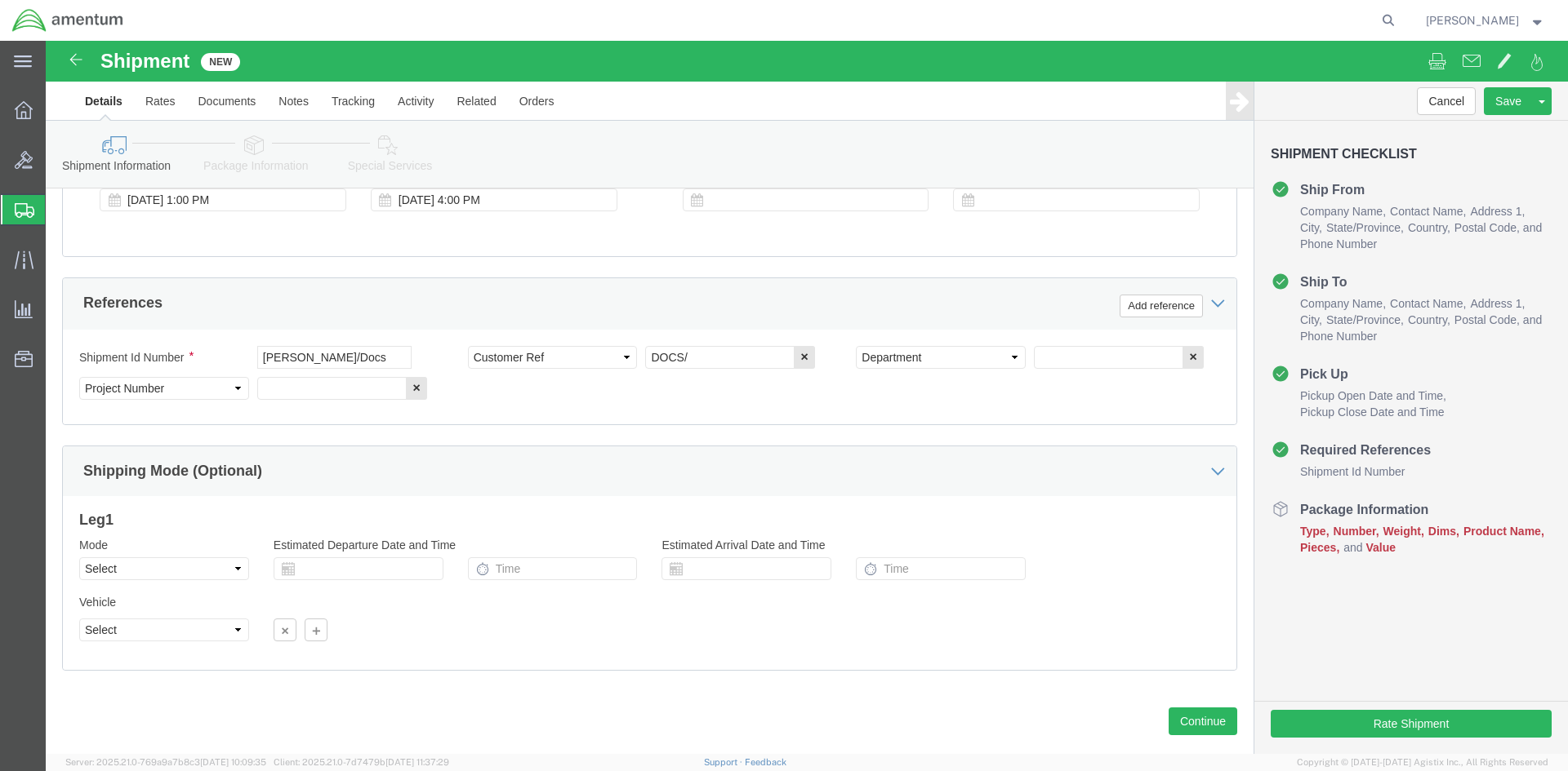
click div "Shipment Id Number [PERSON_NAME]/Docs Select Account Type Activity ID Airline A…"
click div "References Add reference"
drag, startPoint x: 344, startPoint y: 318, endPoint x: 57, endPoint y: 311, distance: 287.1
click div "Shipment Id Number [PERSON_NAME]/Docs"
click input "DOCS/"
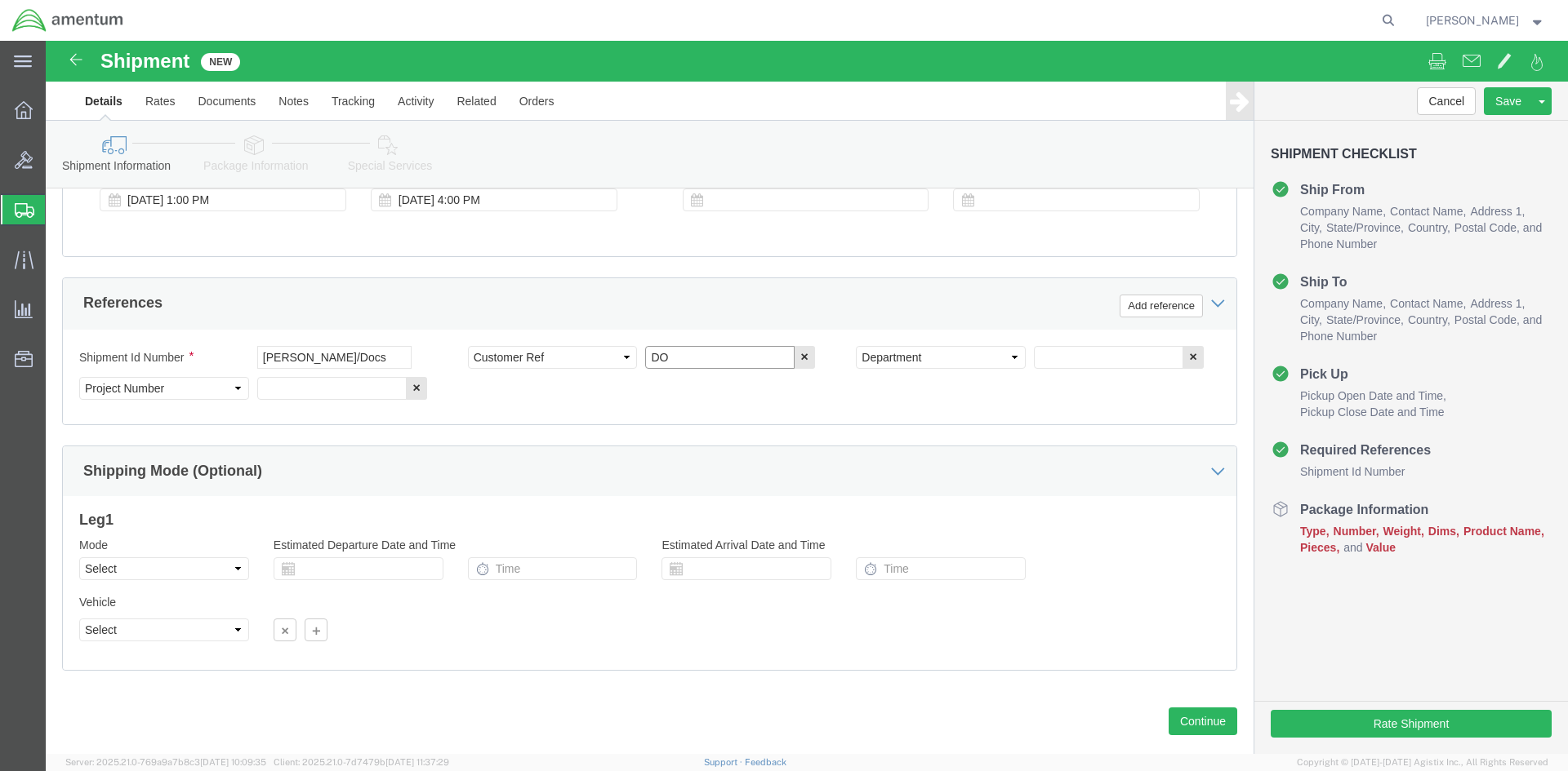
type input "D"
paste input "[PERSON_NAME]/Docs"
type input "[PERSON_NAME]/Docs"
drag, startPoint x: 312, startPoint y: 307, endPoint x: 58, endPoint y: 274, distance: 256.1
click div "References Add reference Shipment Id Number [PERSON_NAME]/Docs Select Account T…"
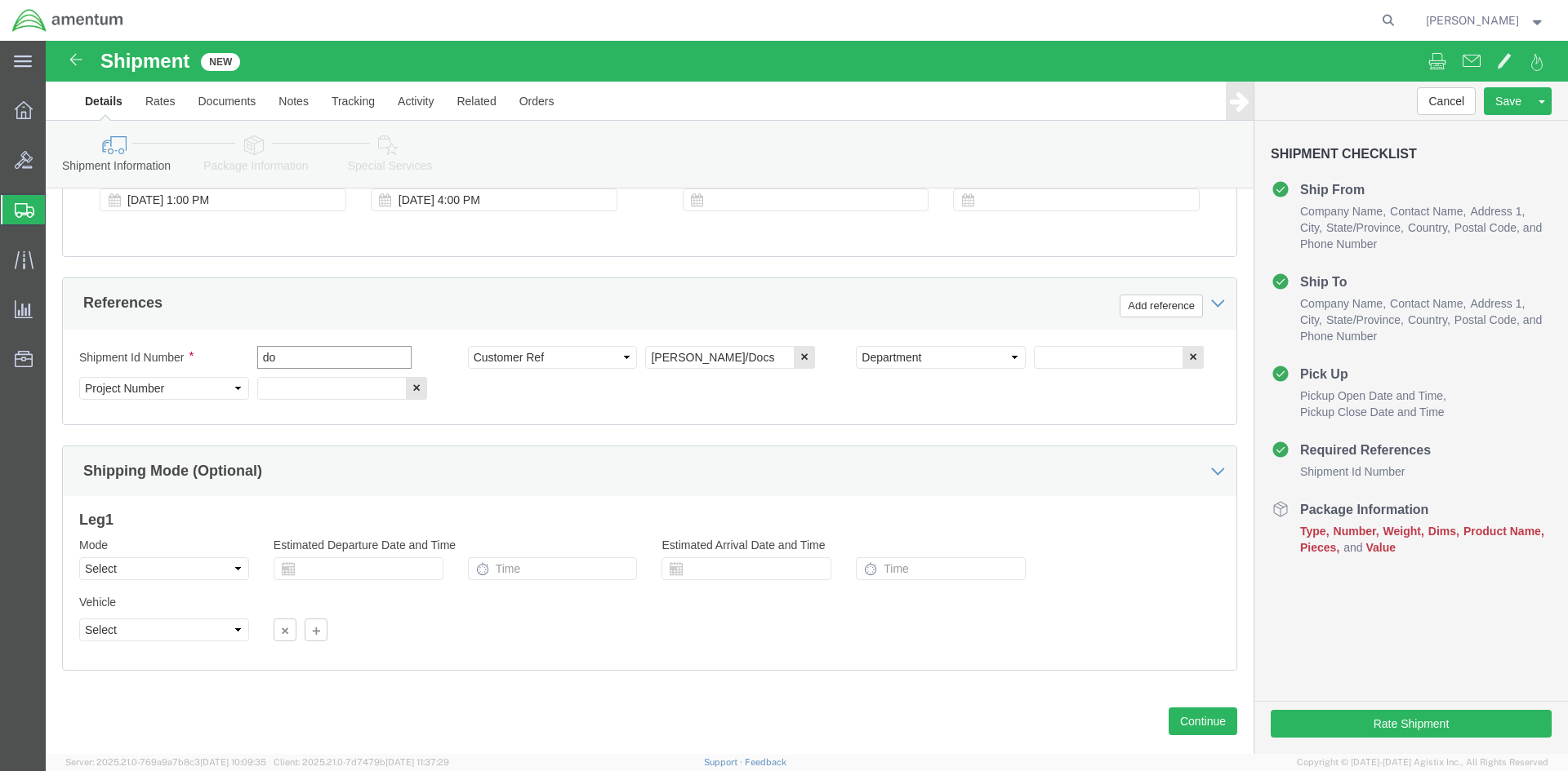
type input "d"
type input "DOCS"
drag, startPoint x: 727, startPoint y: 315, endPoint x: 354, endPoint y: 271, distance: 375.6
click div "References Add reference Shipment Id Number DOCS Select Account Type Activity I…"
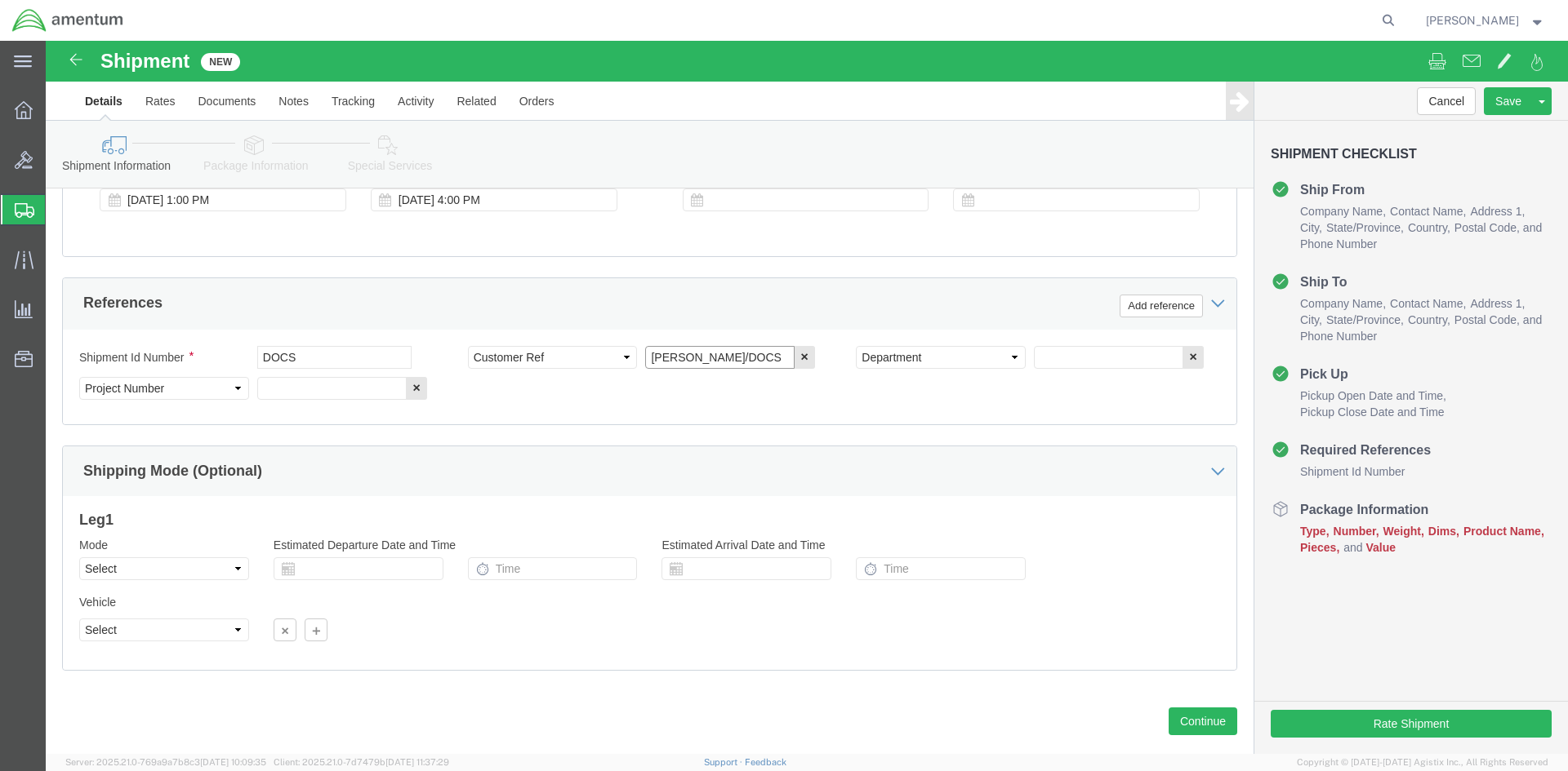
type input "[PERSON_NAME]/DOCS"
click div "Shipment Id Number DOCS Select Account Type Activity ID Airline Appointment Num…"
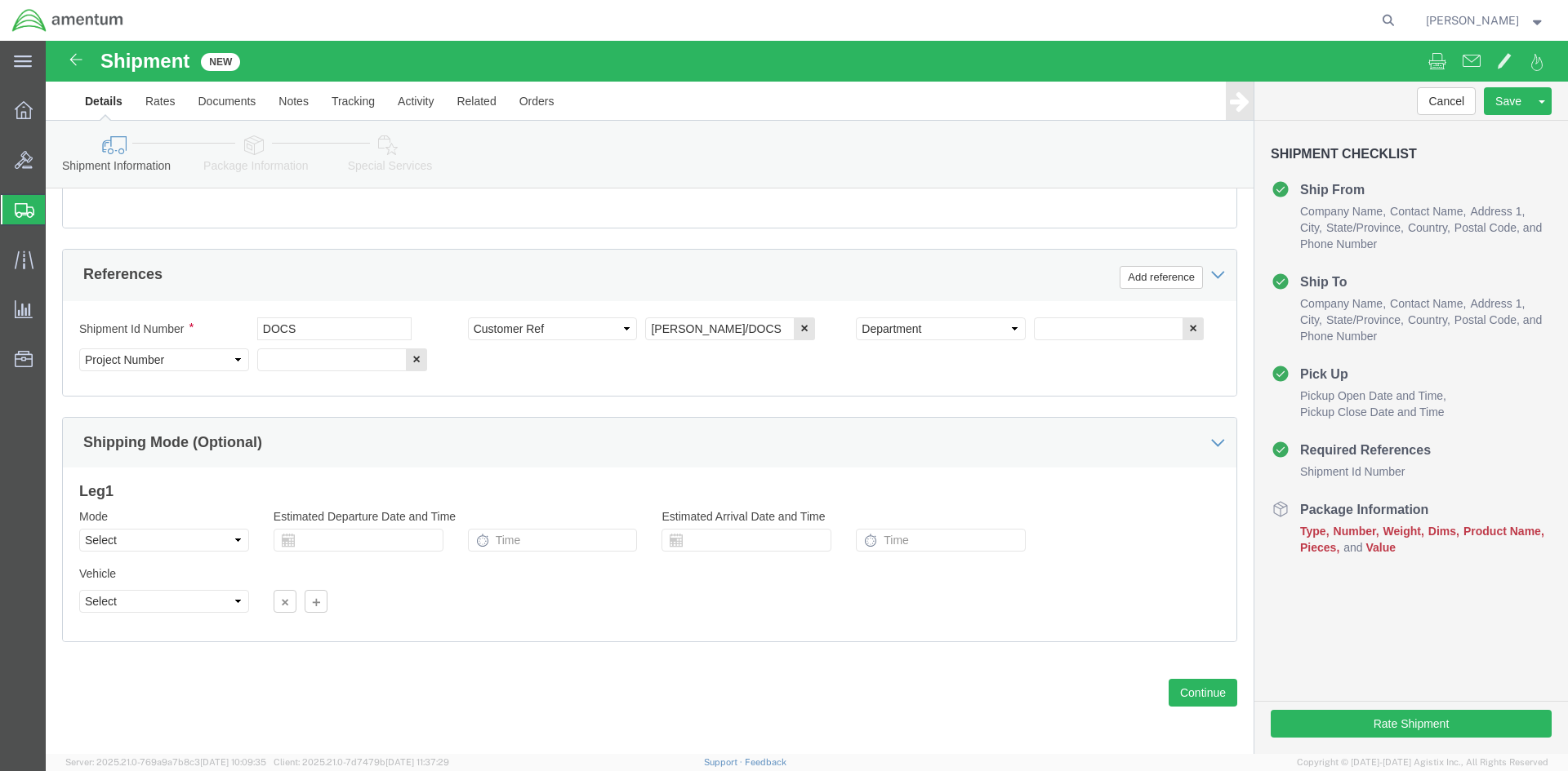
scroll to position [719, 0]
click button "Continue"
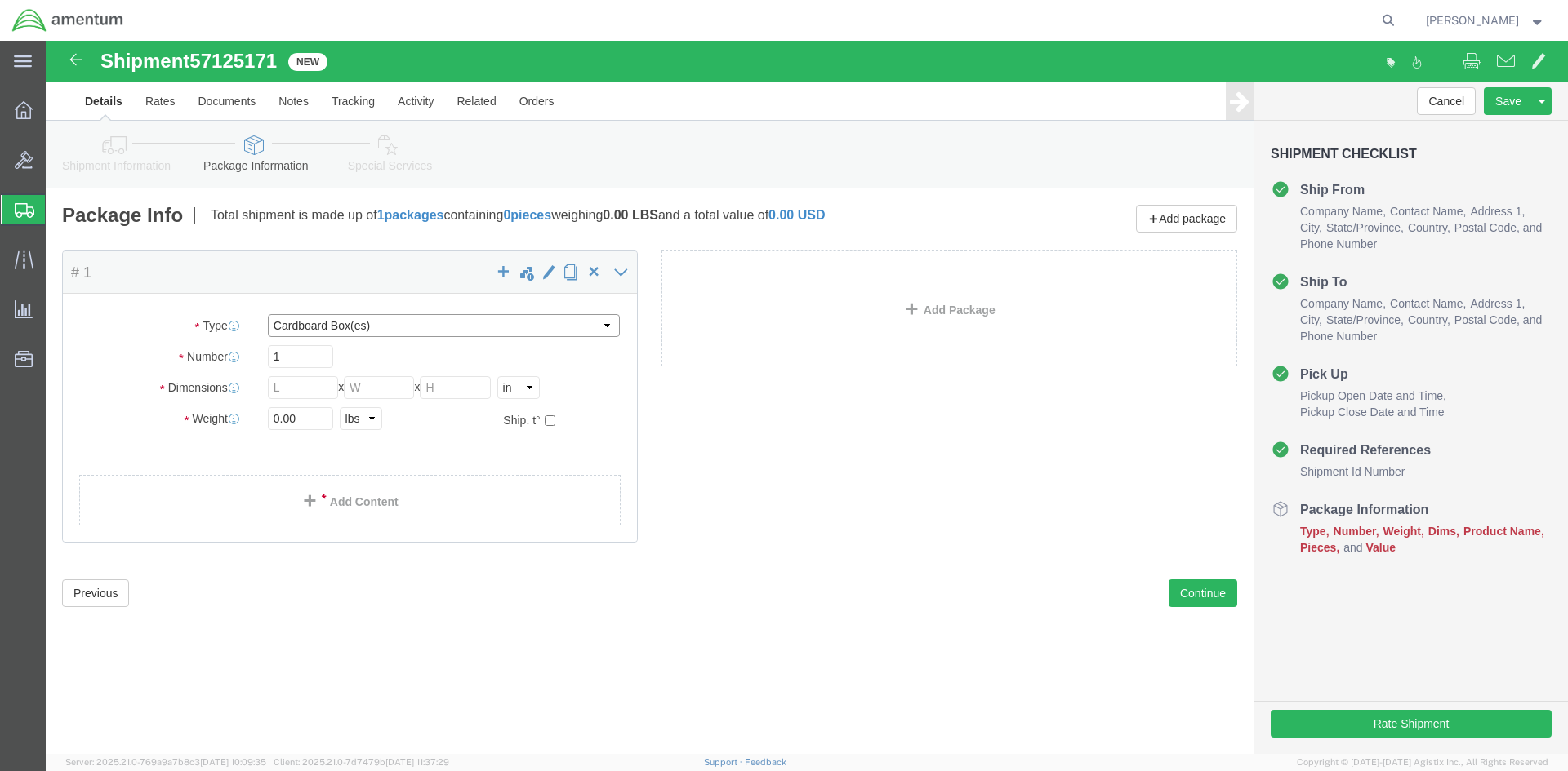
click select "Select BCK Boxes Bale(s) Basket(s) Bolt(s) Bottle(s) Buckets Bulk Bundle(s) Can…"
select select "ENV"
click select "Select BCK Boxes Bale(s) Basket(s) Bolt(s) Bottle(s) Buckets Bulk Bundle(s) Can…"
type input "9.50"
type input "12.50"
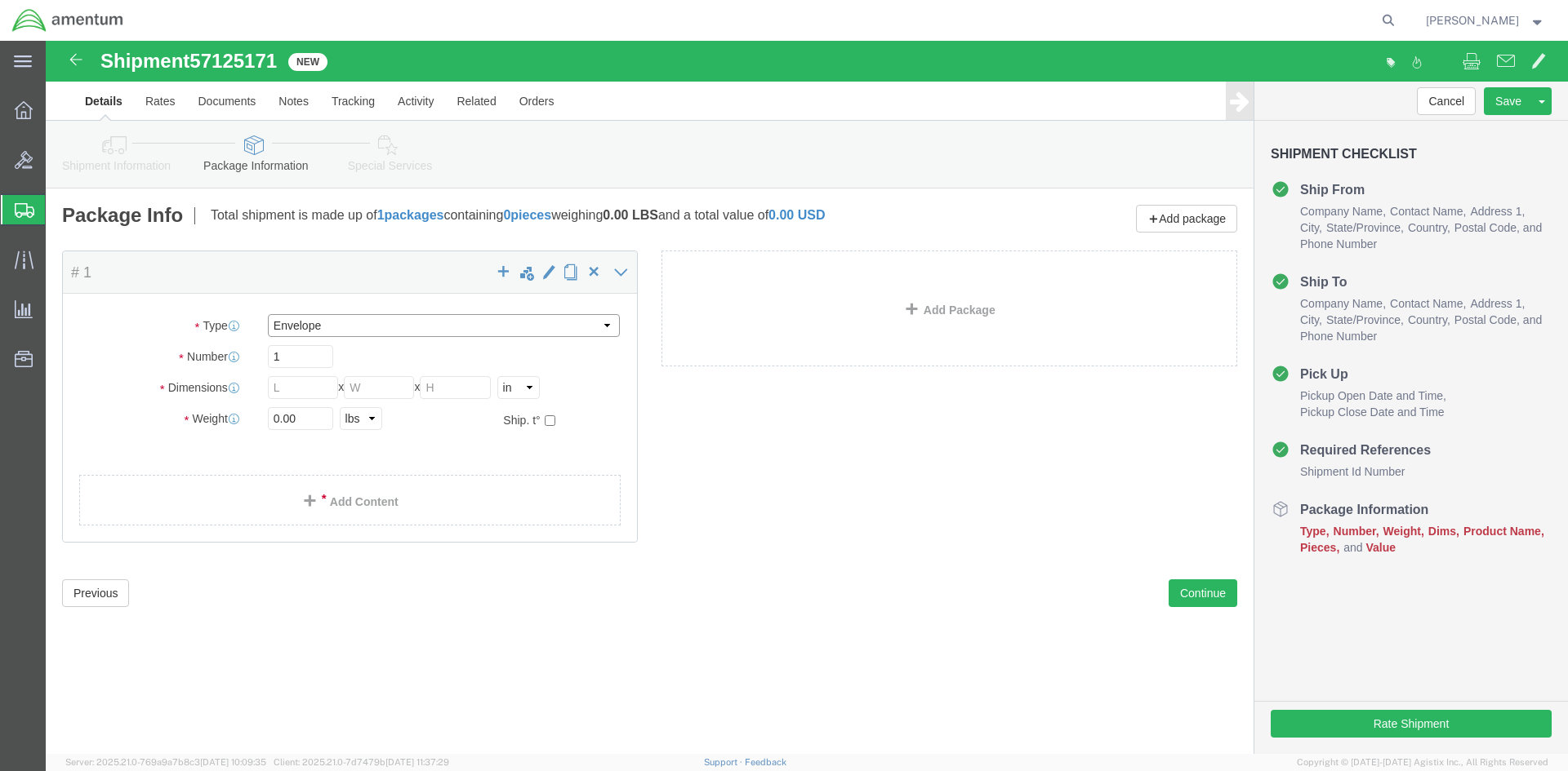
type input "0.25"
type input "1"
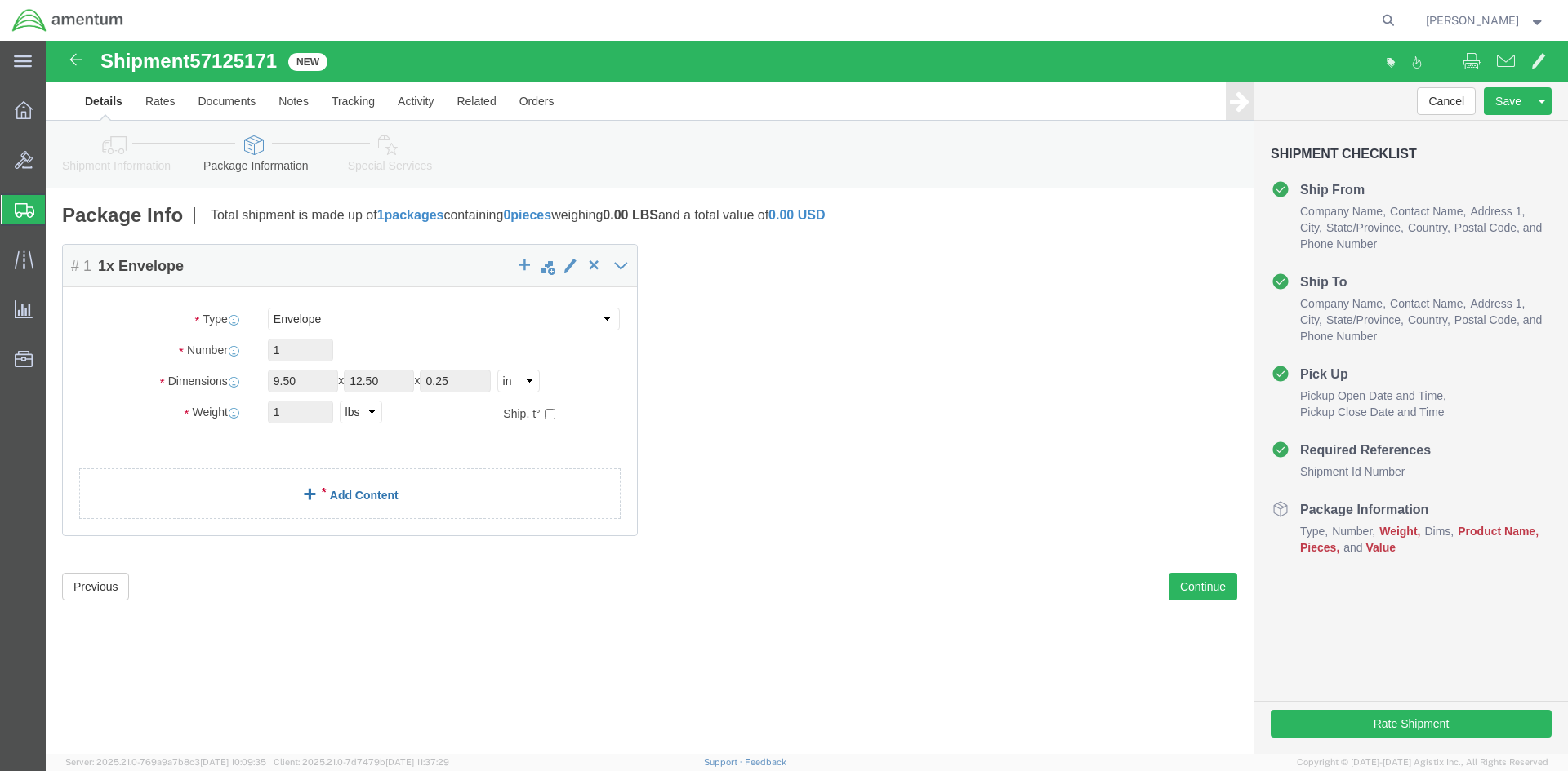
click span
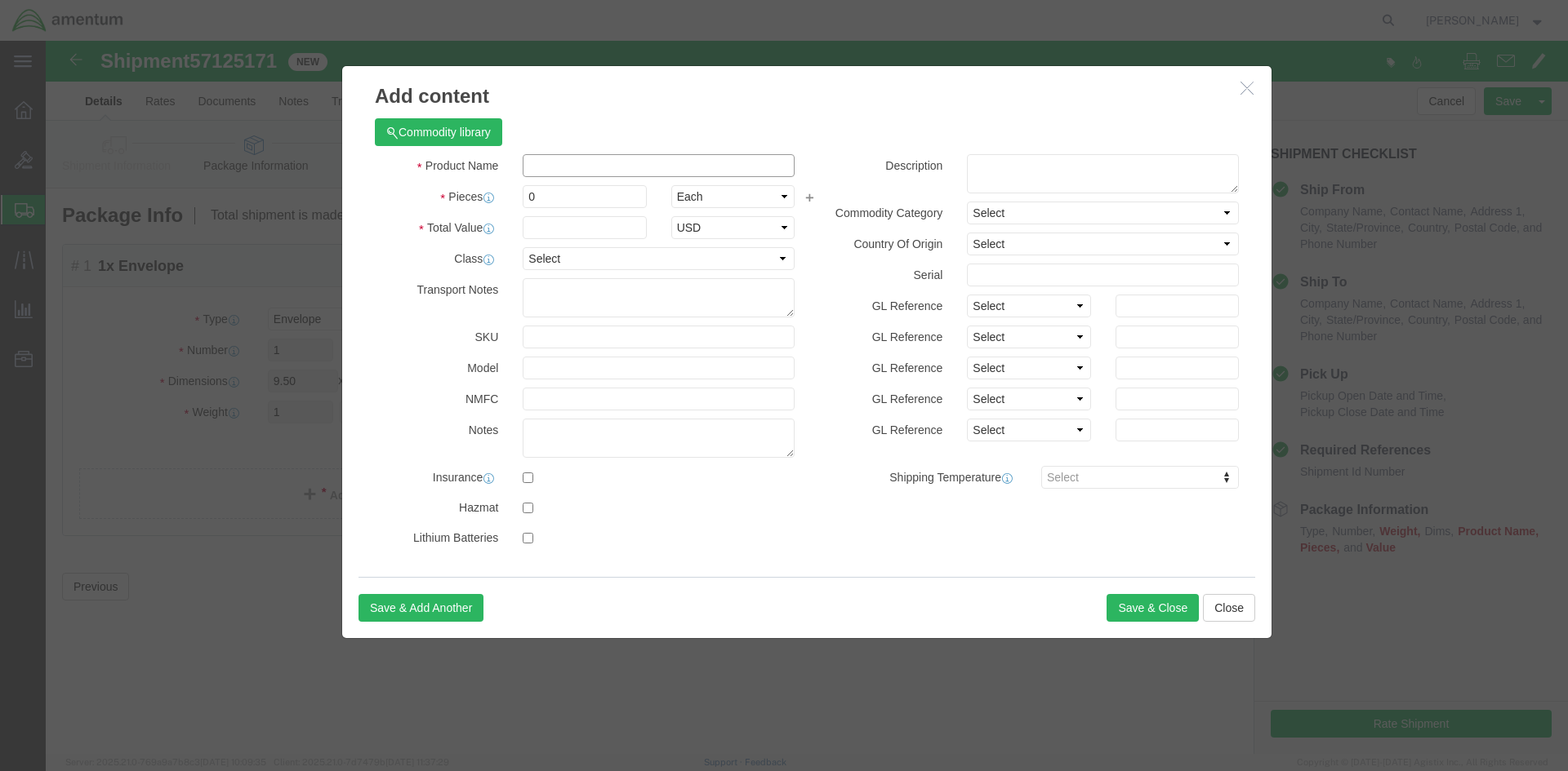
click input "text"
type input "DOCS"
click input "0"
type input "1"
click input "text"
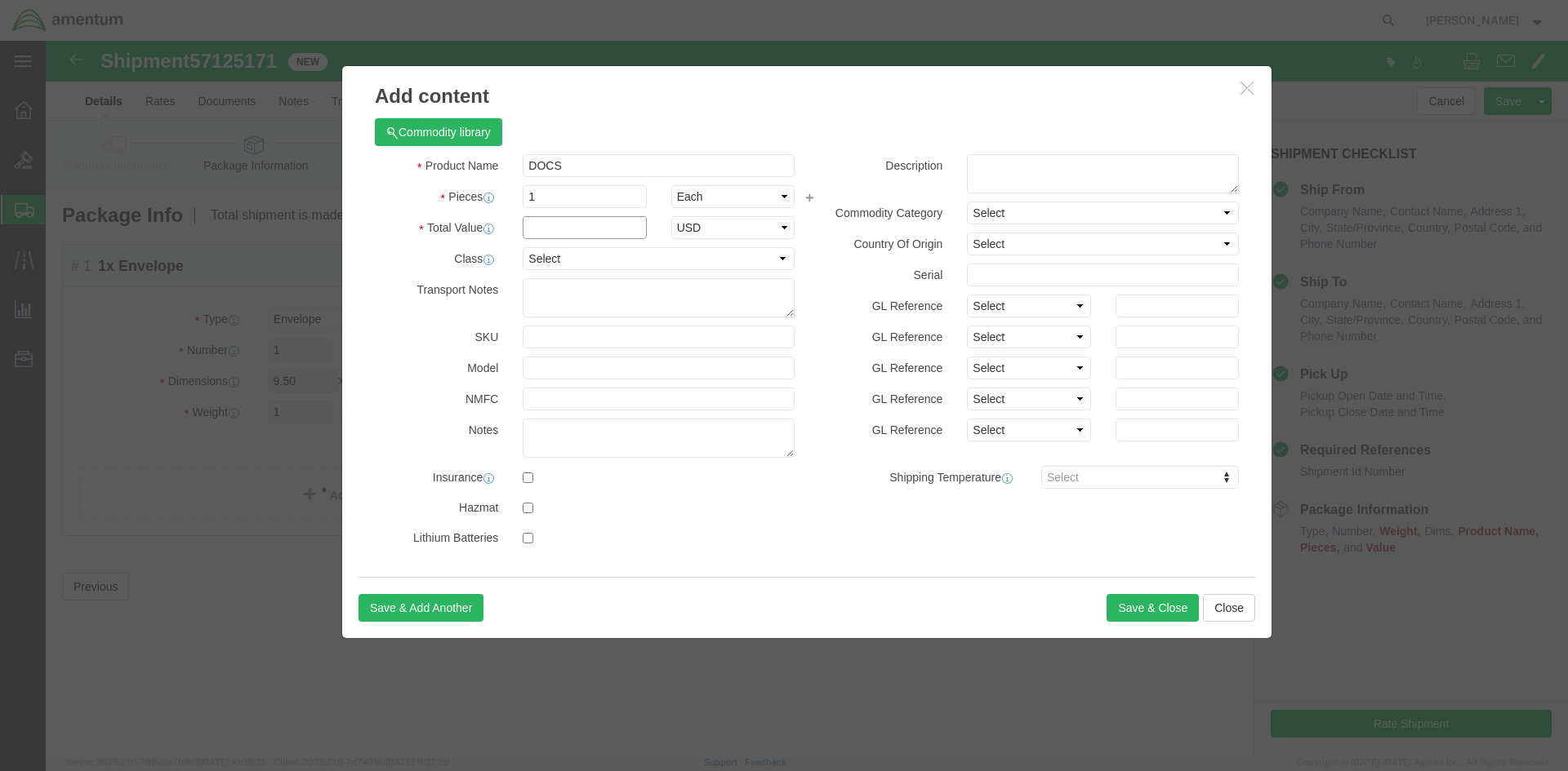
type input "2"
type input "50.00"
click div "Product Name DOCS Pieces 1 Select Bag Barrels 100Board Feet Bottle Box Blister …"
click button "Save & Close"
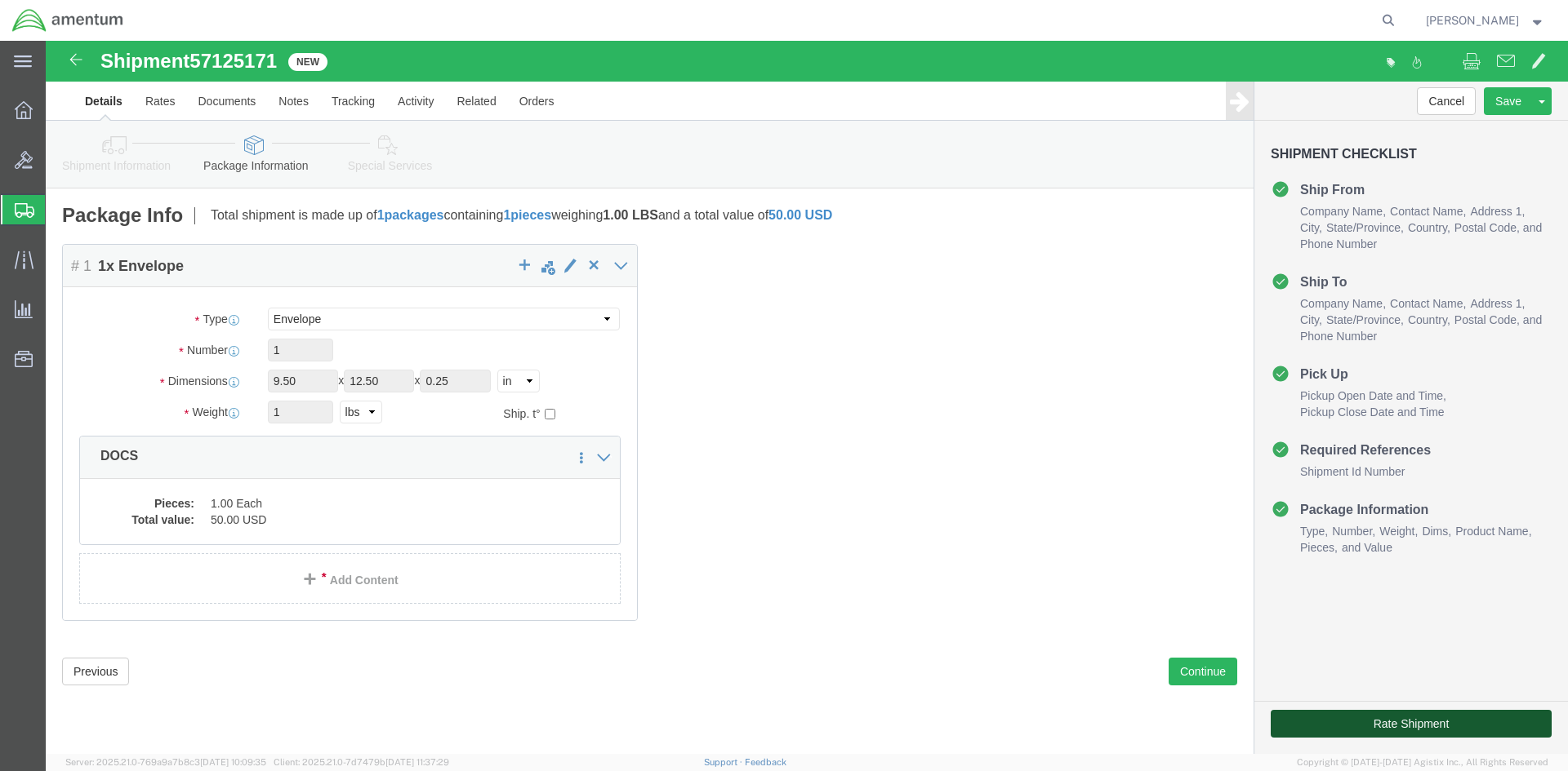
click button "Rate Shipment"
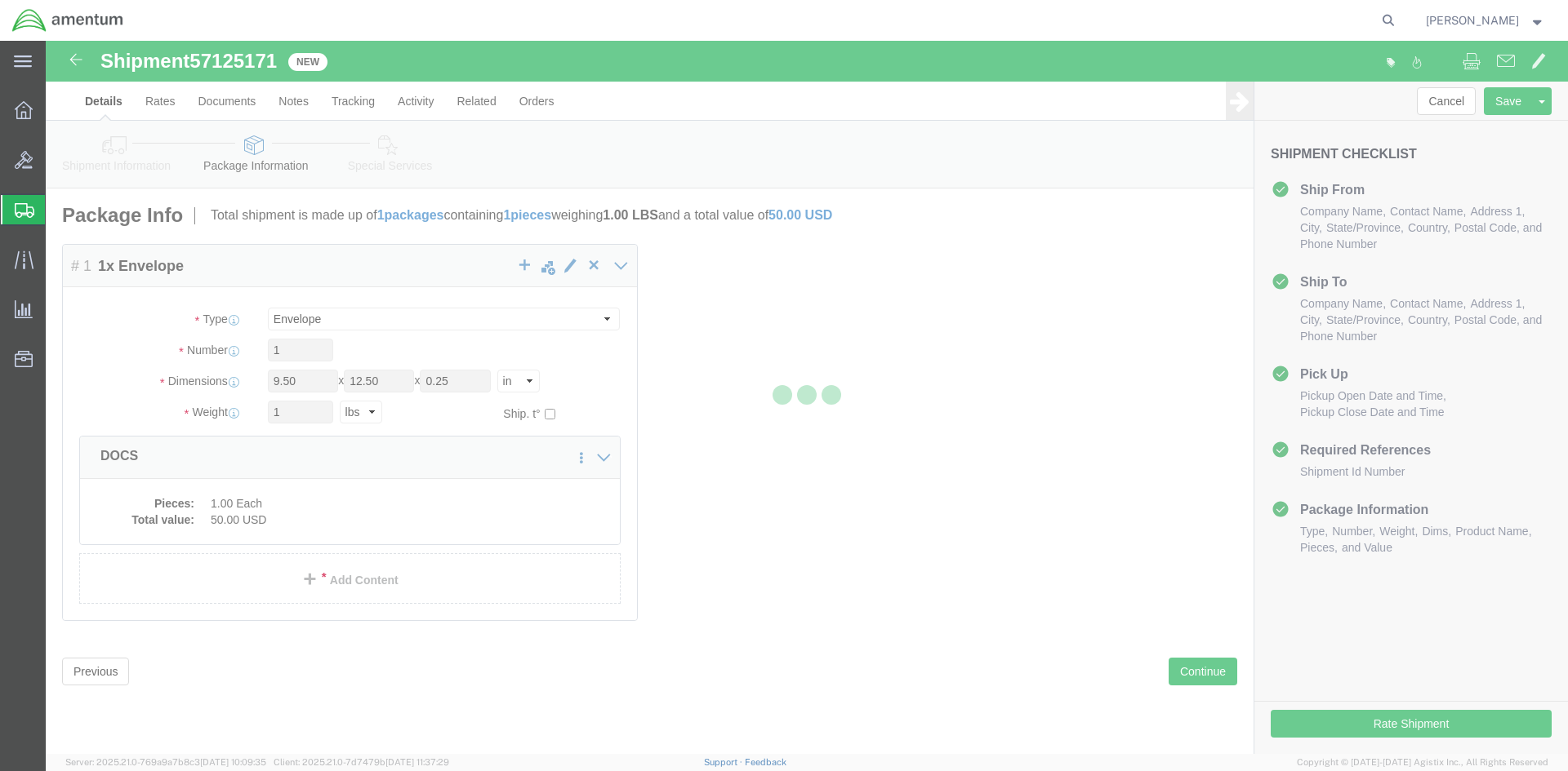
select select "49925"
select select "49927"
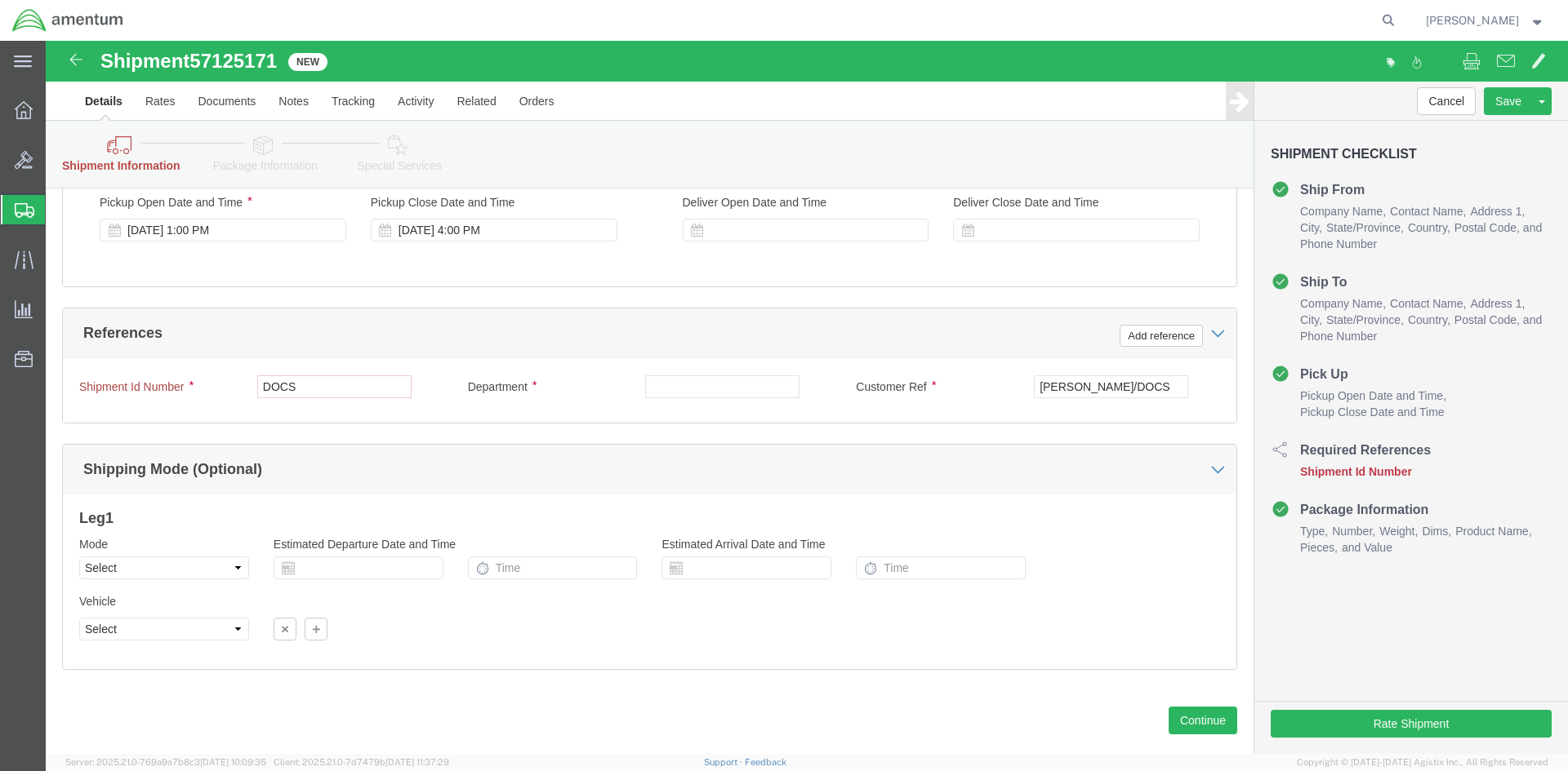
scroll to position [735, 0]
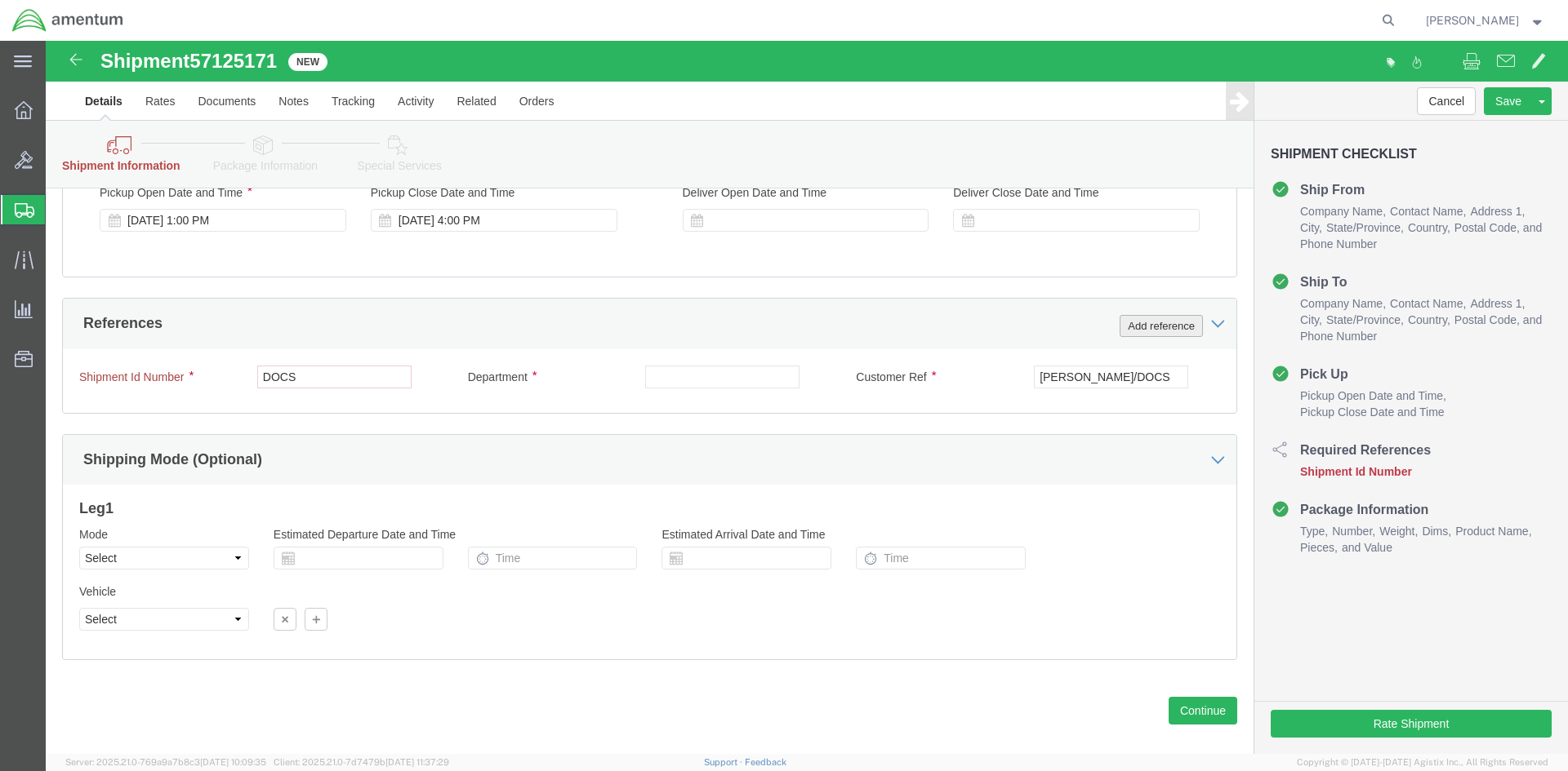
click button "Add reference"
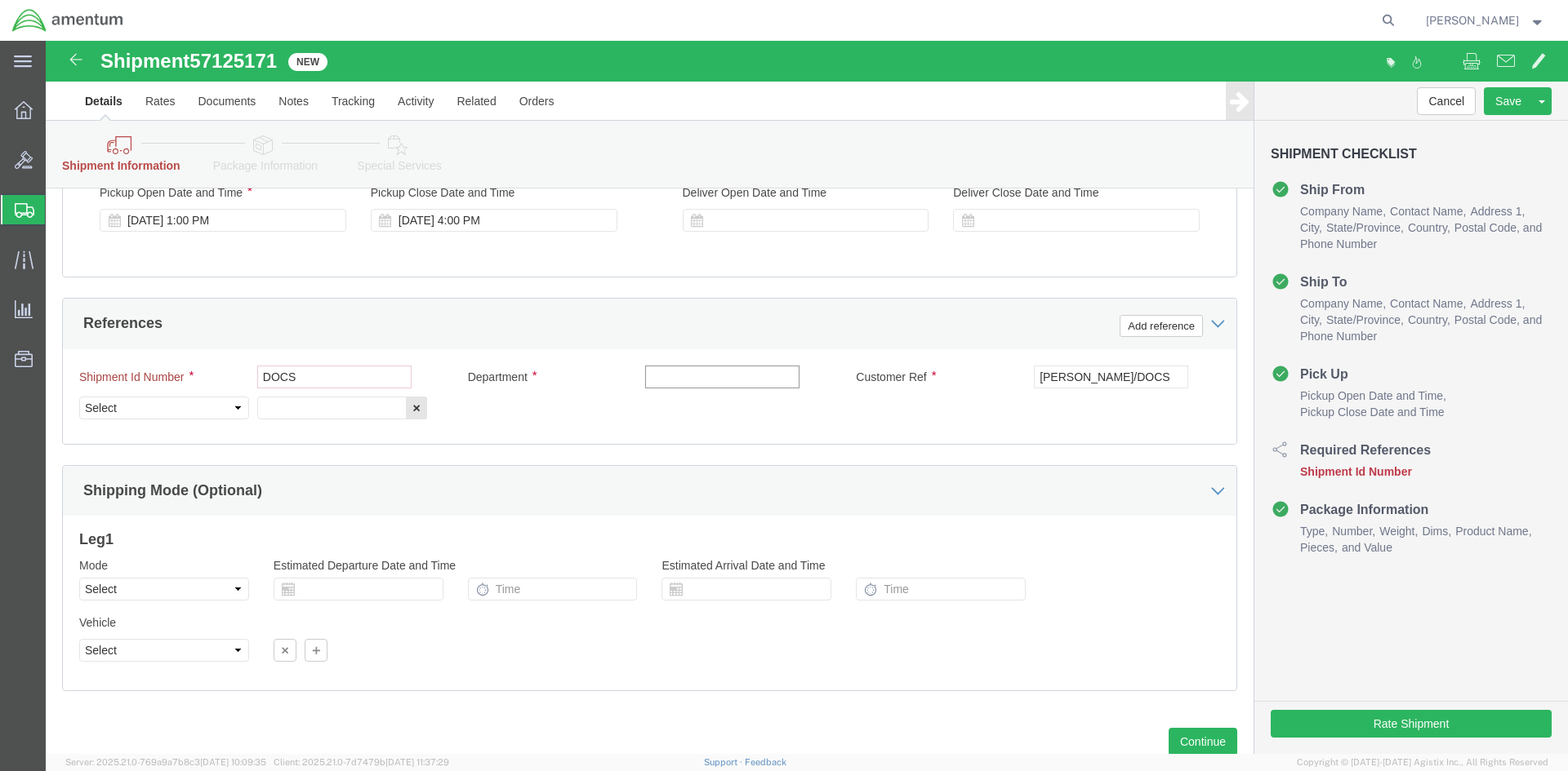
click input "text"
type input "CBP"
click div "Shipment Id Number DOCS Department CBP Customer Ref [PERSON_NAME]/DOCS Select A…"
click select "Select Account Type Activity ID Airline Appointment Number ASN Batch Request # …"
select select "PROJNUM"
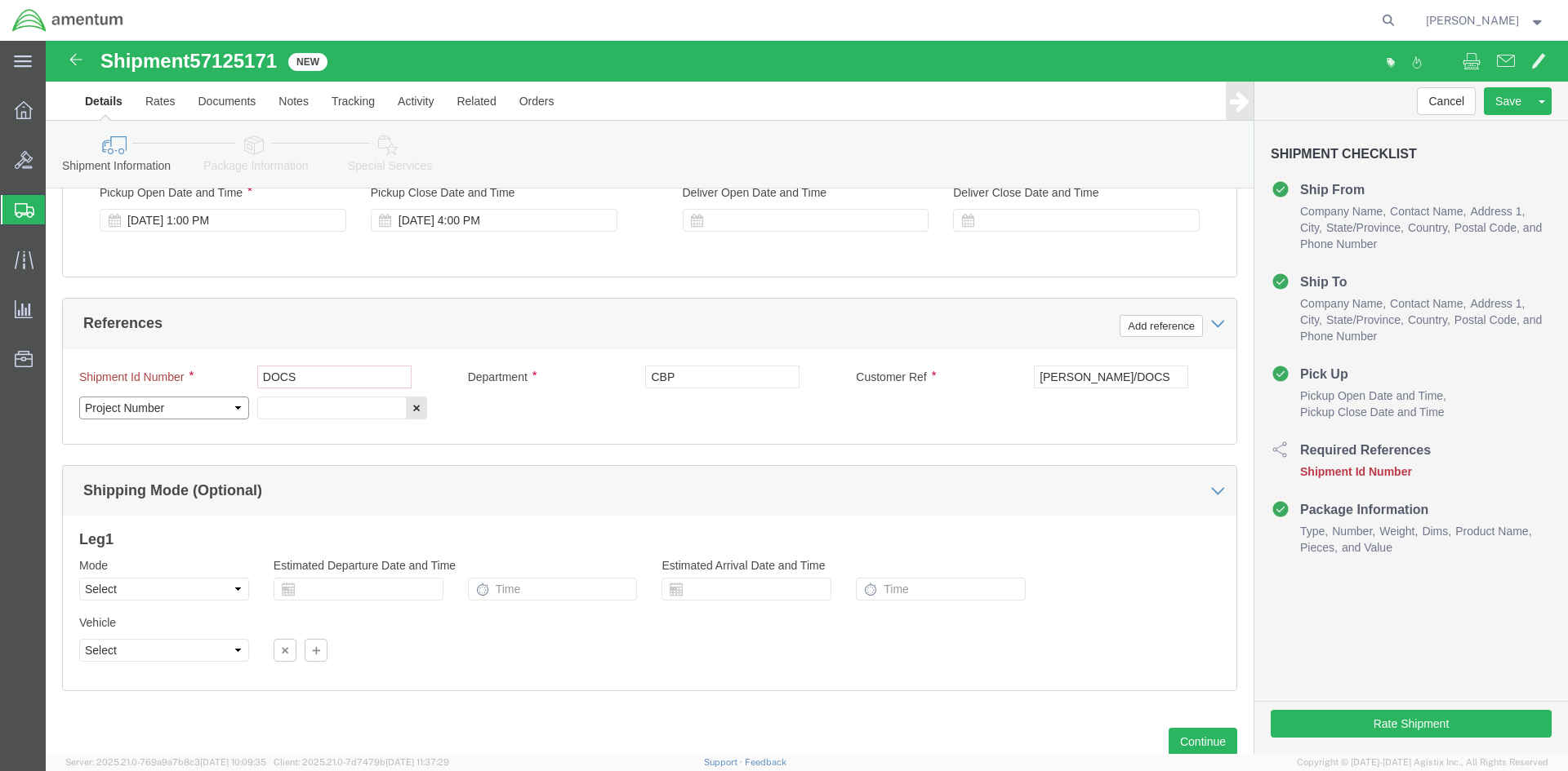
click select "Select Account Type Activity ID Airline Appointment Number ASN Batch Request # …"
click input "text"
type input "6118.04.03.2219.000.NCR.0000"
click div "Shipment Id Number DOCS Department CBP Customer Ref [PERSON_NAME]/DOCS Select A…"
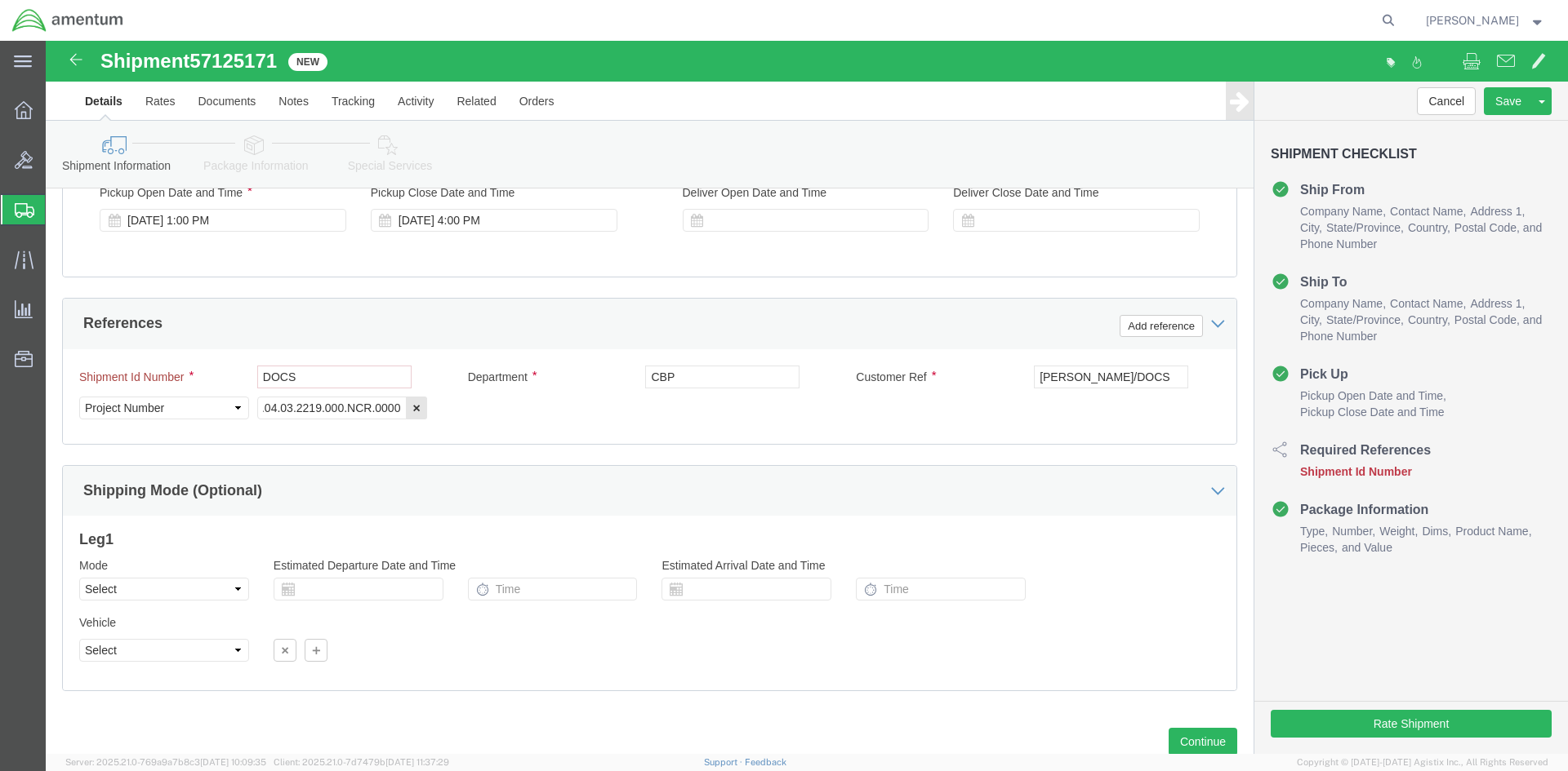
scroll to position [0, 0]
click label "Department"
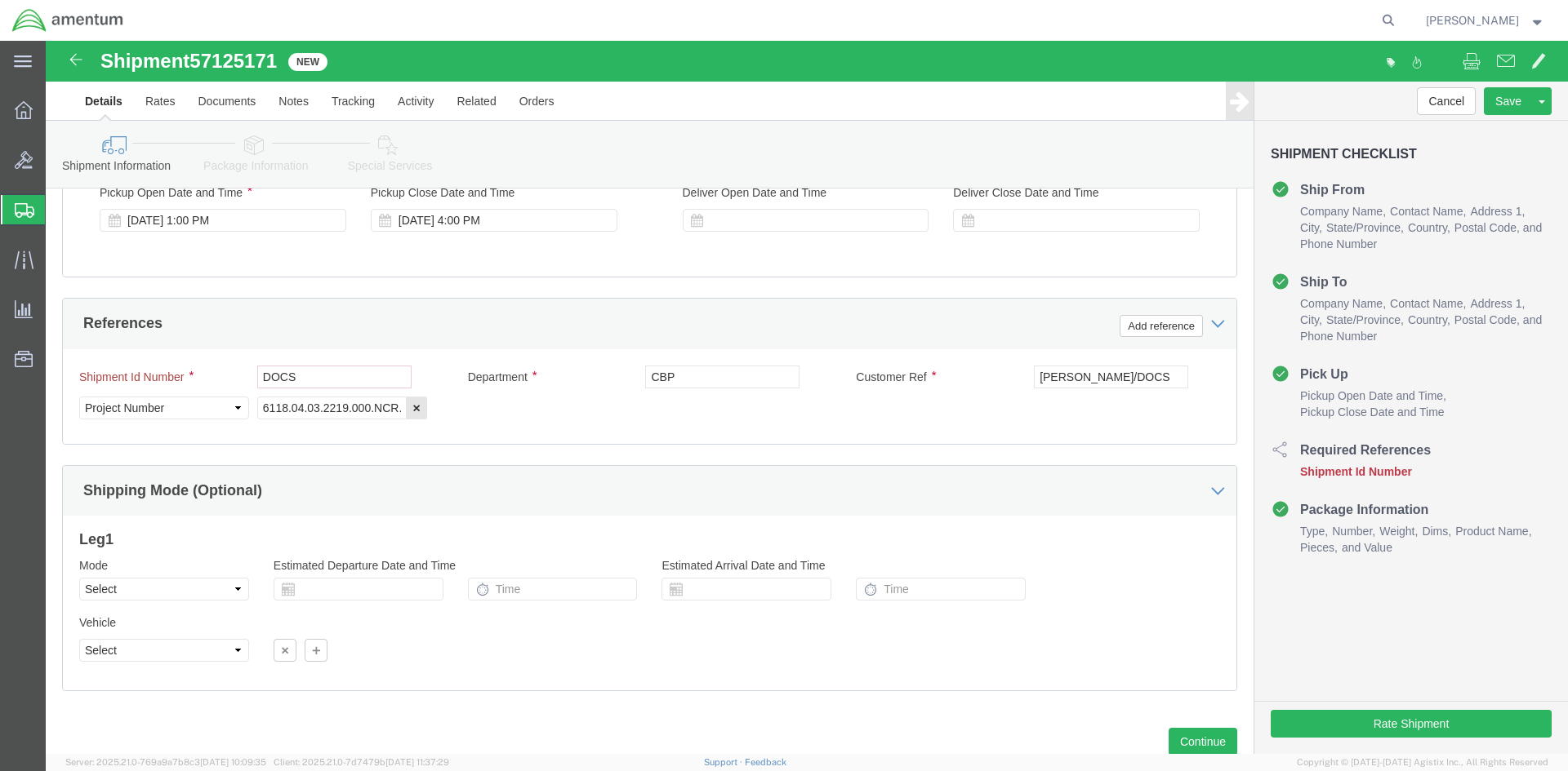
click div "Shipment Id Number DOCS Department CBP Customer Ref [PERSON_NAME]/DOCS Select A…"
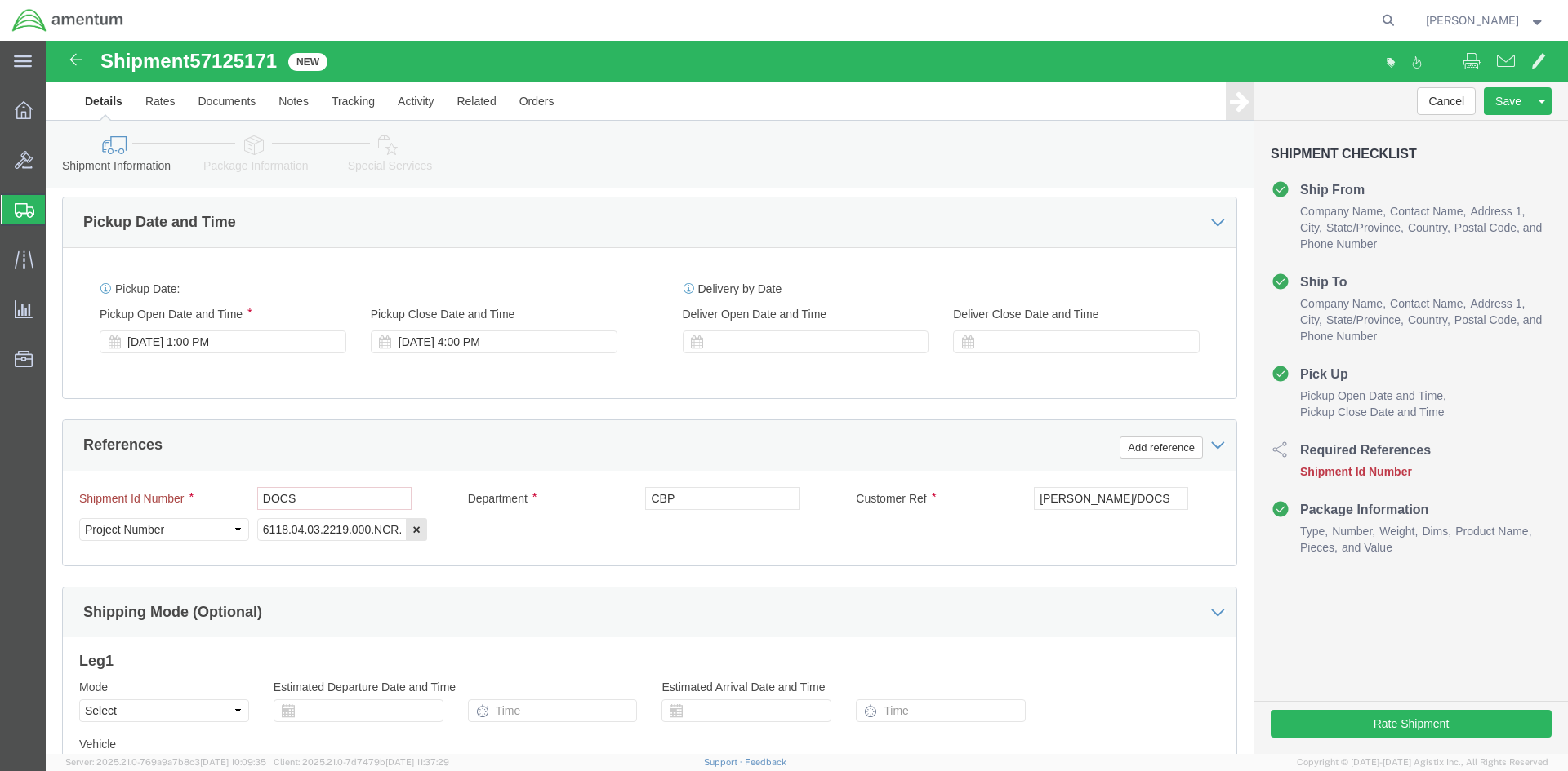
scroll to position [786, 0]
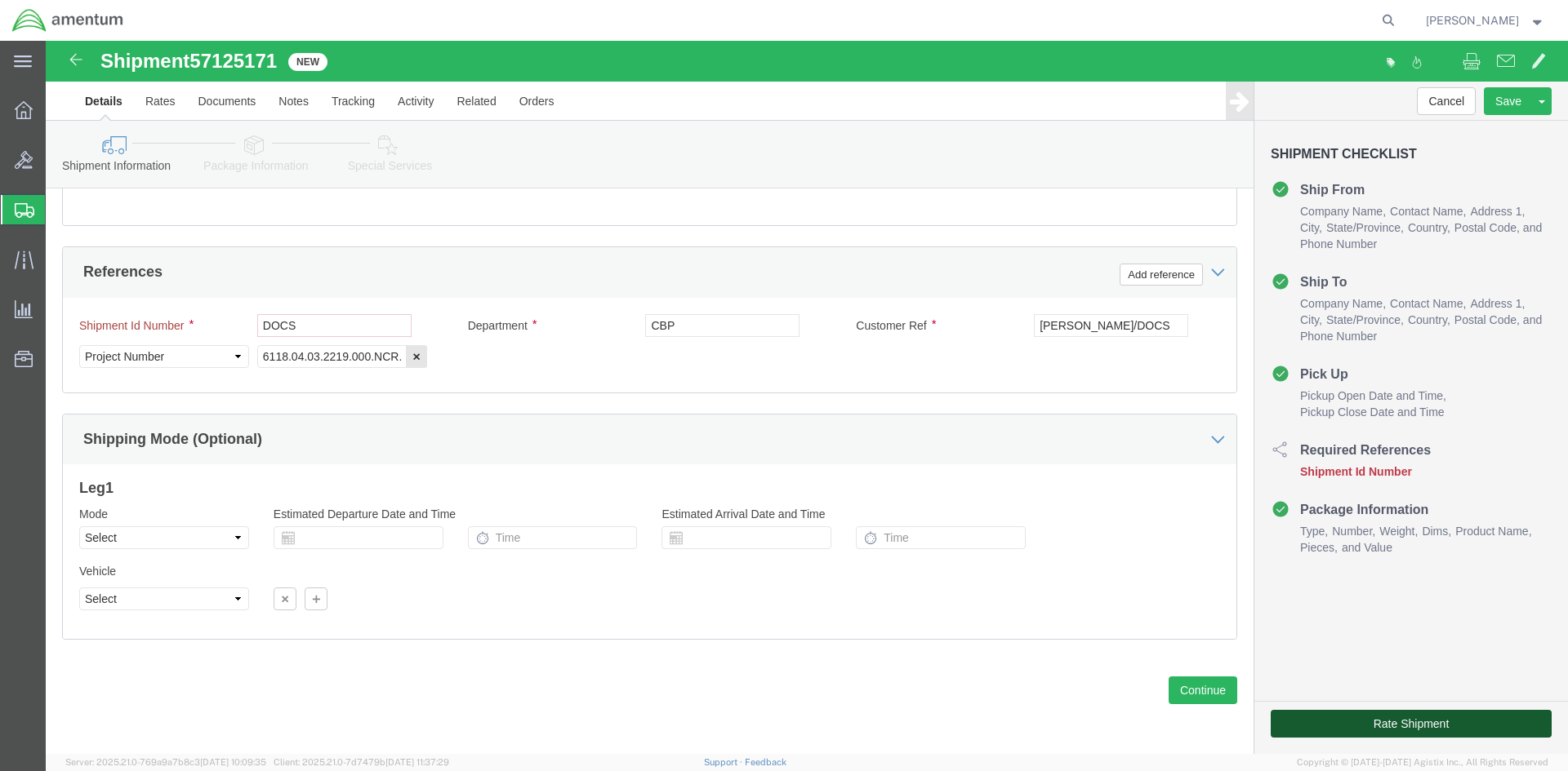
click button "Rate Shipment"
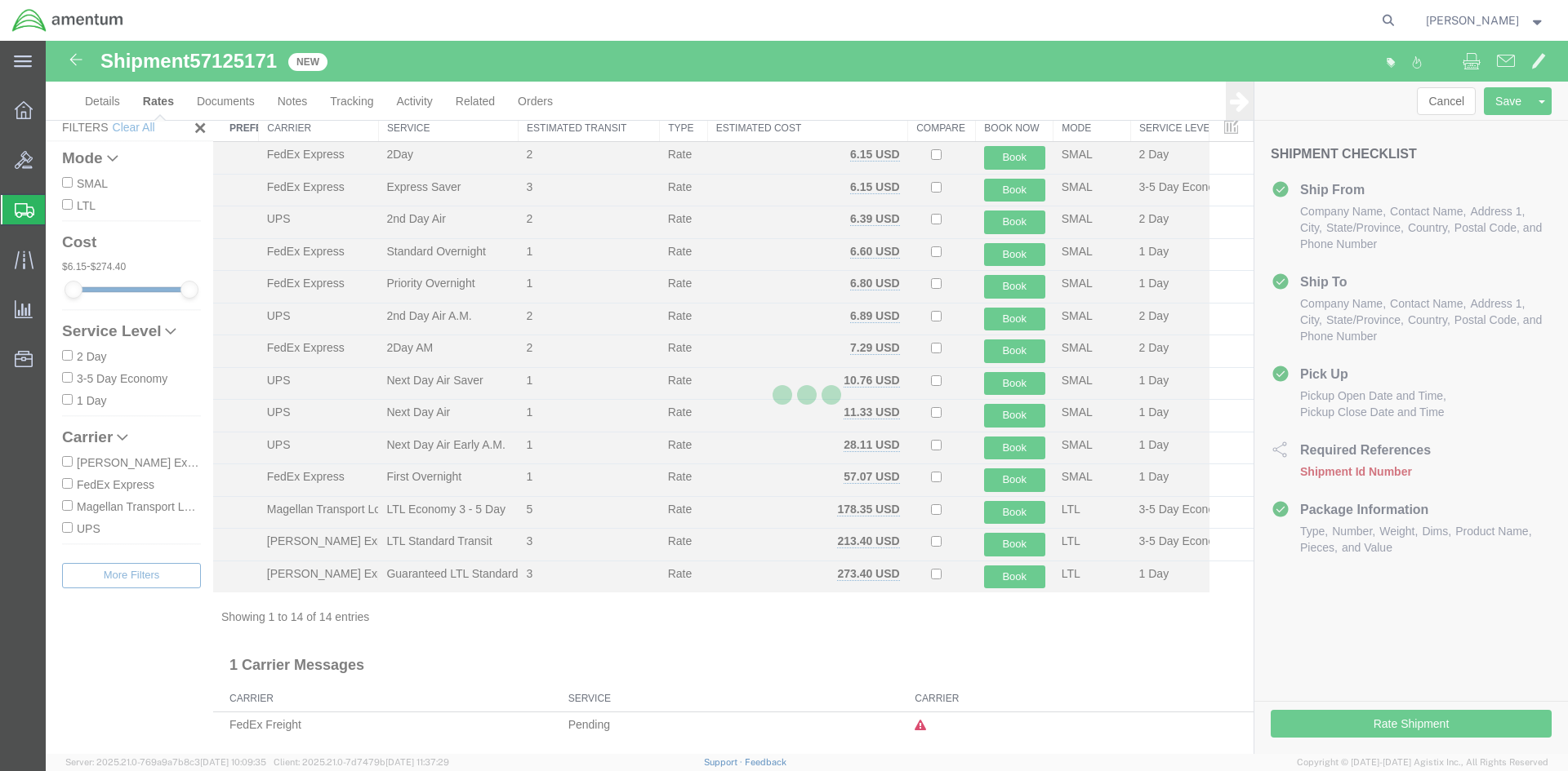
scroll to position [42, 0]
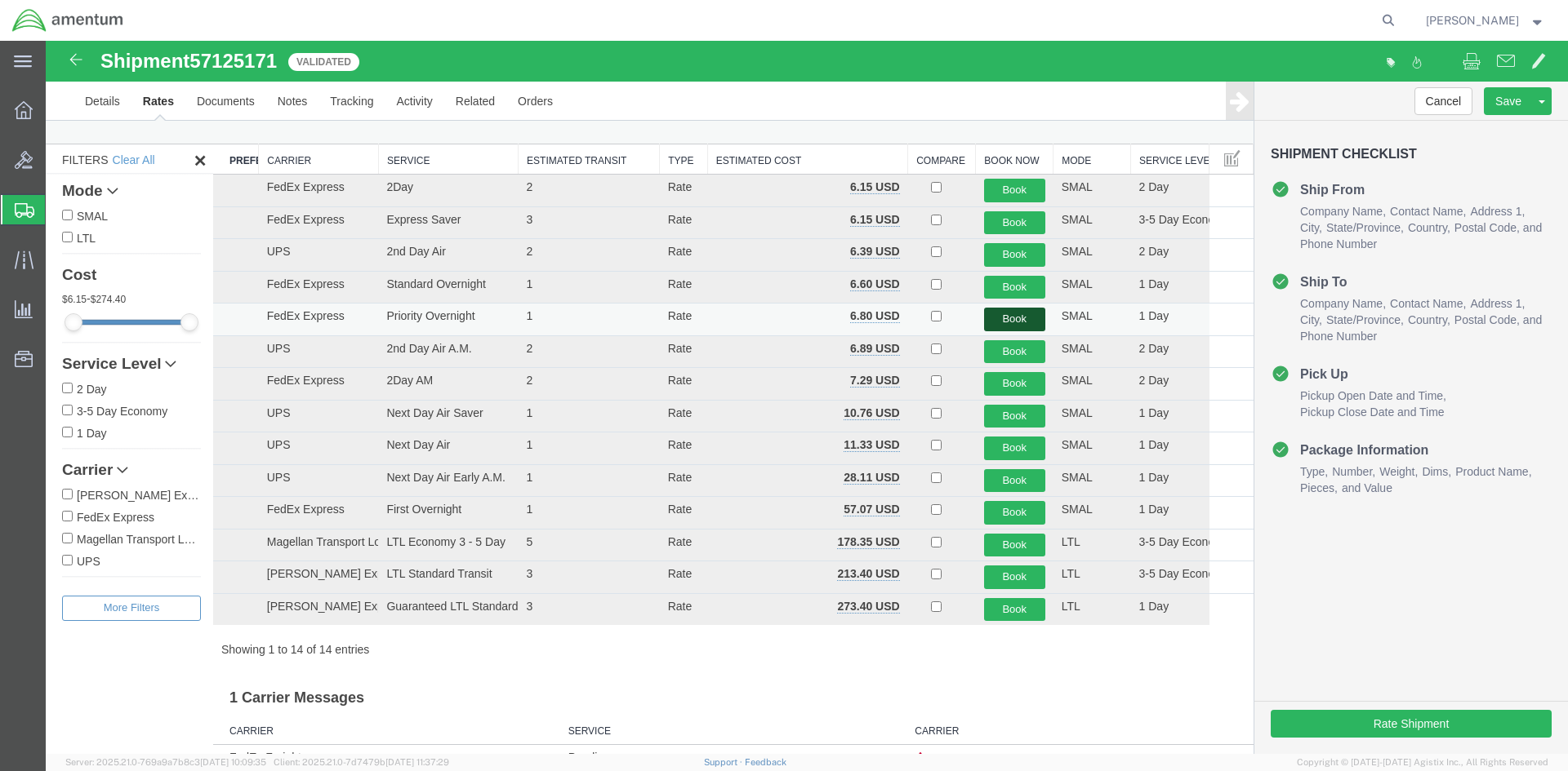
click at [1006, 315] on button "Book" at bounding box center [1015, 319] width 61 height 24
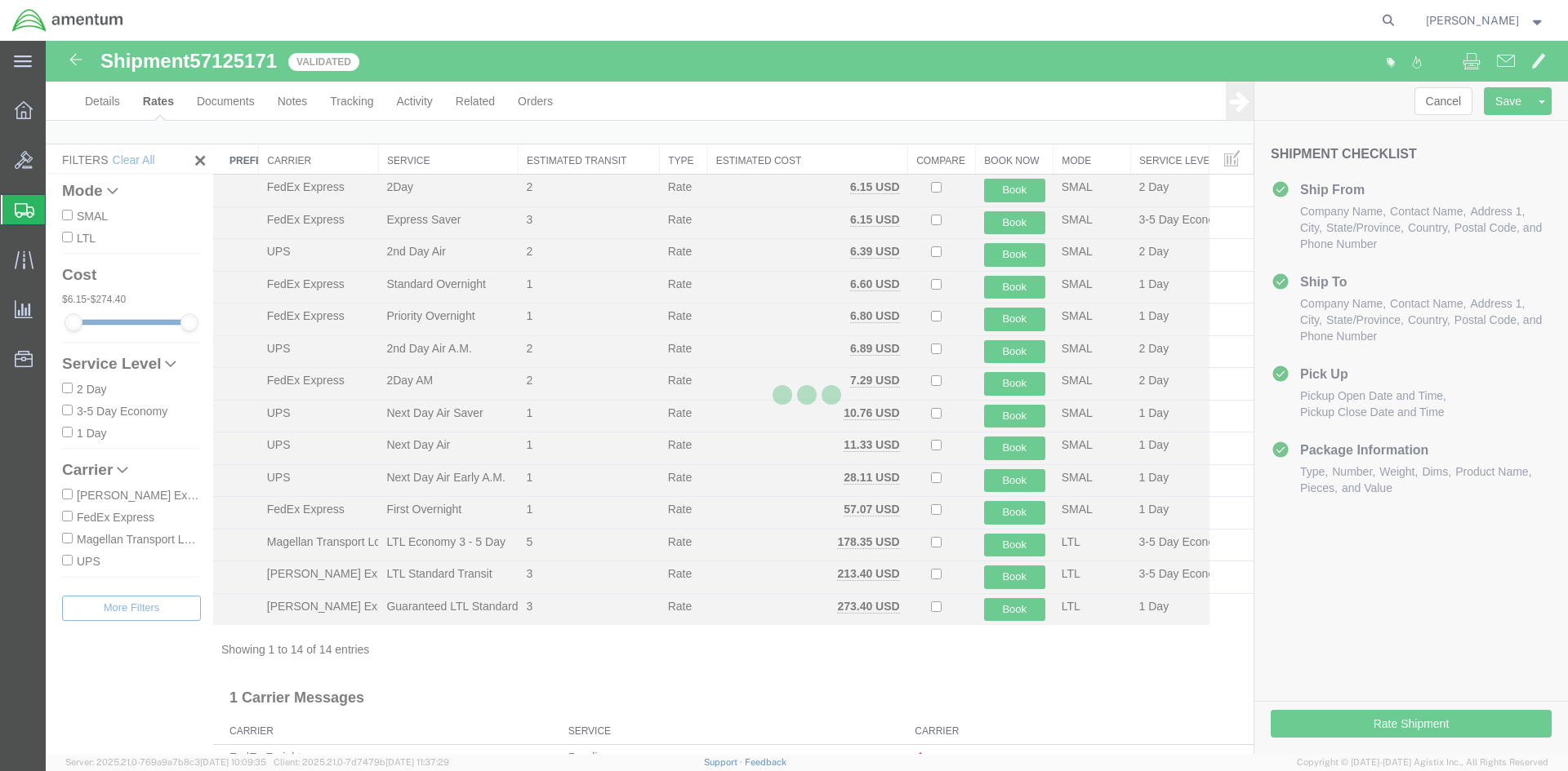
scroll to position [0, 0]
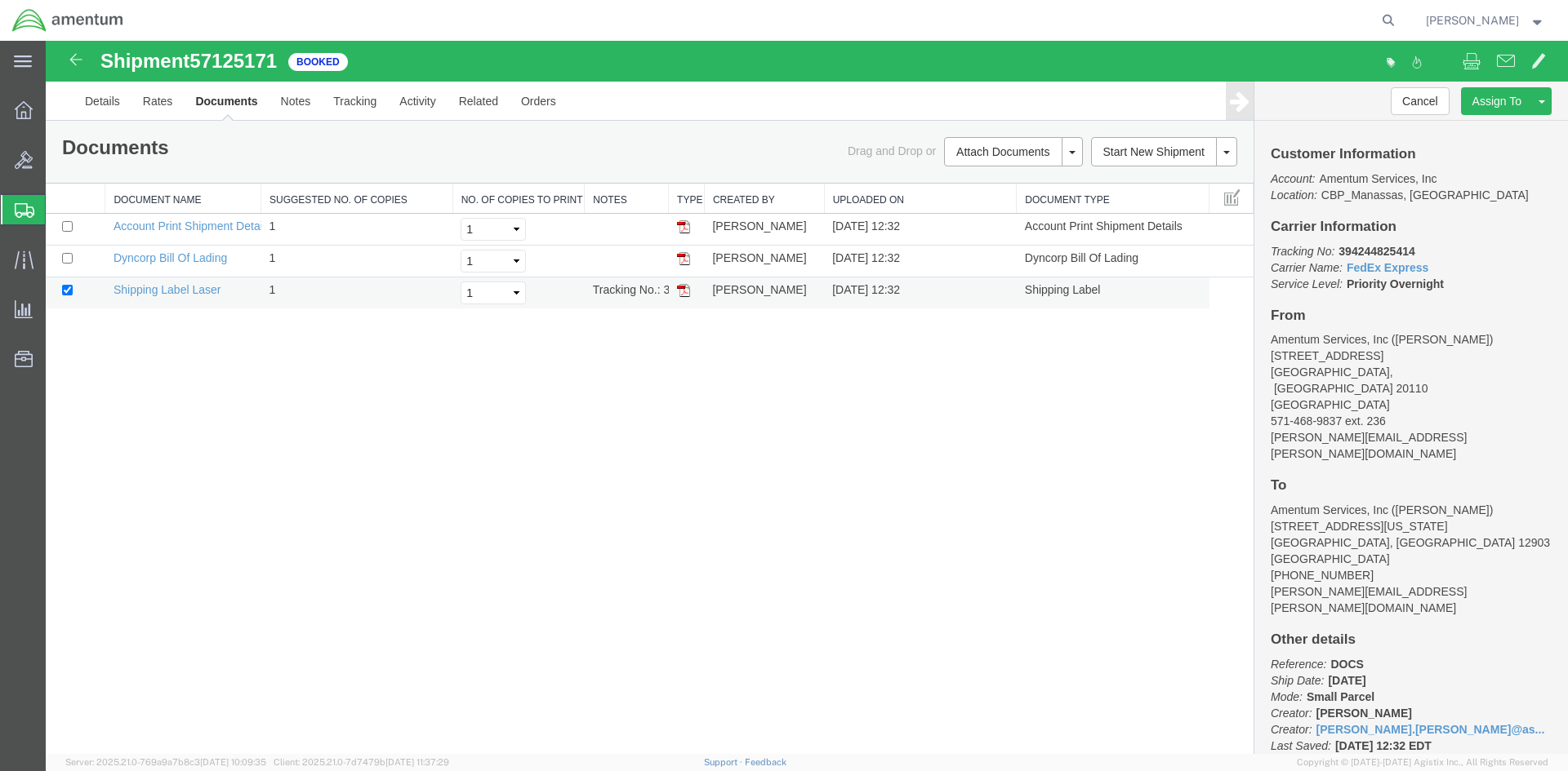
click at [687, 285] on img at bounding box center [683, 290] width 13 height 13
